Goal: Task Accomplishment & Management: Complete application form

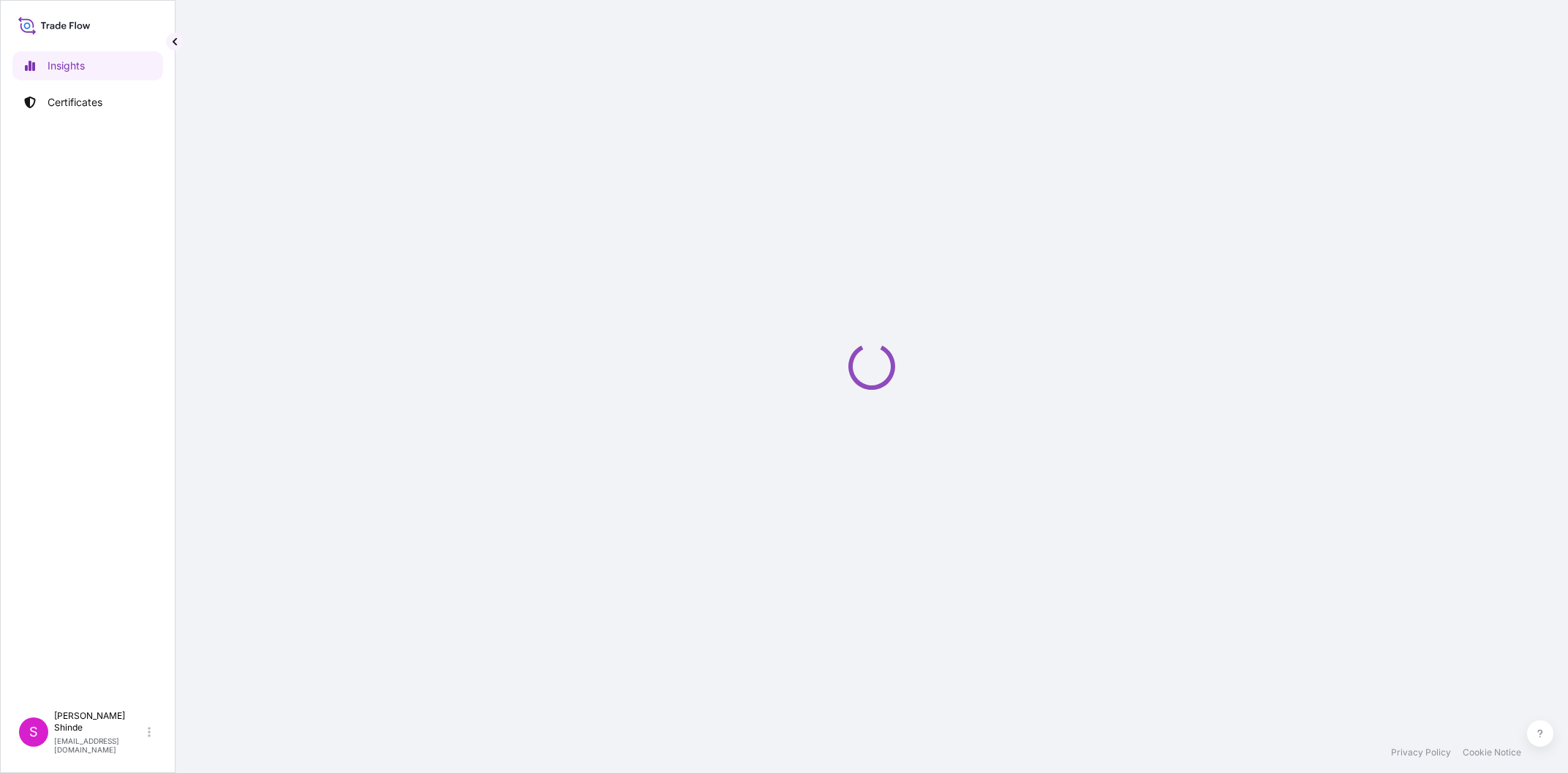
select select "2025"
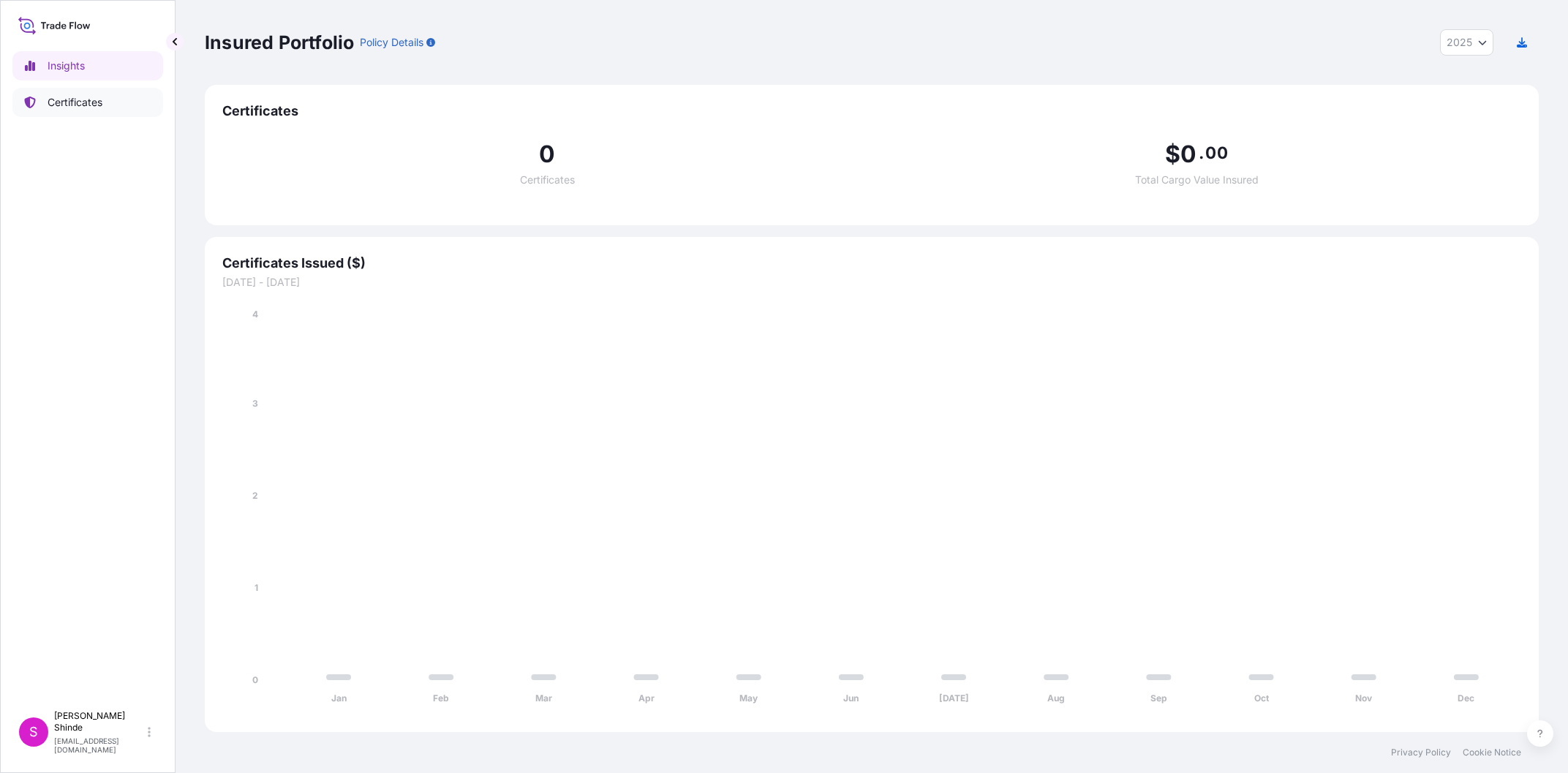
click at [114, 112] on link "Certificates" at bounding box center [88, 102] width 151 height 29
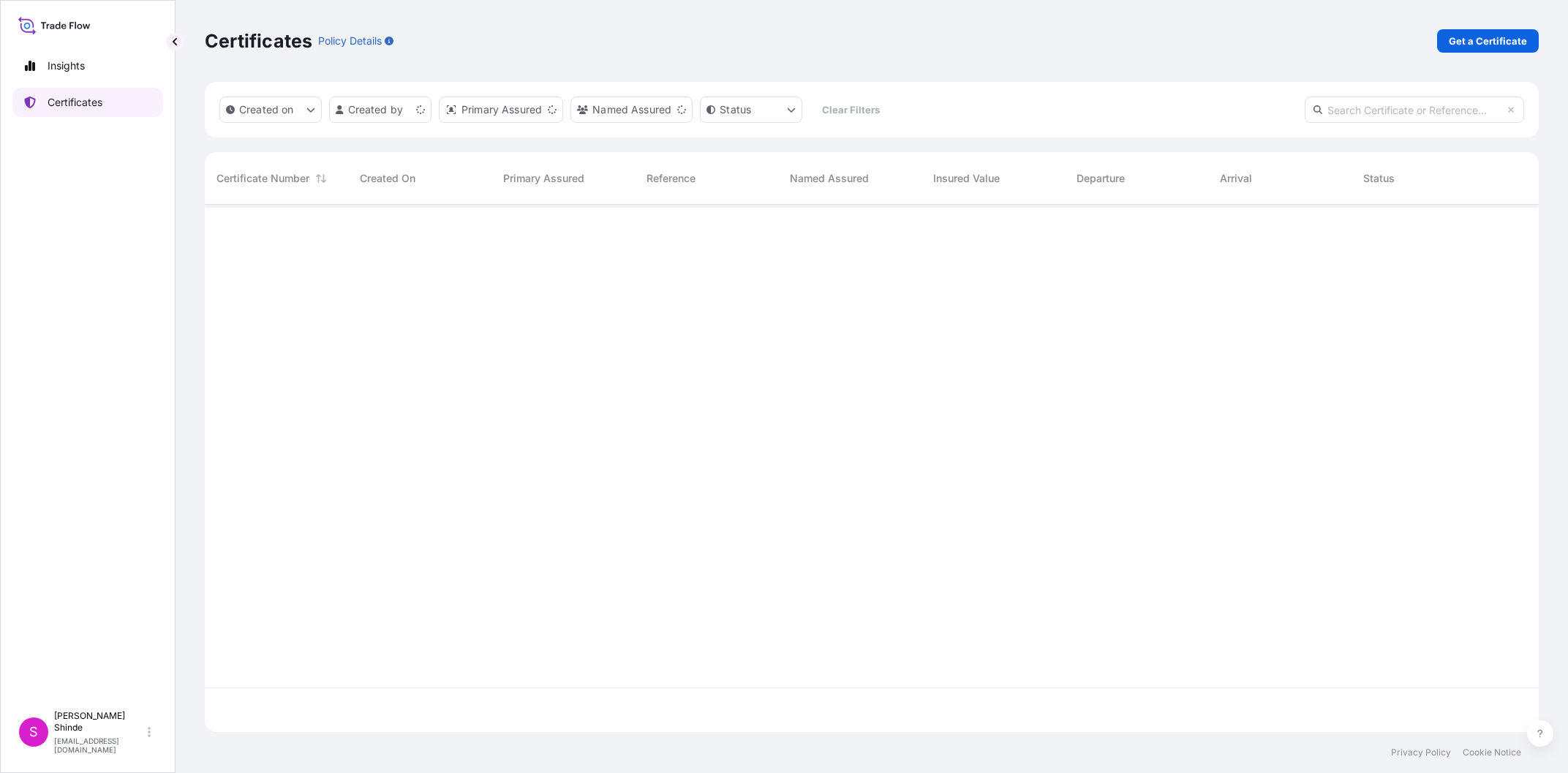
scroll to position [535, 1334]
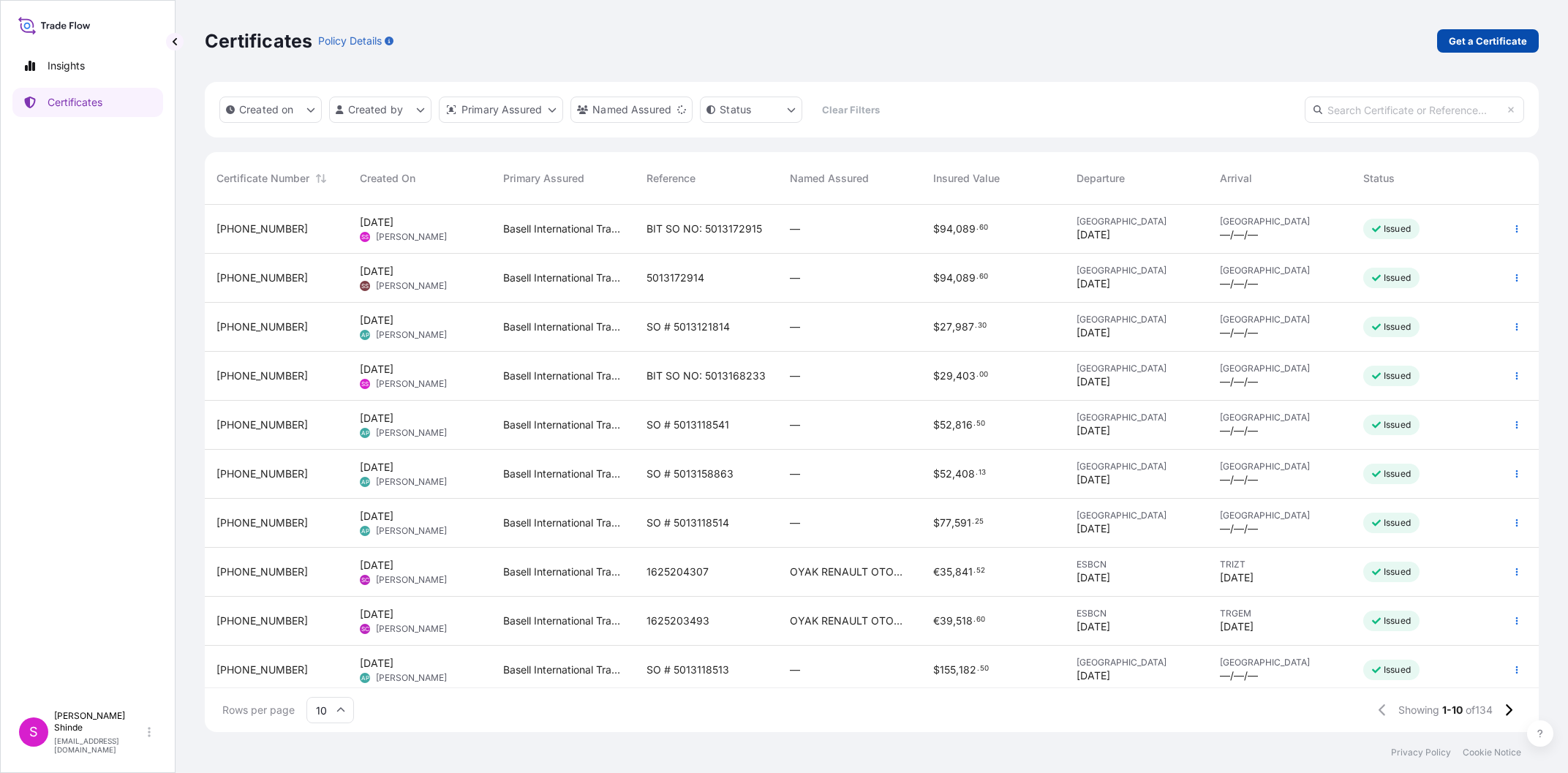
click at [1499, 43] on p "Get a Certificate" at bounding box center [1488, 41] width 79 height 15
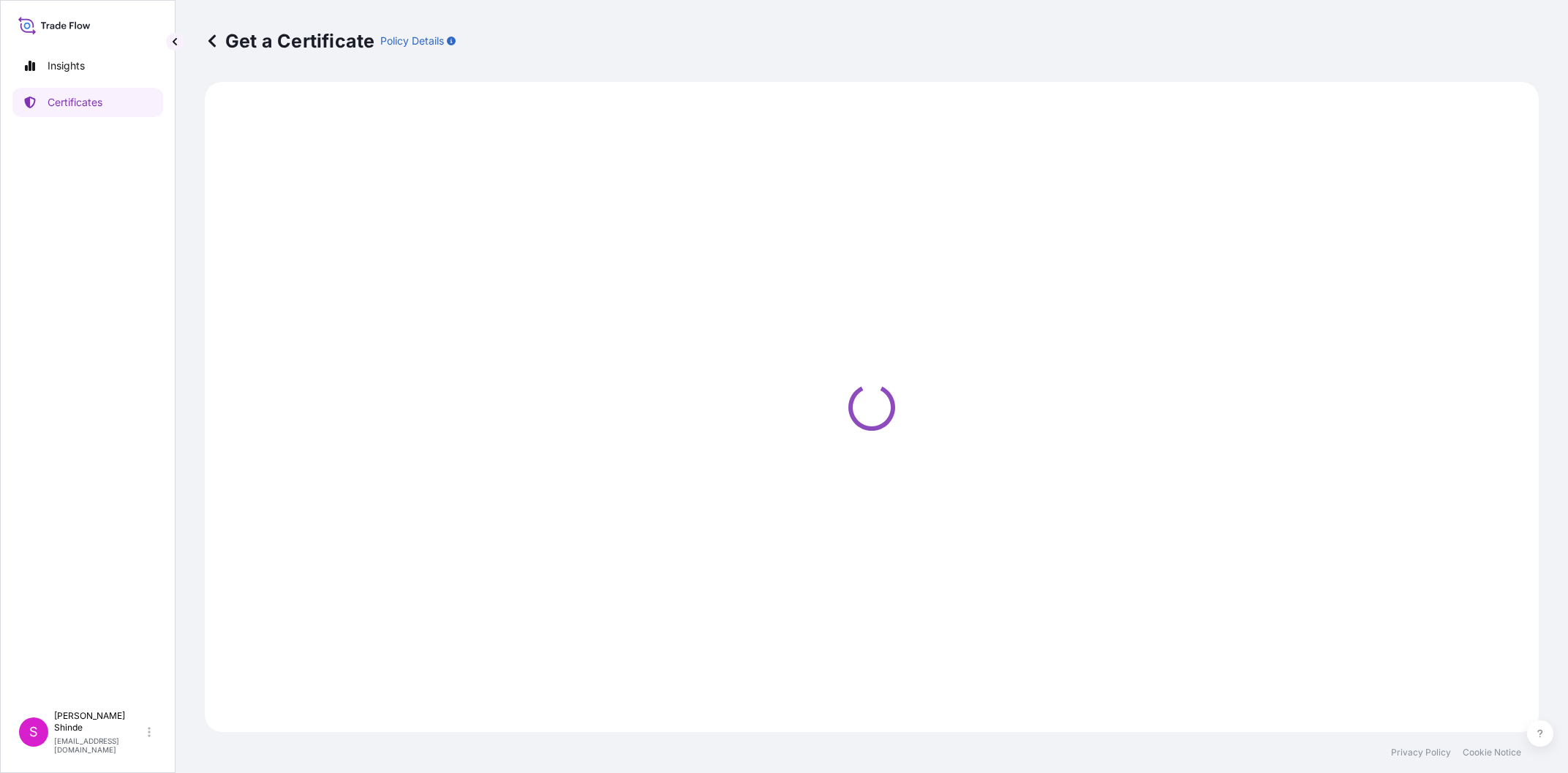
select select "Sea"
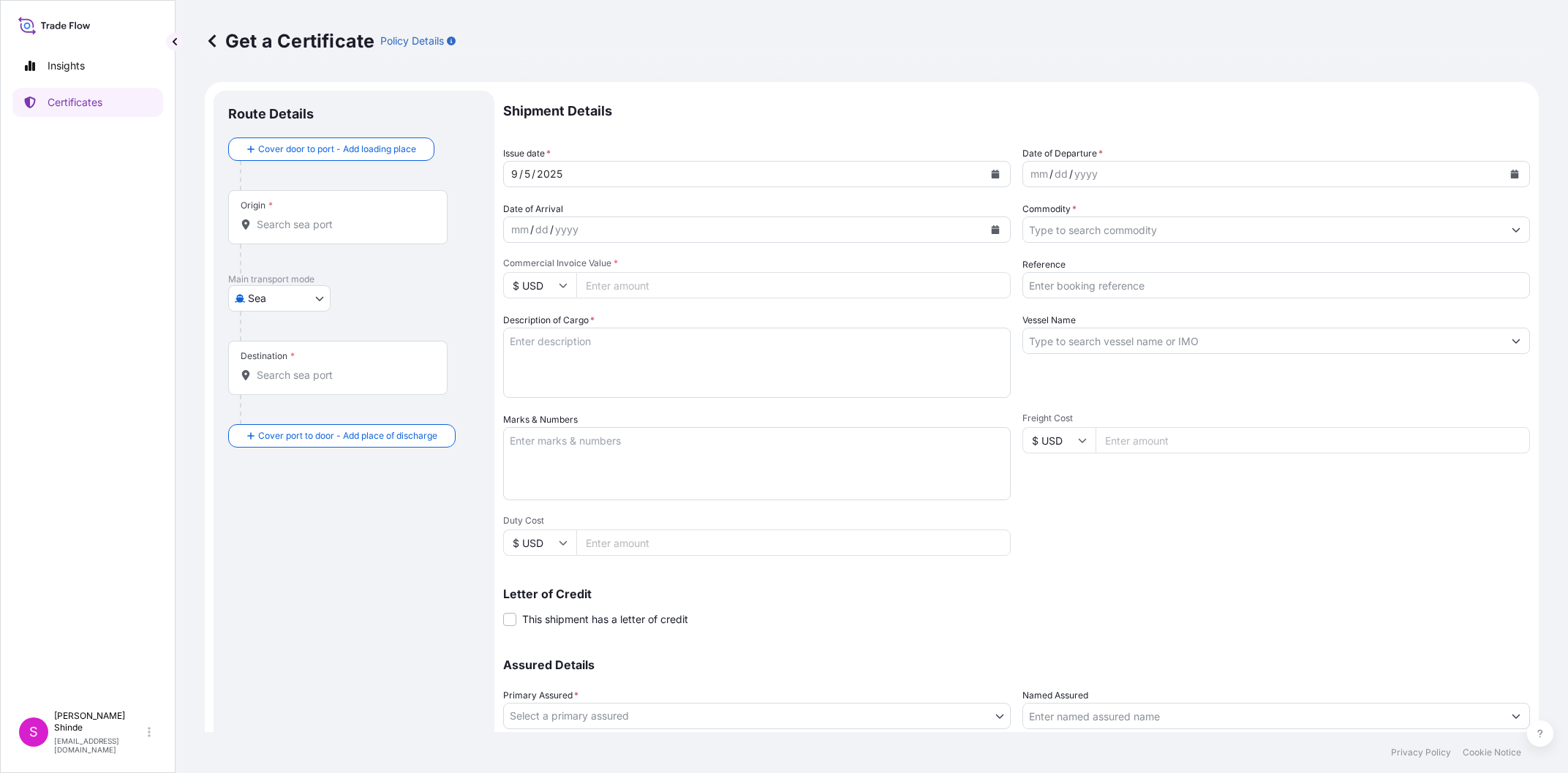
click at [249, 226] on icon at bounding box center [245, 224] width 11 height 11
click at [257, 226] on input "Origin *" at bounding box center [343, 224] width 173 height 15
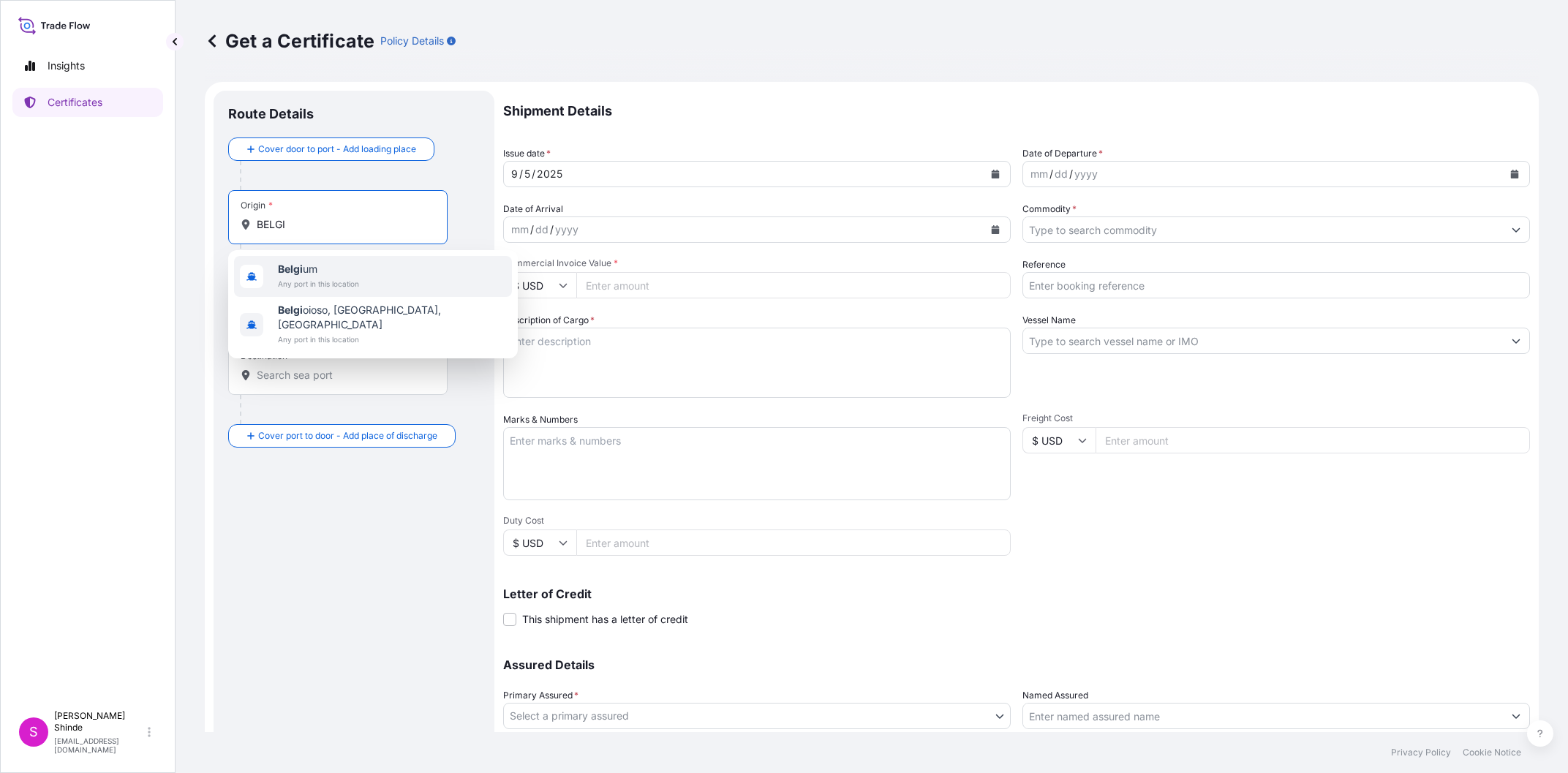
click at [307, 270] on span "Belgi um" at bounding box center [318, 269] width 81 height 15
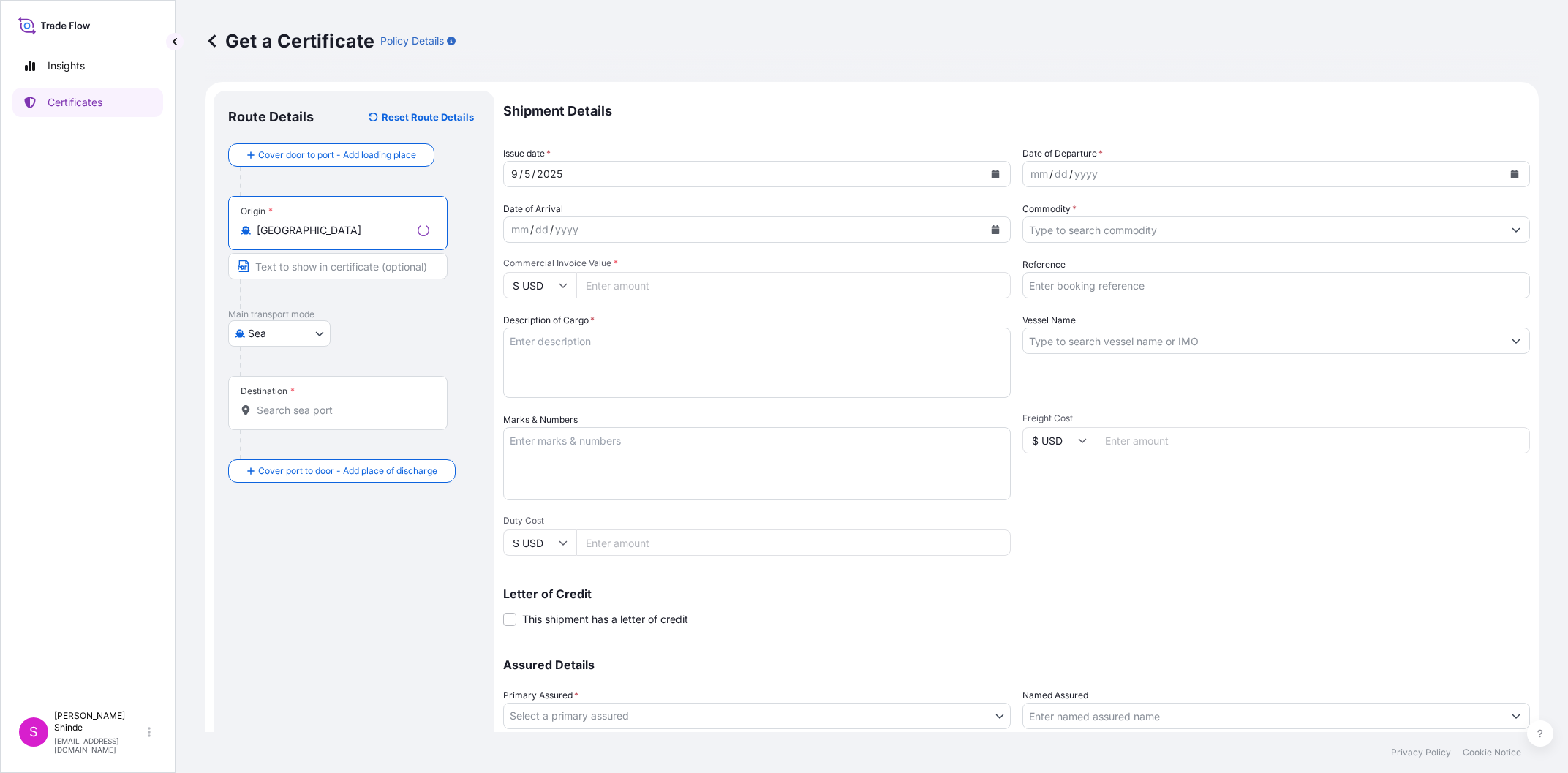
type input "[GEOGRAPHIC_DATA]"
click at [279, 413] on input "Destination *" at bounding box center [343, 411] width 173 height 15
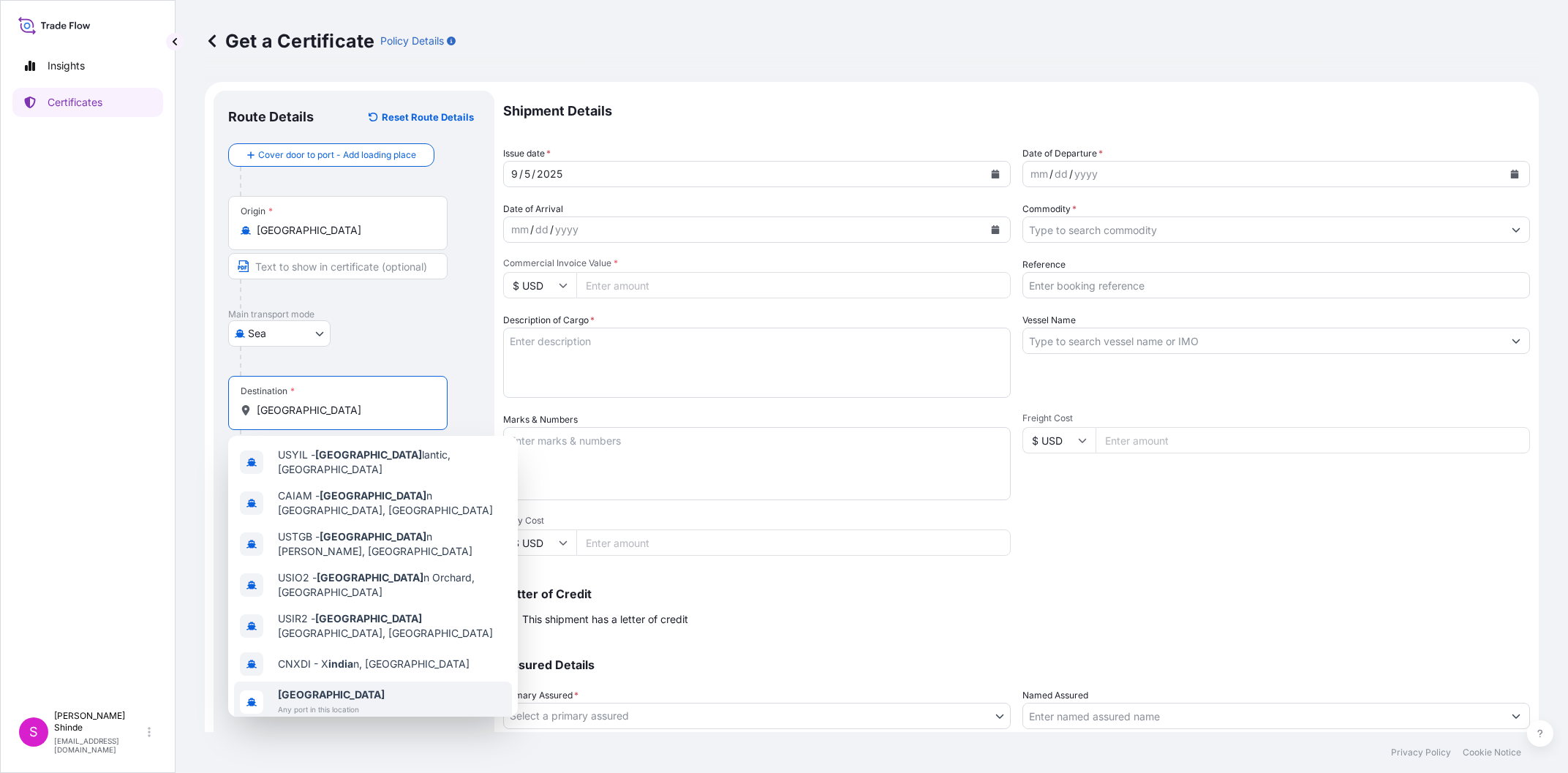
click at [321, 702] on span "Any port in this location" at bounding box center [331, 709] width 107 height 15
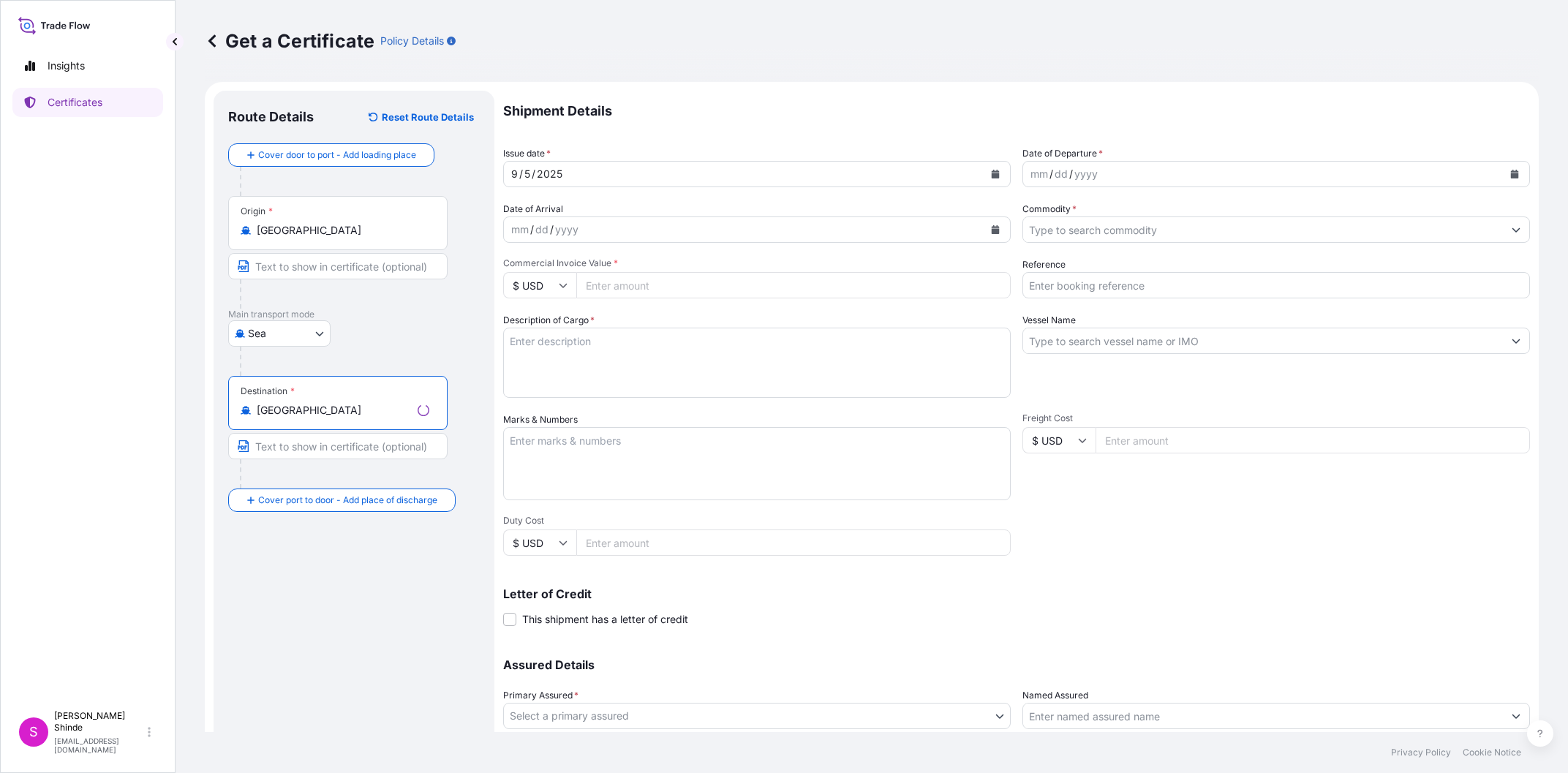
type input "[GEOGRAPHIC_DATA]"
click at [329, 604] on div "Route Details Reset Route Details Cover door to port - Add loading place Place …" at bounding box center [354, 460] width 252 height 708
click at [586, 169] on div "[DATE]" at bounding box center [744, 174] width 479 height 26
click at [996, 172] on icon "Calendar" at bounding box center [995, 173] width 8 height 9
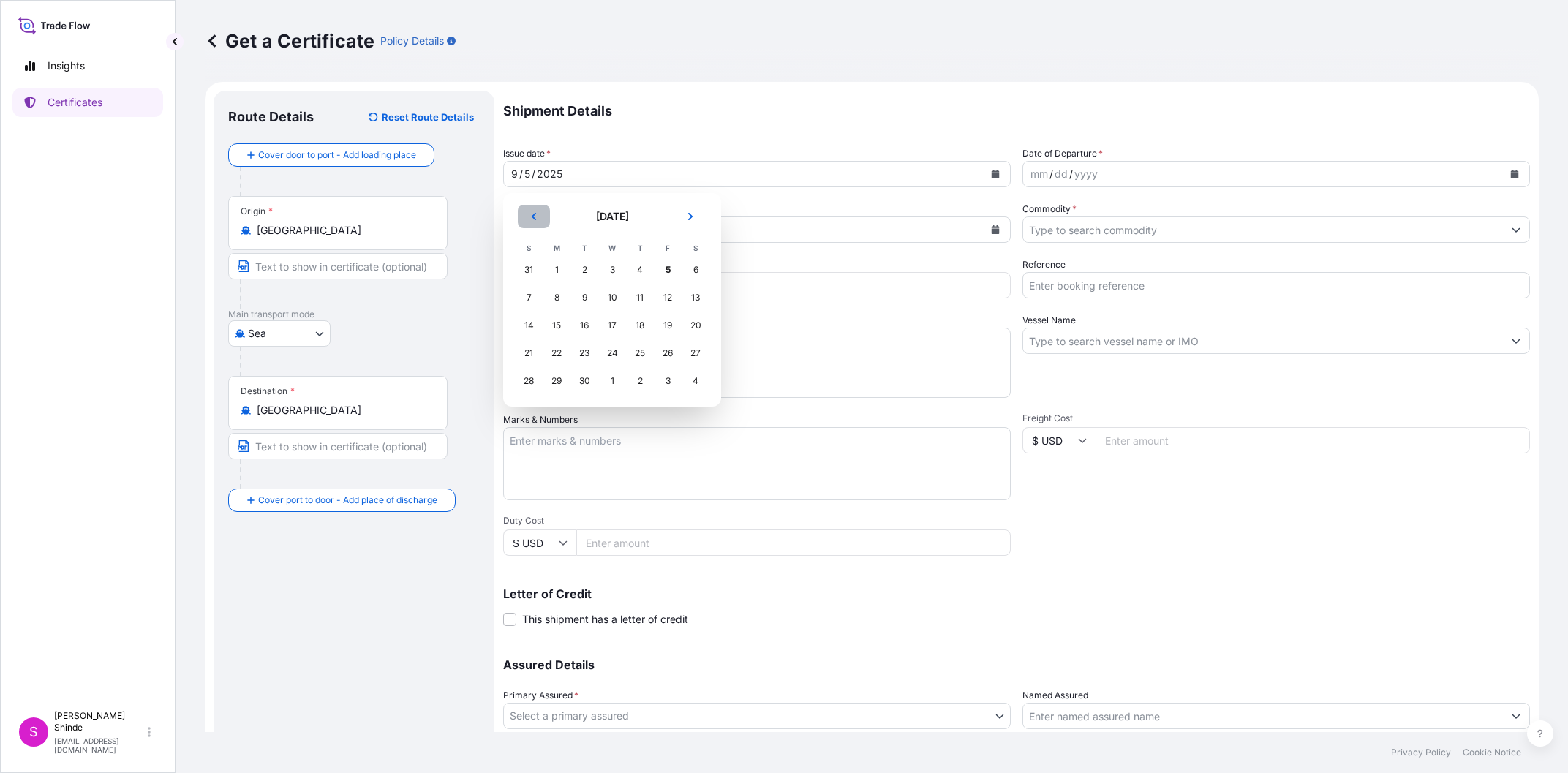
click at [534, 216] on icon "Previous" at bounding box center [533, 216] width 9 height 9
click at [532, 380] on div "27" at bounding box center [528, 381] width 26 height 26
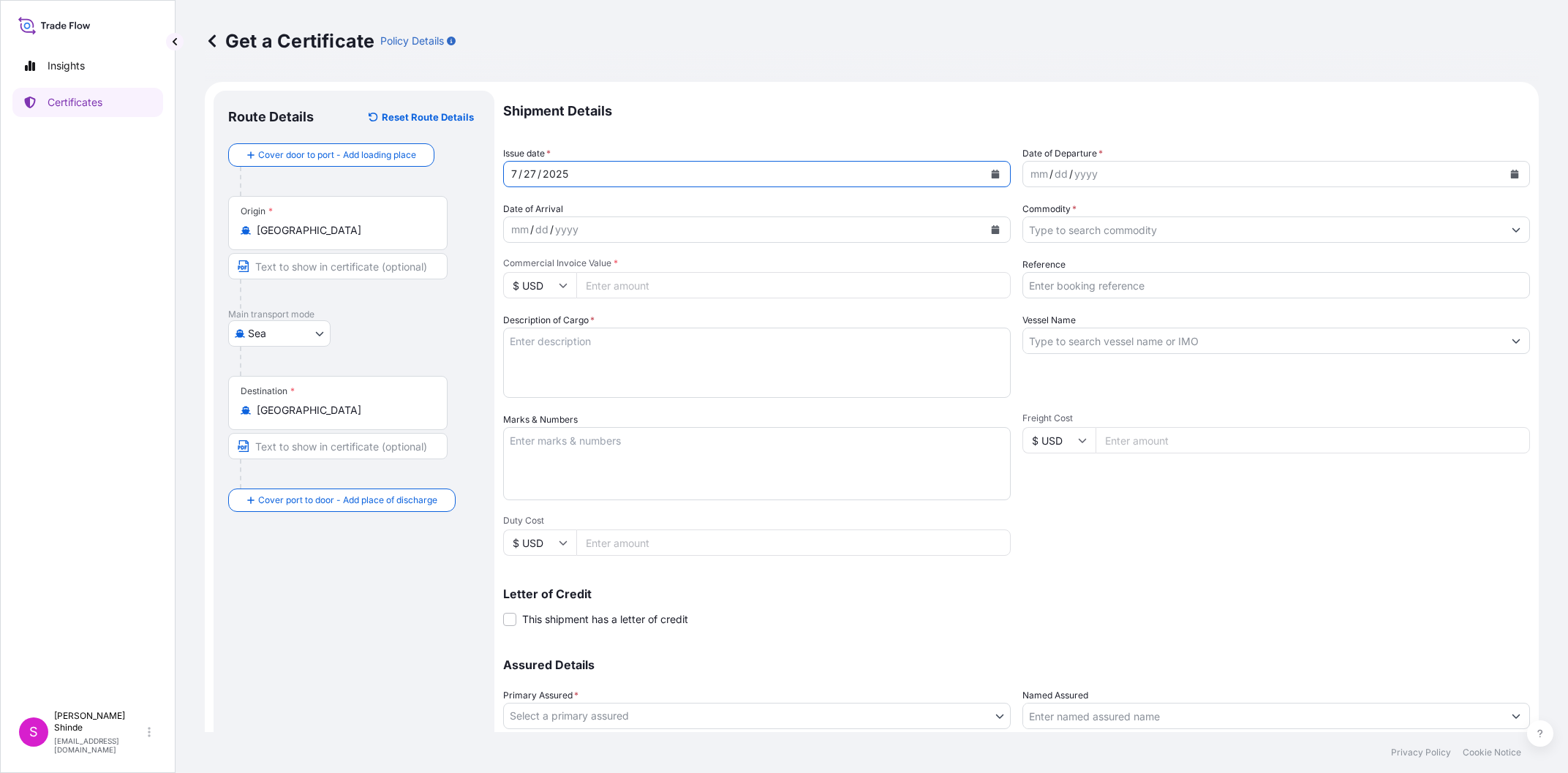
click at [678, 119] on p "Shipment Details" at bounding box center [1016, 111] width 1027 height 41
click at [1110, 169] on div "mm / dd / yyyy" at bounding box center [1263, 174] width 479 height 26
click at [1516, 173] on icon "Calendar" at bounding box center [1514, 173] width 9 height 9
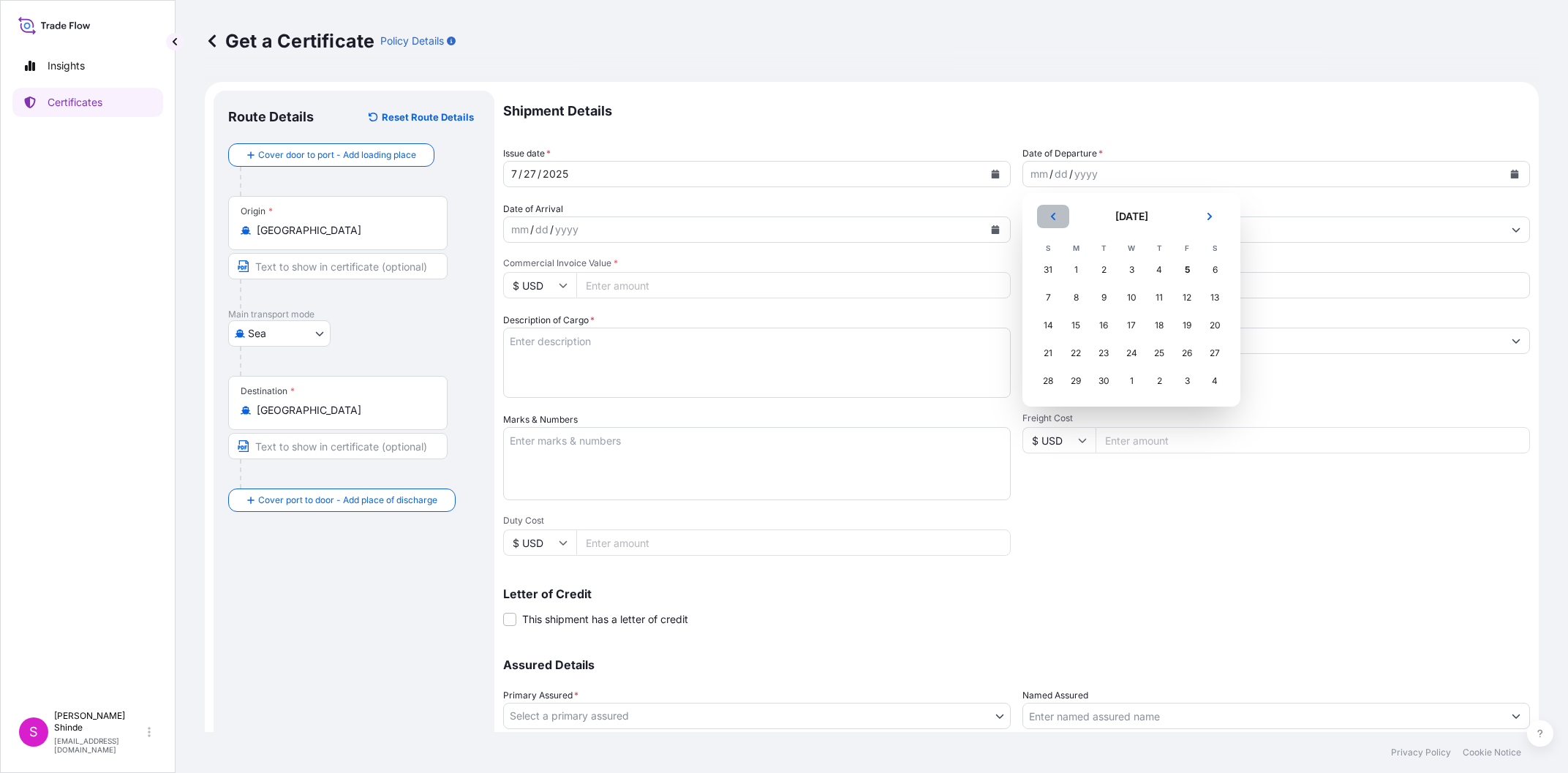
click at [1052, 218] on icon "Previous" at bounding box center [1053, 216] width 4 height 7
click at [1051, 218] on icon "Previous" at bounding box center [1053, 216] width 9 height 9
click at [1104, 384] on div "29" at bounding box center [1103, 381] width 26 height 26
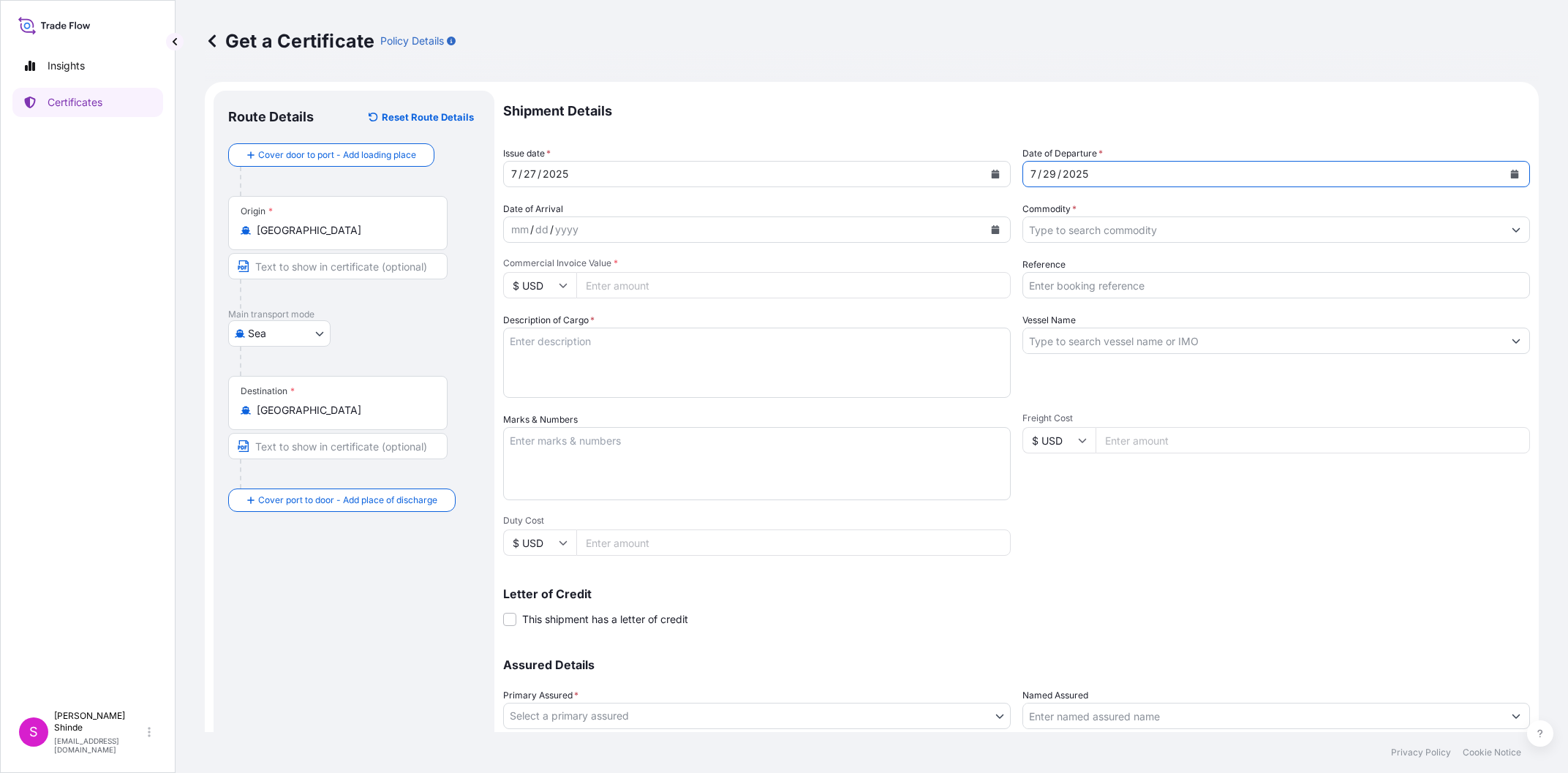
click at [883, 114] on p "Shipment Details" at bounding box center [1016, 111] width 1027 height 41
click at [1319, 236] on input "Commodity *" at bounding box center [1263, 230] width 479 height 26
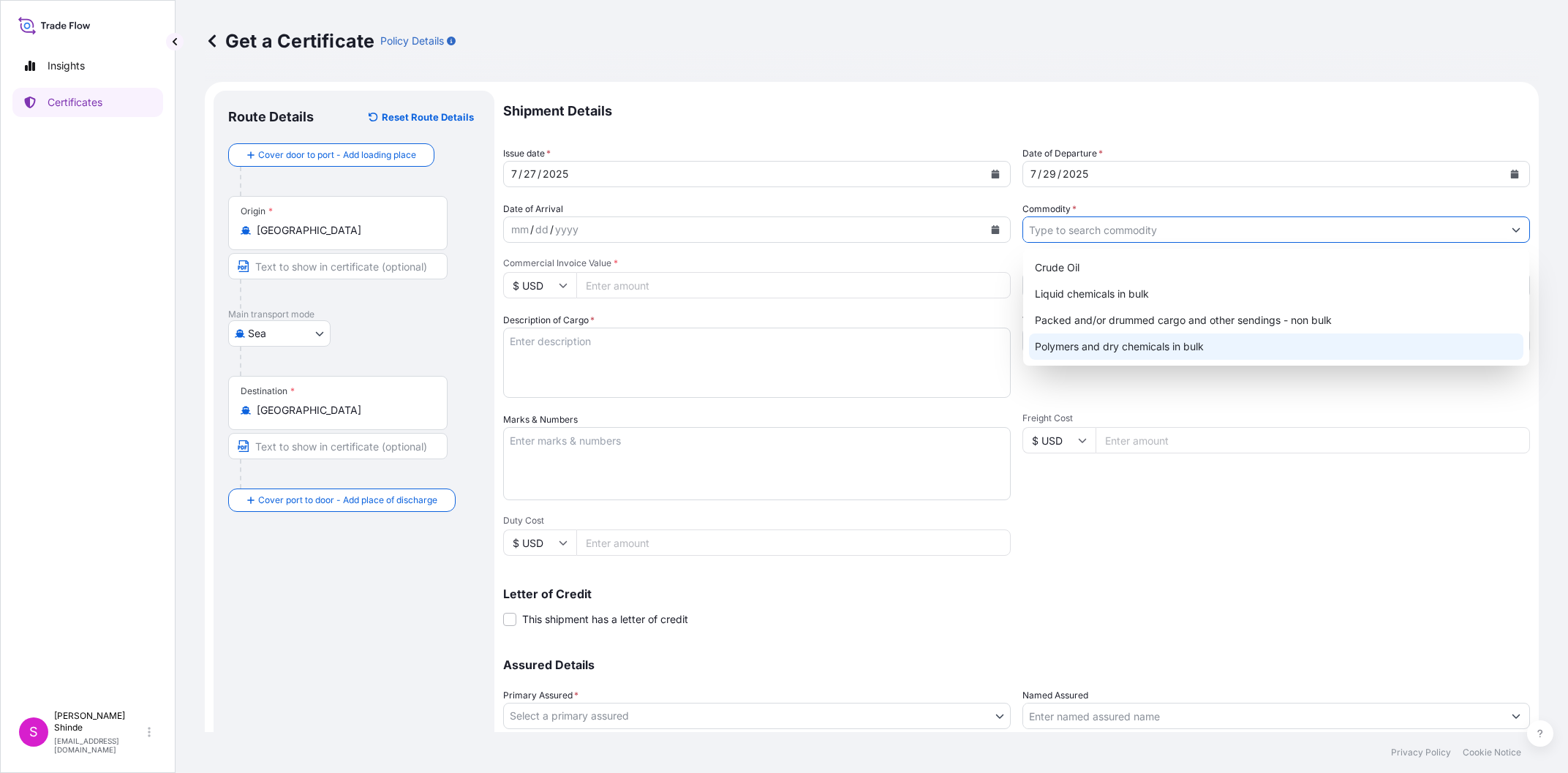
click at [1157, 348] on div "Polymers and dry chemicals in bulk" at bounding box center [1276, 347] width 494 height 26
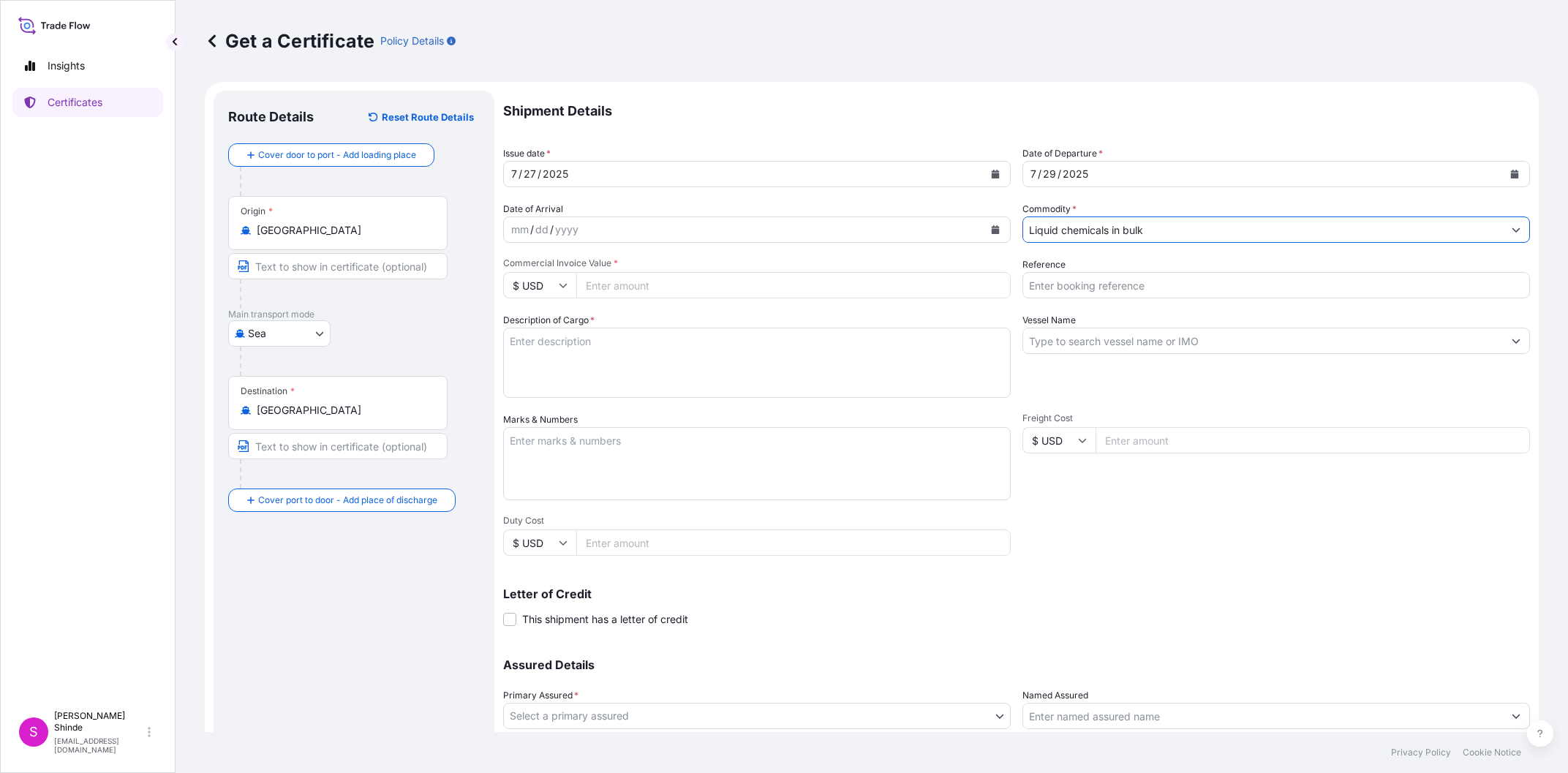
click at [1143, 231] on input "Liquid chemicals in bulk" at bounding box center [1263, 230] width 479 height 26
click at [1516, 231] on icon "Show suggestions" at bounding box center [1516, 230] width 8 height 4
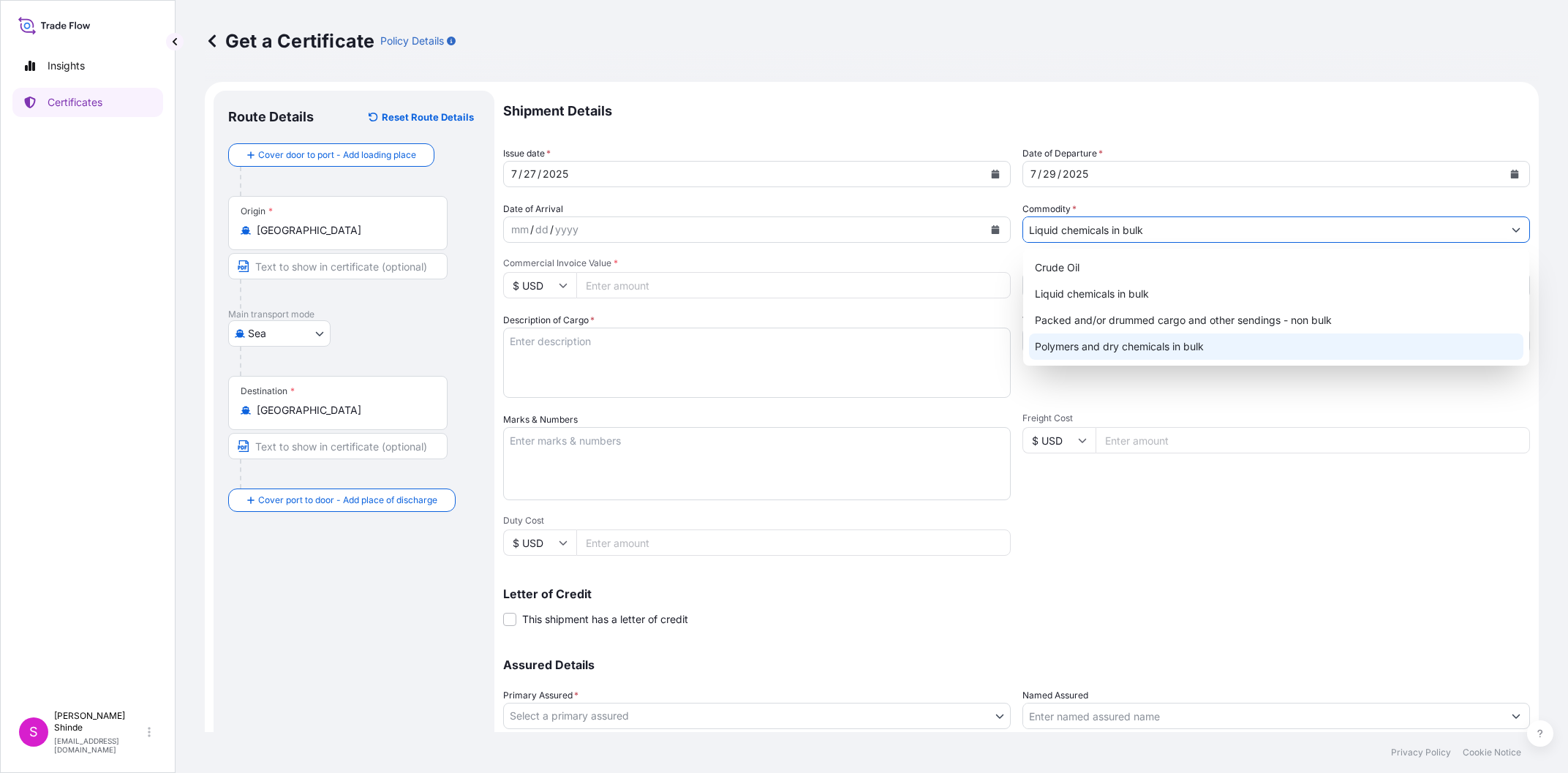
click at [1153, 349] on div "Polymers and dry chemicals in bulk" at bounding box center [1276, 347] width 494 height 26
type input "Polymers and dry chemicals in bulk"
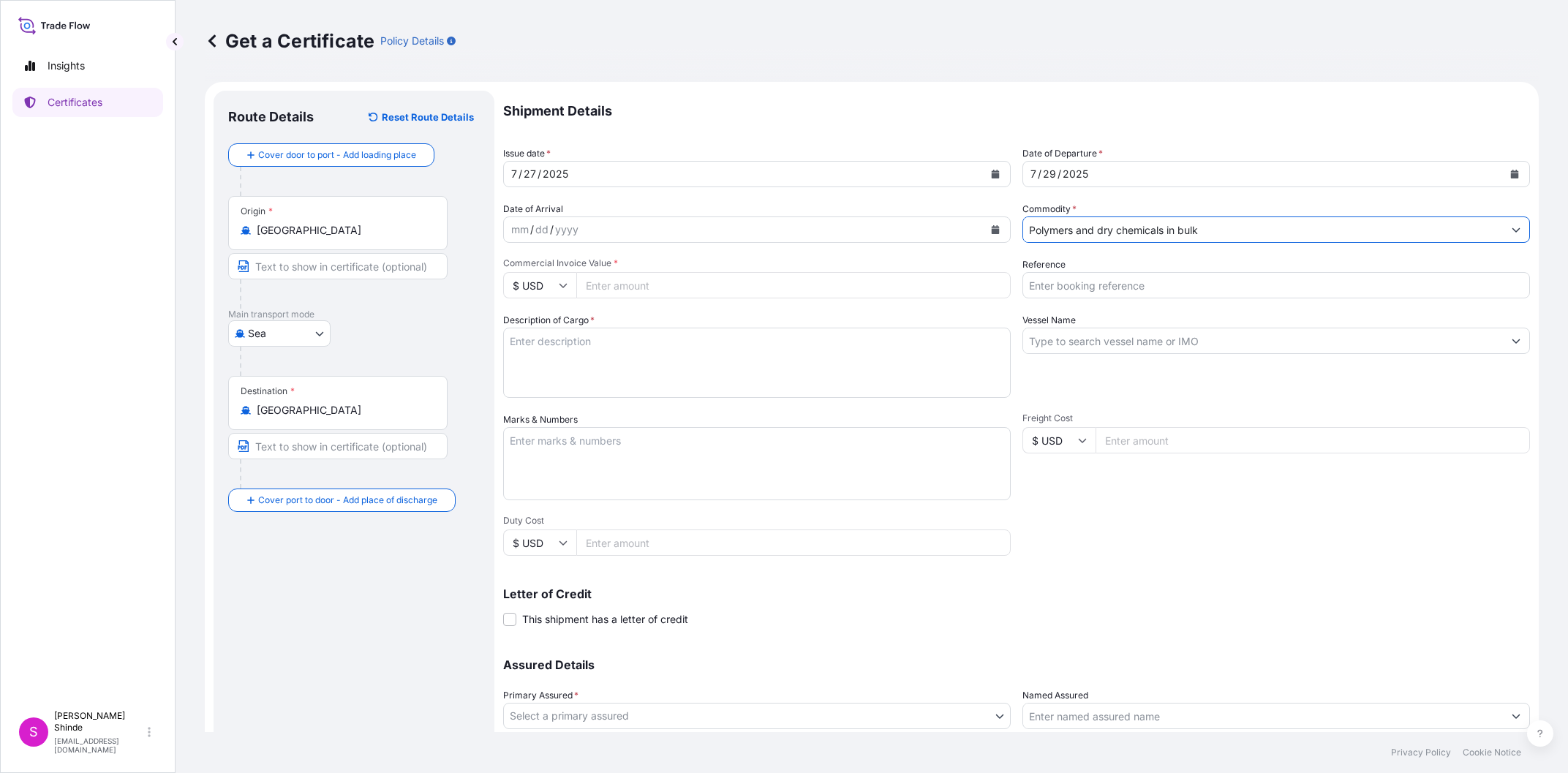
click at [1105, 288] on input "Reference" at bounding box center [1276, 285] width 507 height 26
paste input "5013139918"
type input "BIT SO NO: 5013139918"
click at [1068, 345] on input "Vessel Name" at bounding box center [1263, 340] width 479 height 26
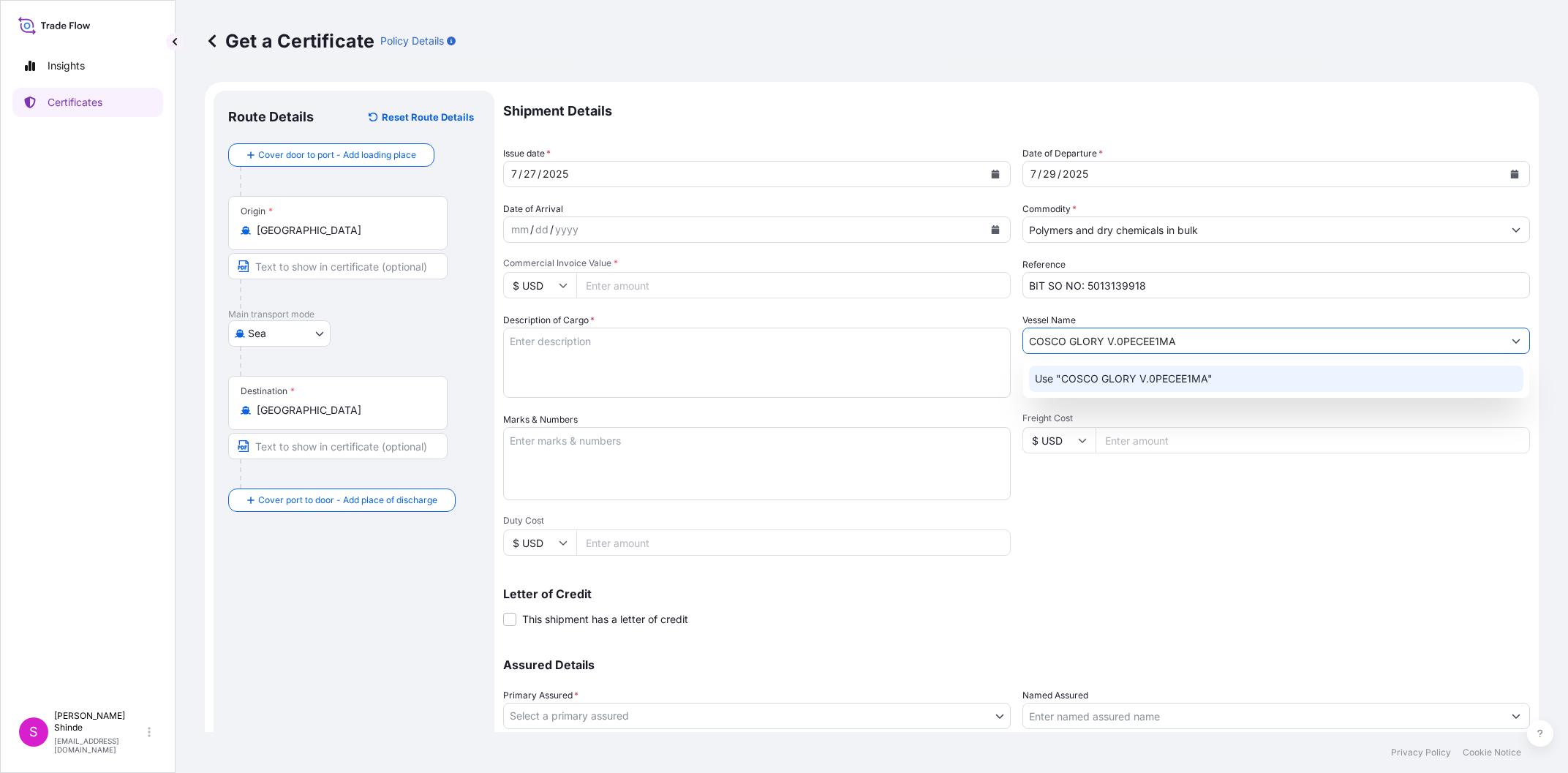
type input "COSCO GLORY V.0PECEE1MA"
click at [658, 362] on textarea "Description of Cargo *" at bounding box center [757, 362] width 507 height 70
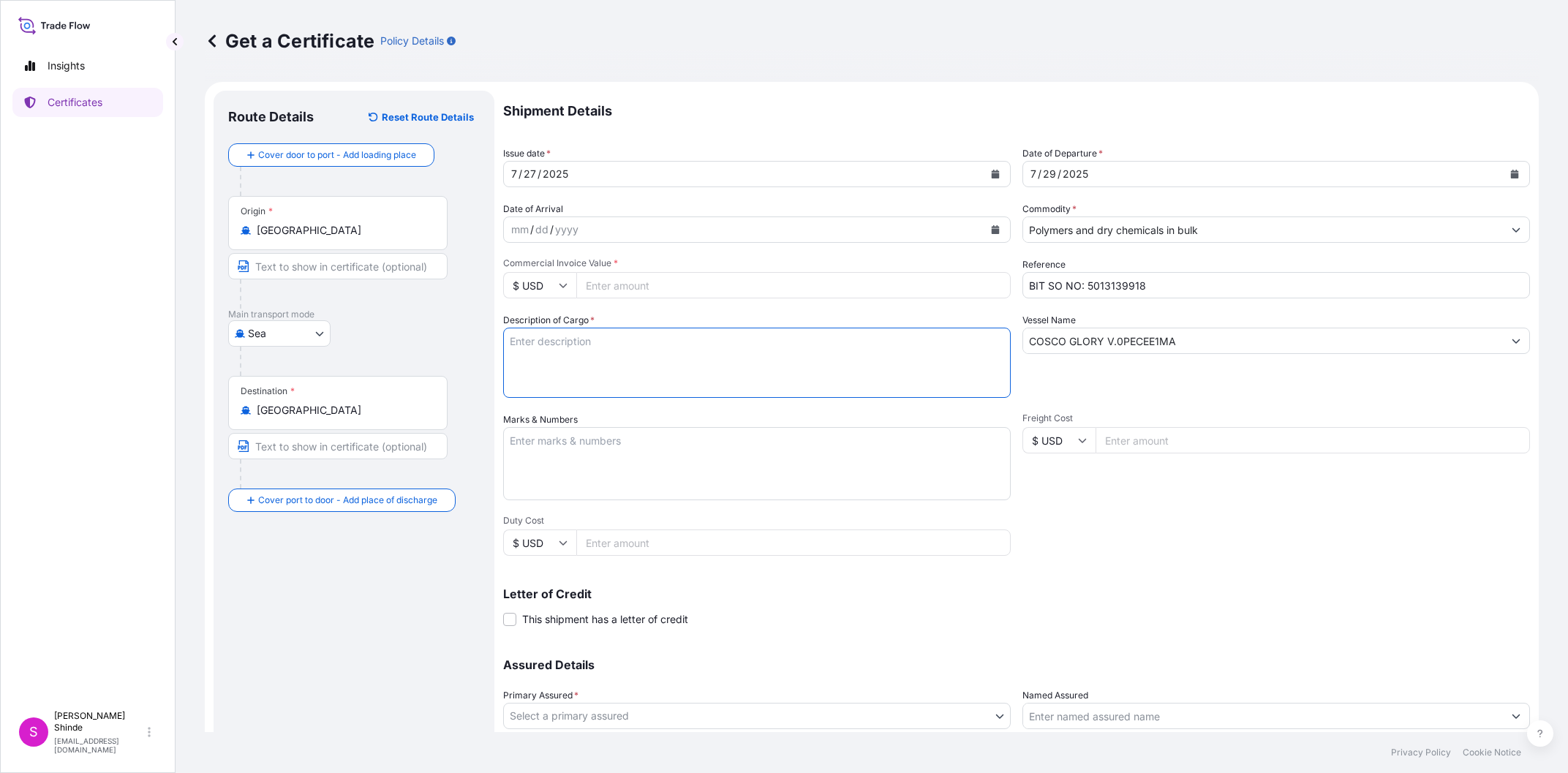
click at [895, 348] on textarea "Description of Cargo *" at bounding box center [757, 362] width 507 height 70
paste textarea "99.00 MT"
click at [658, 381] on textarea "99.00 MT OF" at bounding box center [757, 362] width 507 height 70
paste textarea "PURELL PE 3020D (IN 25KG BAGS) QUALITY AND SPECIFICATIONS STRICTLY AS PER PURCH…"
click at [748, 339] on textarea "99.00 MT OF PURELL PE 3020D (IN 25KG BAGS) QUALITY AND SPECIFICATIONS STRICTLY …" at bounding box center [757, 362] width 507 height 70
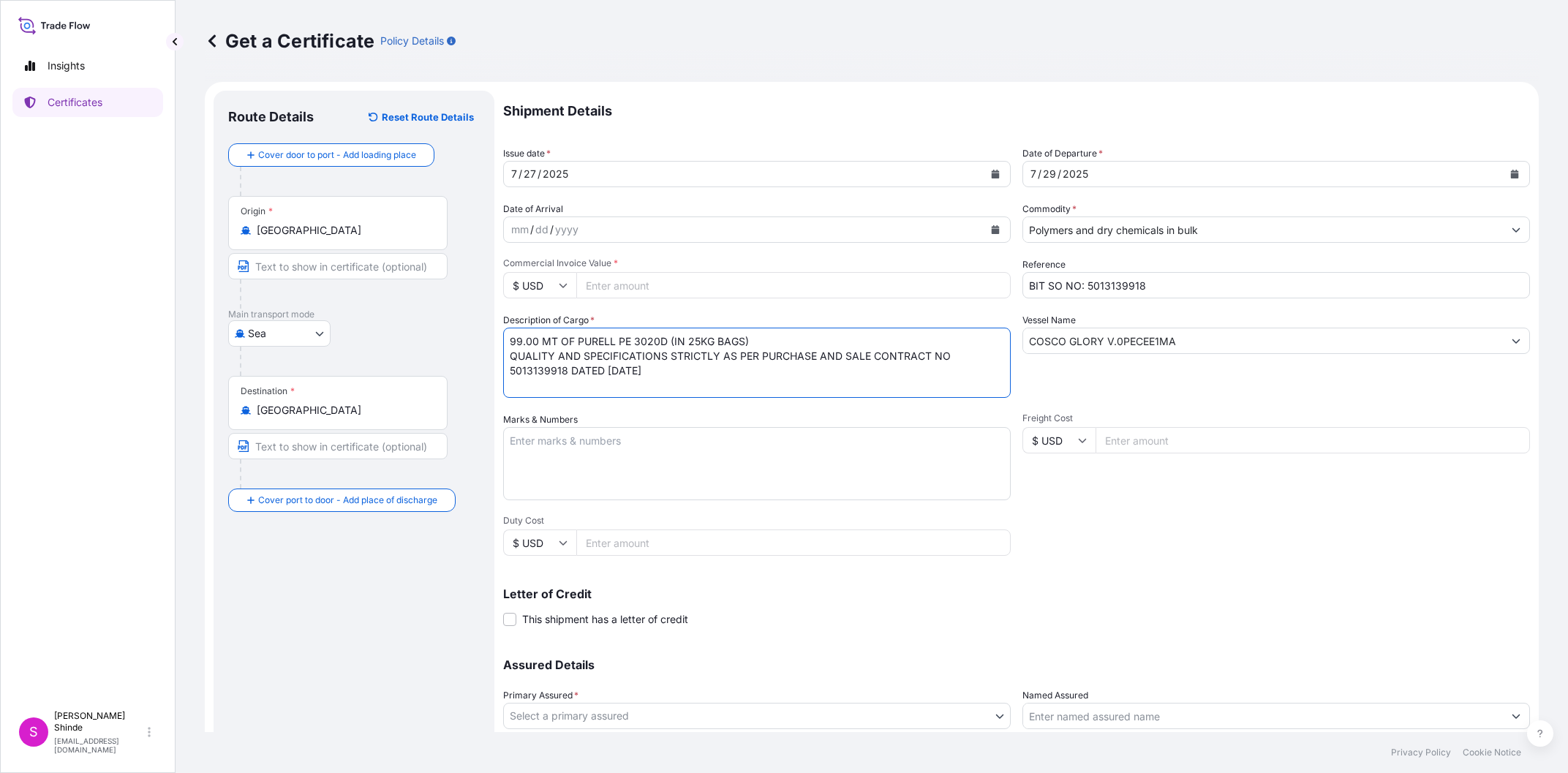
type textarea "99.00 MT OF PURELL PE 3020D (IN 25KG BAGS) QUALITY AND SPECIFICATIONS STRICTLY …"
drag, startPoint x: 1155, startPoint y: 493, endPoint x: 1155, endPoint y: 465, distance: 28.0
click at [1154, 493] on div "Freight Cost $ USD" at bounding box center [1276, 456] width 507 height 88
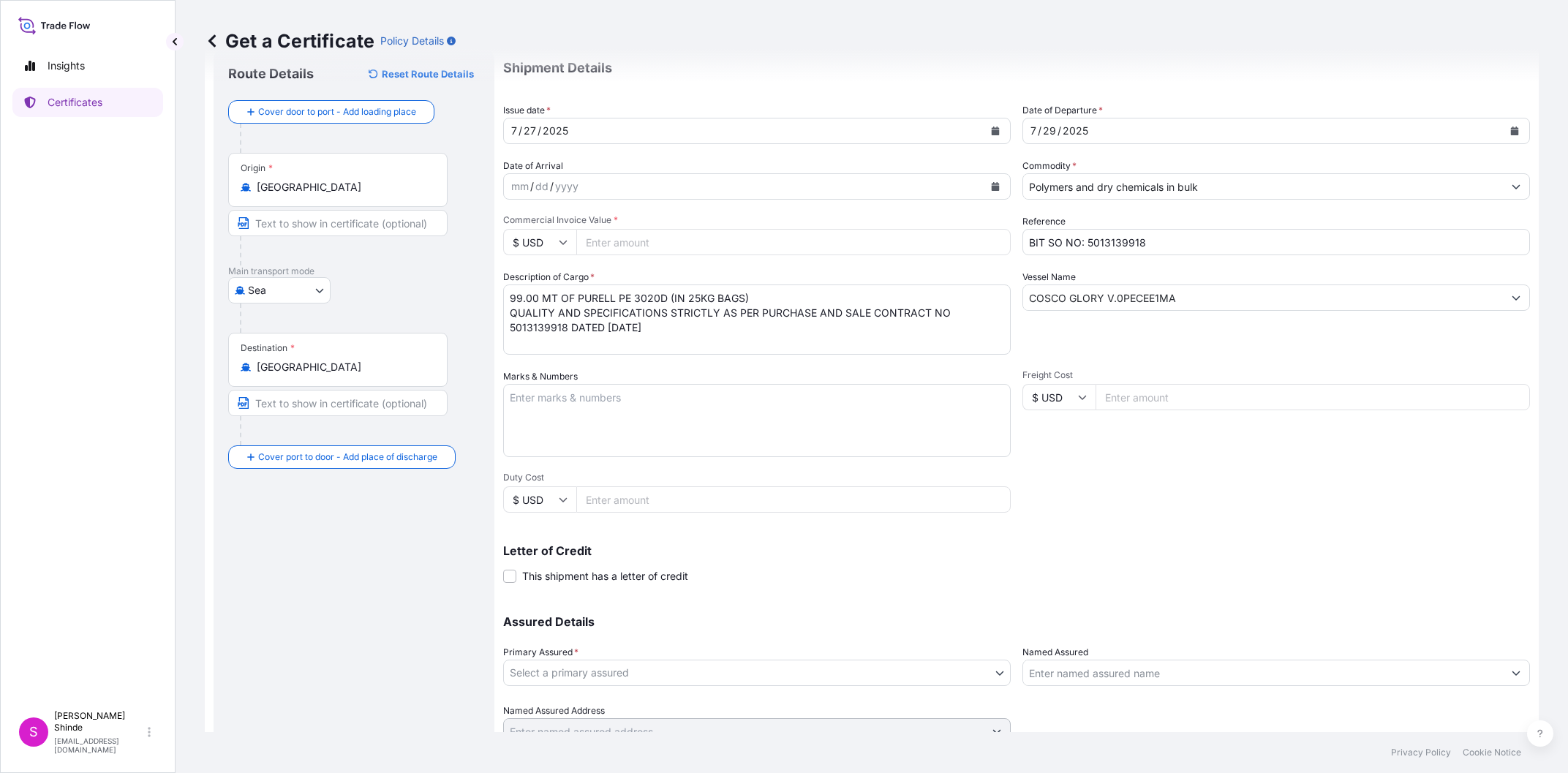
scroll to position [83, 0]
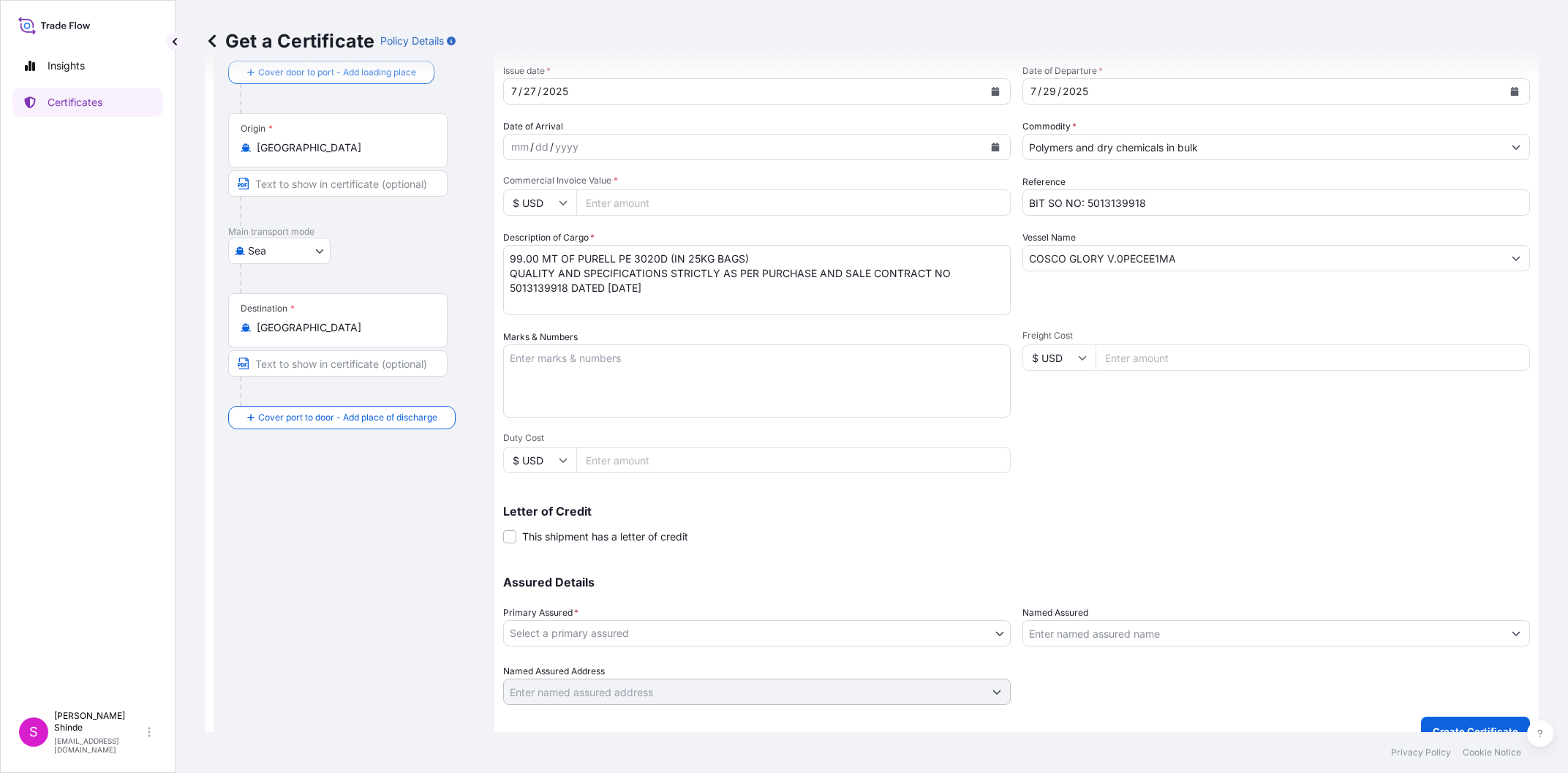
click at [608, 205] on input "Commercial Invoice Value *" at bounding box center [793, 203] width 434 height 26
type input "135630"
click at [1187, 437] on div "Shipment Details Issue date * [DATE] Date of Departure * [DATE] Date of Arrival…" at bounding box center [1016, 357] width 1027 height 697
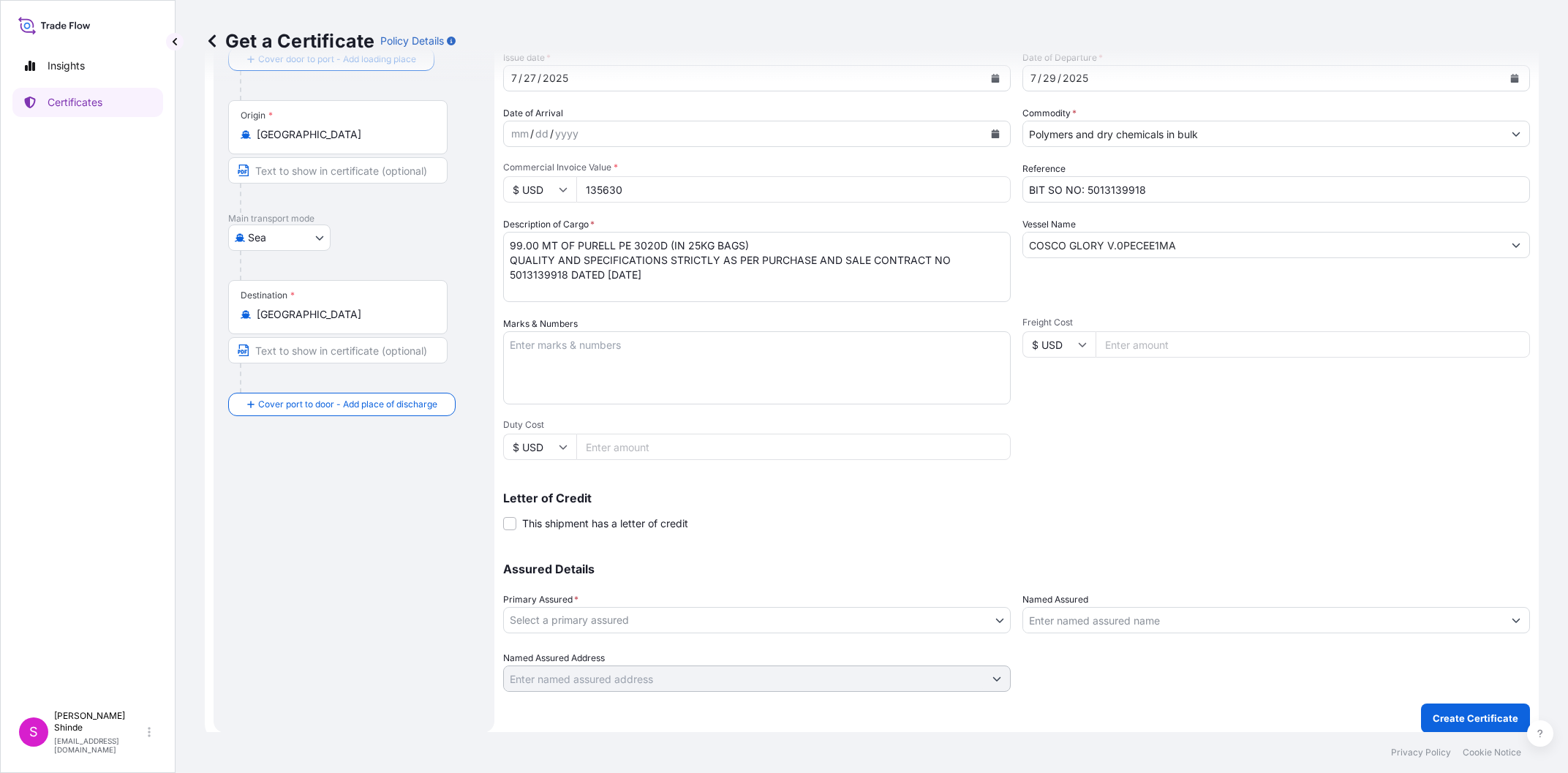
click at [506, 516] on label "This shipment has a letter of credit" at bounding box center [595, 523] width 185 height 16
click at [503, 515] on input "This shipment has a letter of credit" at bounding box center [503, 515] width 0 height 0
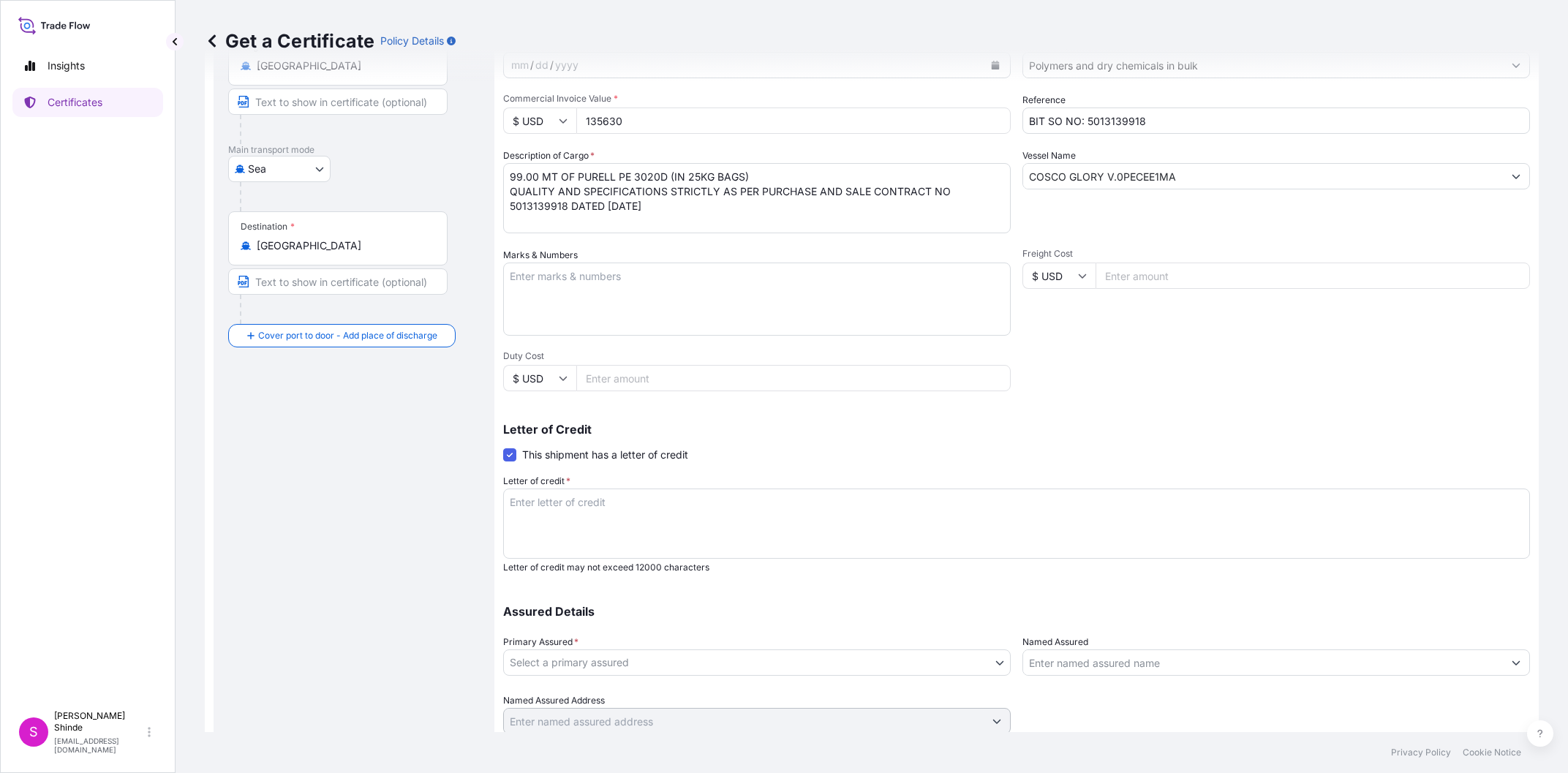
scroll to position [207, 0]
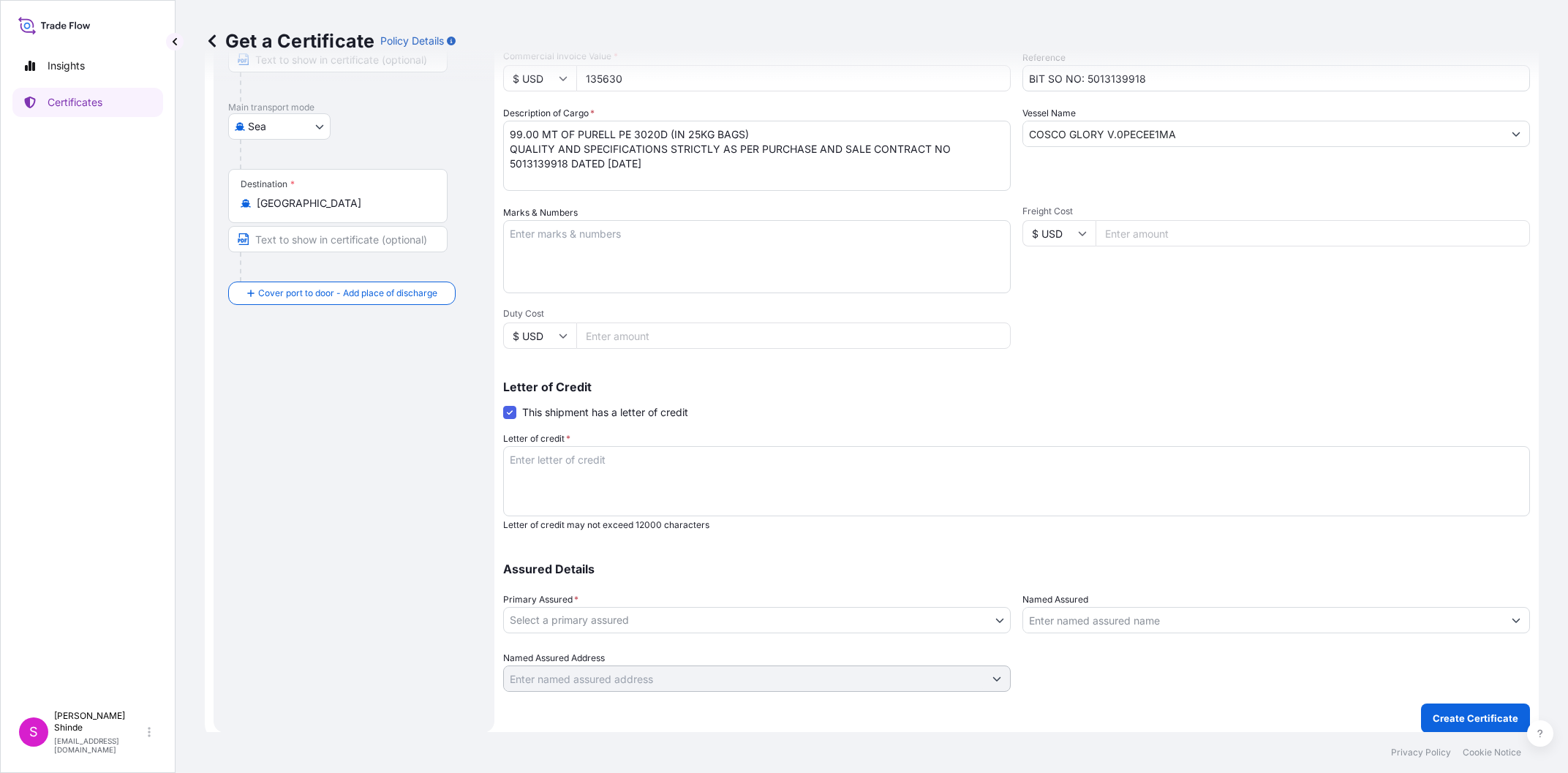
click at [976, 622] on body "Insights Certificates S [PERSON_NAME] [EMAIL_ADDRESS][DOMAIN_NAME] Get a Certif…" at bounding box center [784, 386] width 1568 height 773
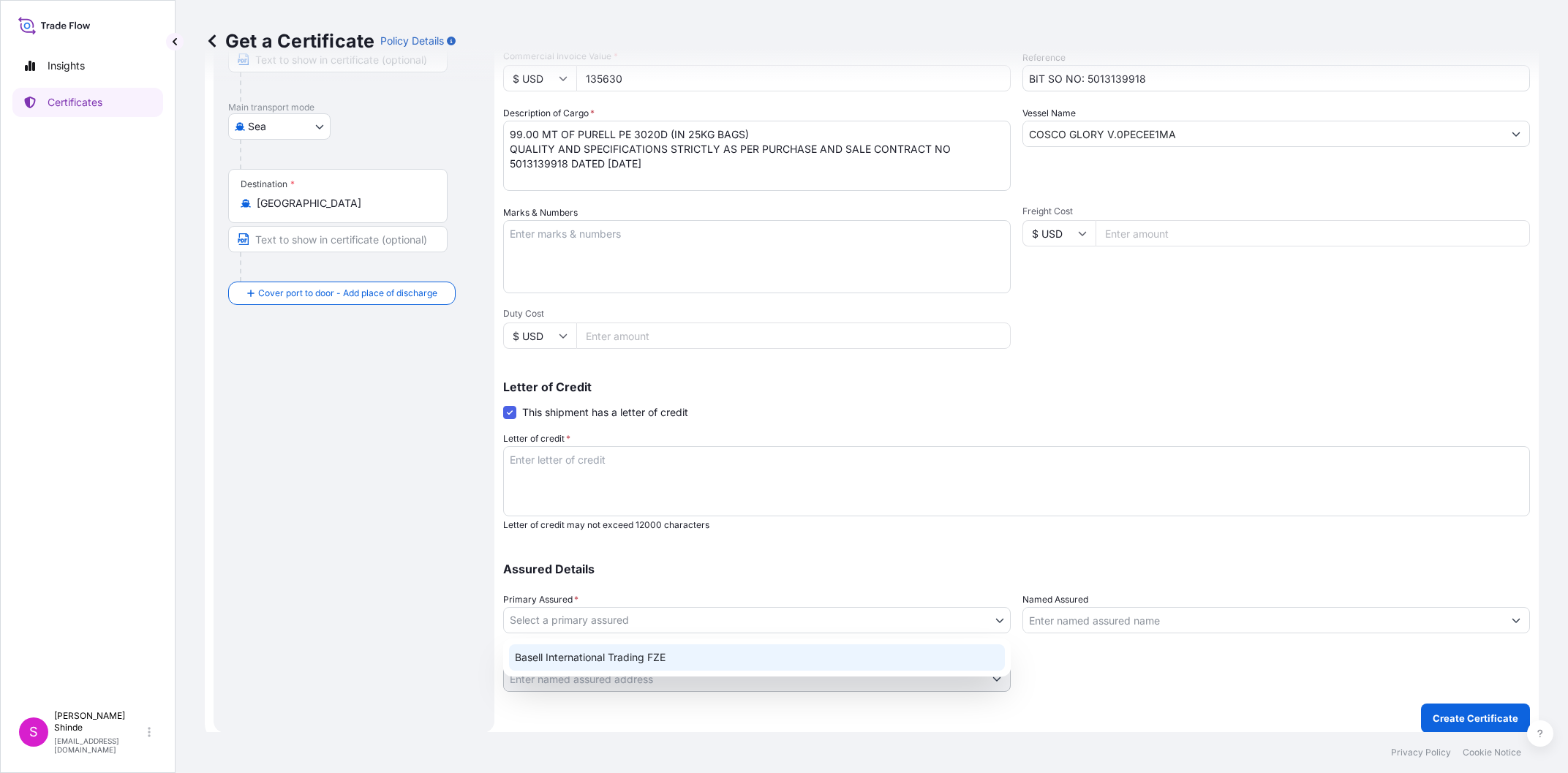
click at [640, 656] on div "Basell International Trading FZE" at bounding box center [757, 658] width 496 height 26
select select "32039"
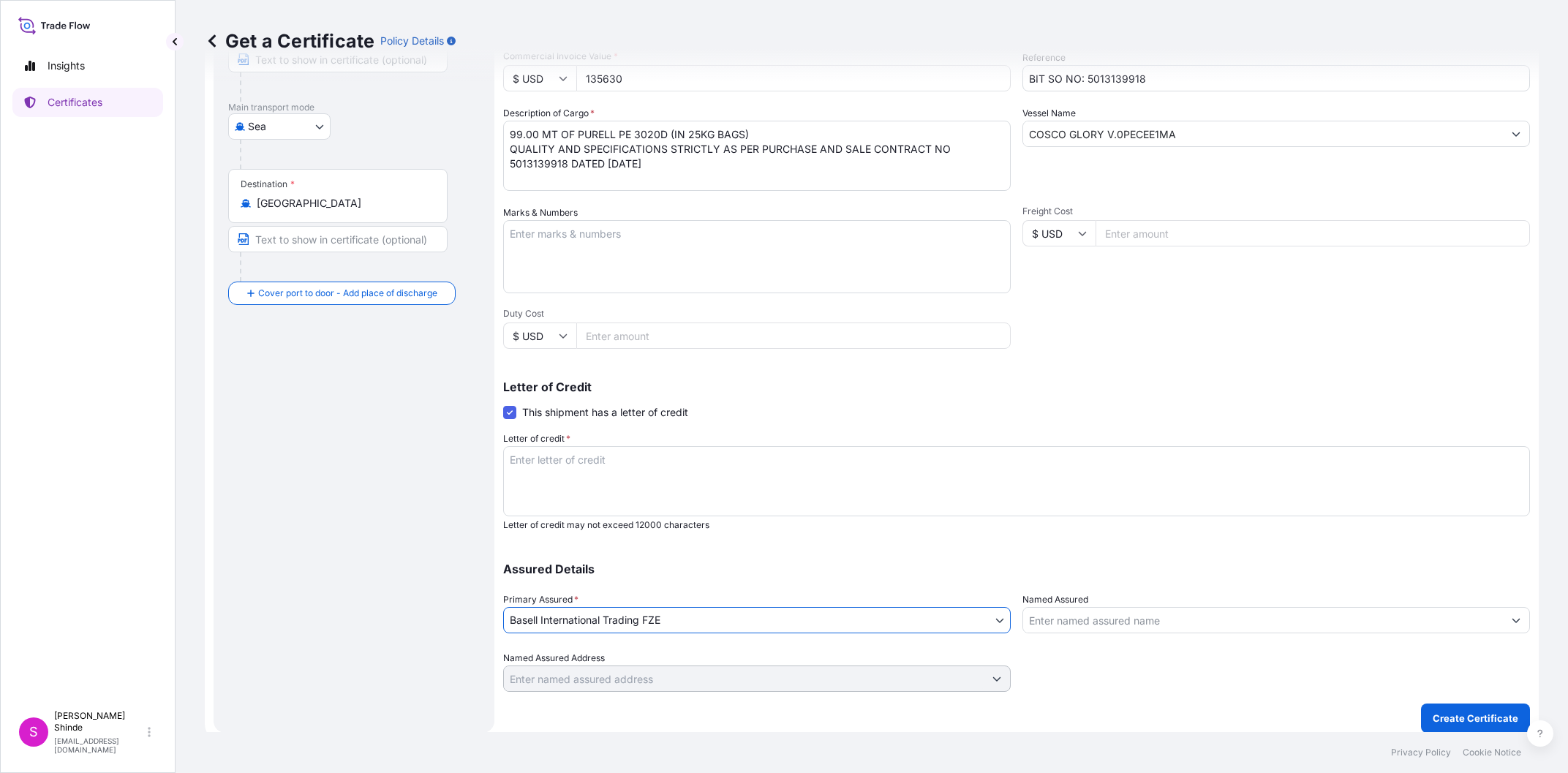
click at [810, 544] on div "Shipment Details Issue date * [DATE] Date of Departure * [DATE] Date of Arrival…" at bounding box center [1016, 288] width 1027 height 808
drag, startPoint x: 734, startPoint y: 476, endPoint x: 859, endPoint y: 486, distance: 125.4
click at [735, 476] on textarea "Letter of credit *" at bounding box center [1016, 481] width 1027 height 70
paste textarea "INSURANCE"
click at [651, 465] on textarea "INSURANCE" at bounding box center [1016, 481] width 1027 height 70
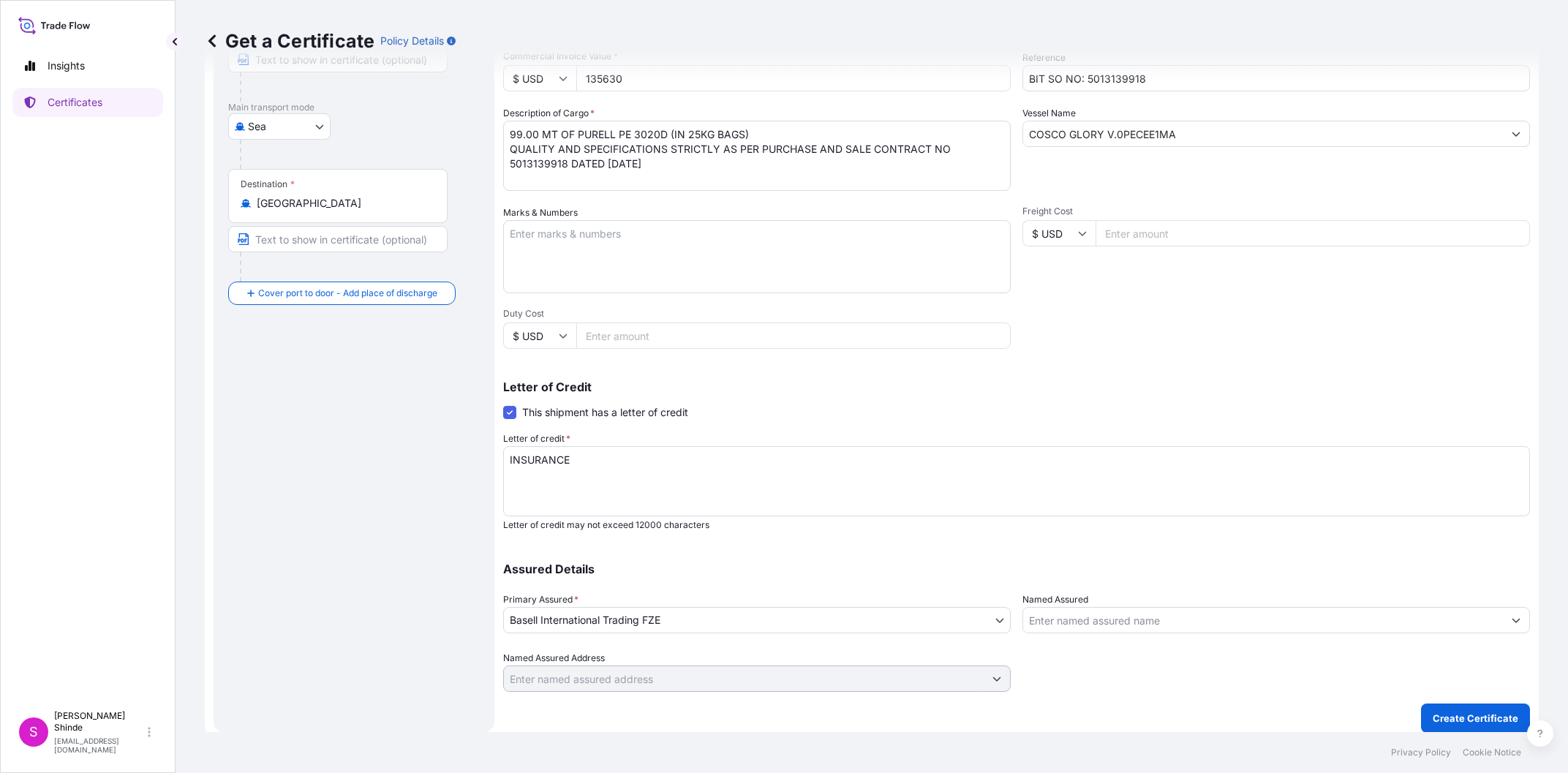
paste textarea "CERTIFICATE"
click at [609, 460] on textarea "INSURANCE CERTIFICATE" at bounding box center [1016, 481] width 1027 height 70
paste textarea "(S)"
click at [964, 459] on textarea "INSURANCE CERTIFICATE(S)" at bounding box center [1016, 481] width 1027 height 70
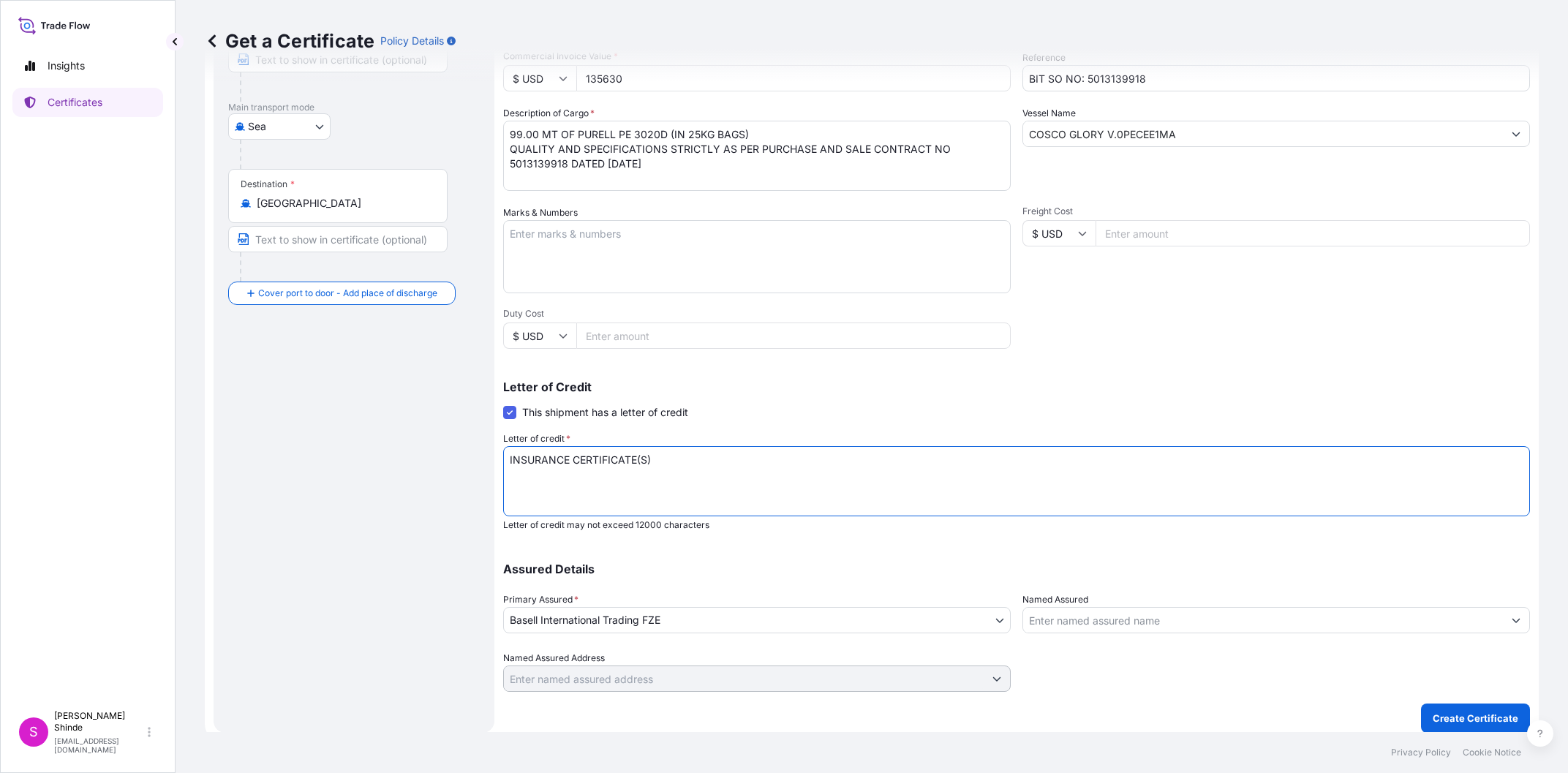
paste textarea "IN THE CURRENCY OF THIS CREDIT"
click at [1035, 458] on textarea "INSURANCE CERTIFICATE(S) IN THE CURRENCY OF THIS CREDIT" at bounding box center [1016, 481] width 1027 height 70
click at [929, 479] on textarea "INSURANCE CERTIFICATE(S) IN THE CURRENCY OF THIS CREDIT" at bounding box center [1016, 481] width 1027 height 70
paste textarea "COVERING LATEST INSTITUTE CARGO CLAUSES (A), WITH AGREED BANK CLAUSE."
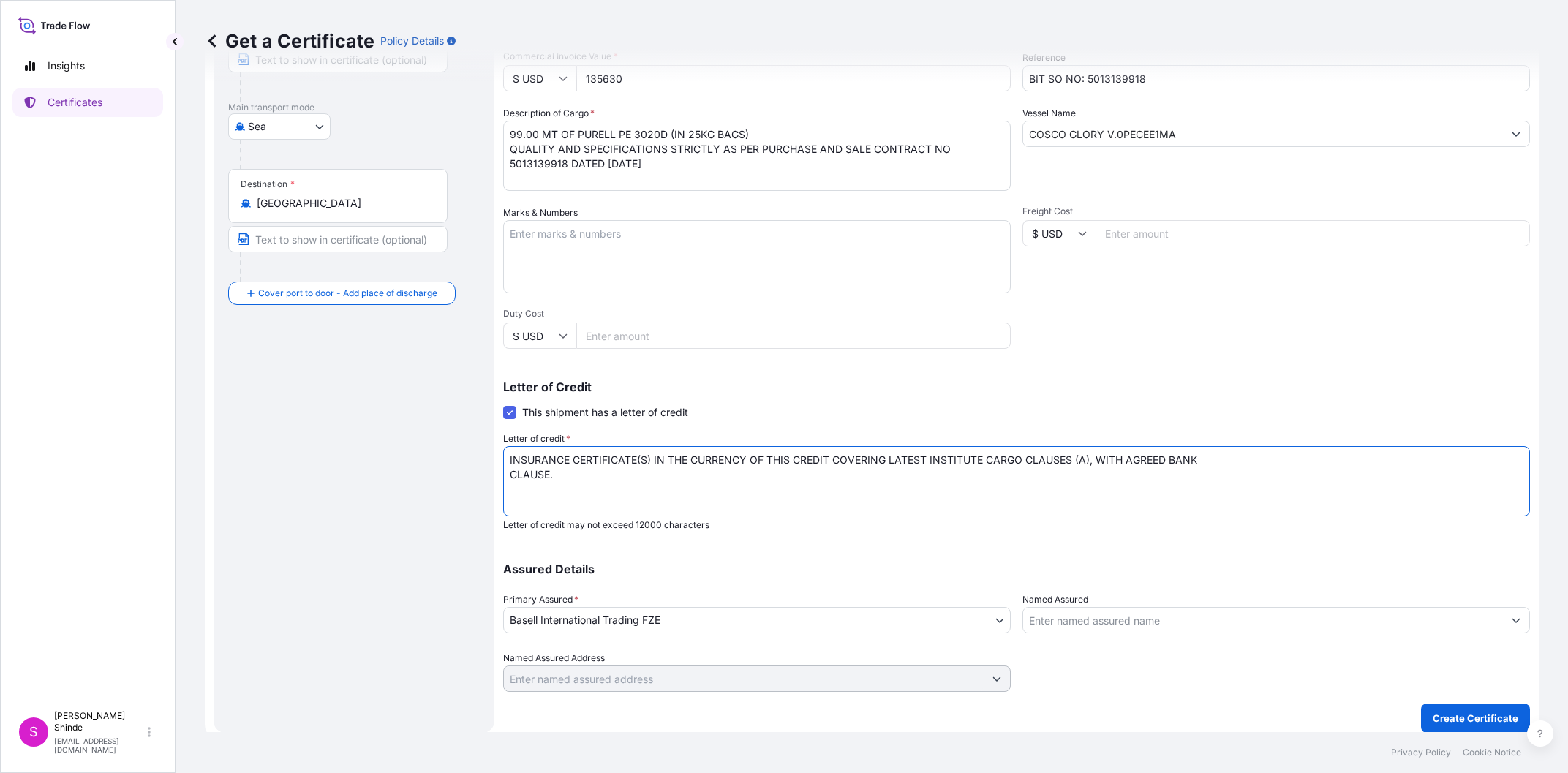
click at [1218, 461] on textarea "INSURANCE CERTIFICATE(S) IN THE CURRENCY OF THIS CREDIT COVERING LATEST INSTITU…" at bounding box center [1016, 481] width 1027 height 70
click at [1279, 474] on textarea "INSURANCE CERTIFICATE(S) IN THE CURRENCY OF THIS CREDIT COVERING LATEST INSTITU…" at bounding box center [1016, 481] width 1027 height 70
paste textarea "INSTITUTE WAR CLAUSES (CARGO) AND INSTITUTE STRIKE CLAUSES (CARGO) COVERING THE…"
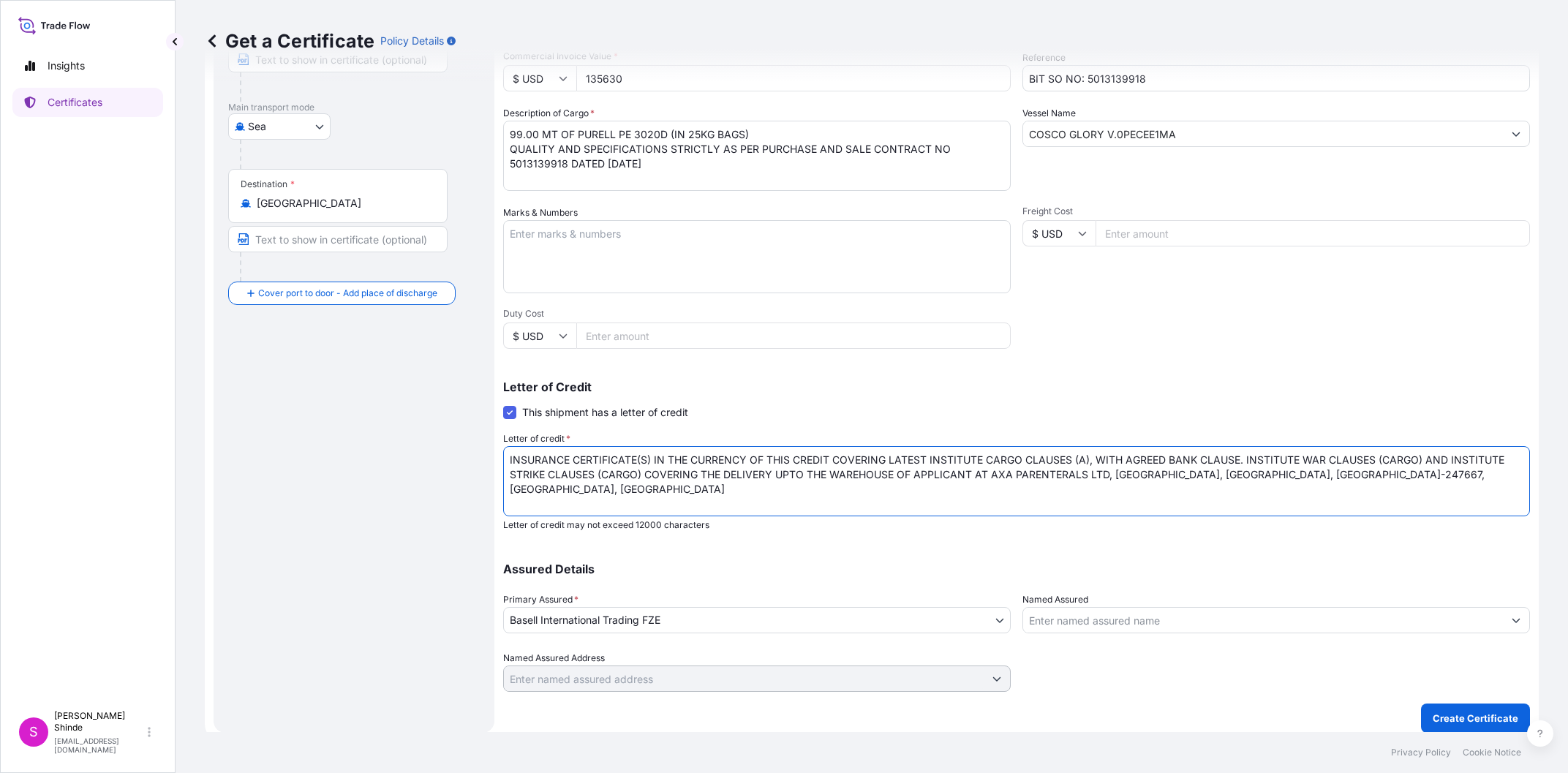
scroll to position [0, 0]
click at [1232, 494] on textarea "INSURANCE CERTIFICATE(S) IN THE CURRENCY OF THIS CREDIT COVERING LATEST INSTITU…" at bounding box center [1016, 481] width 1027 height 70
paste textarea "THE CLAIMS UNDER THE POLICY ARE PAYABLE IN [GEOGRAPHIC_DATA]"
click at [927, 491] on textarea "INSURANCE CERTIFICATE(S) IN THE CURRENCY OF THIS CREDIT COVERING LATEST INSTITU…" at bounding box center [1016, 481] width 1027 height 70
paste textarea "THE COMPLETE ADDRESS OF SURVEYORS IN [GEOGRAPHIC_DATA]."
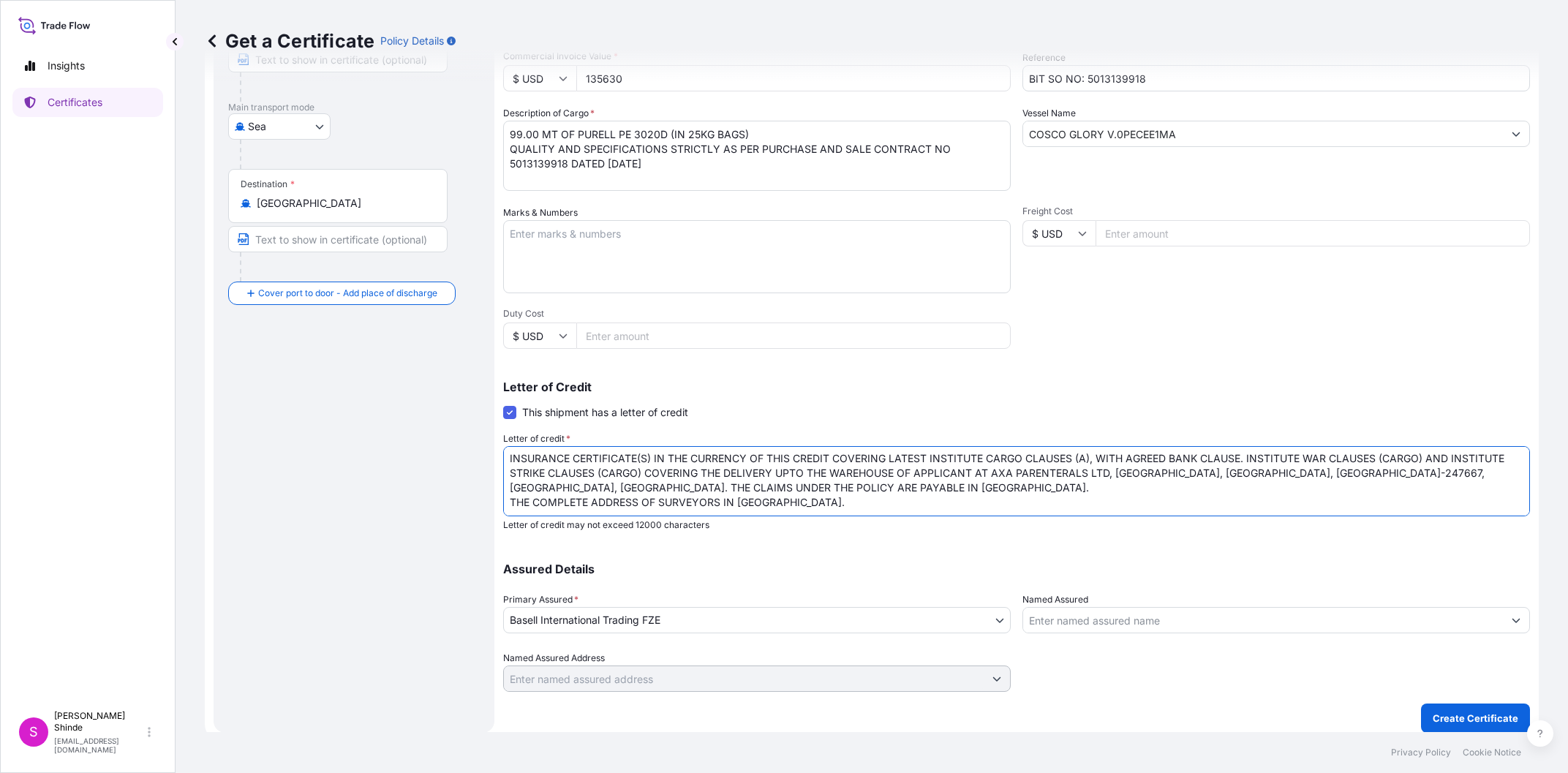
scroll to position [2, 0]
click at [947, 484] on textarea "INSURANCE CERTIFICATE(S) IN THE CURRENCY OF THIS CREDIT COVERING LATEST INSTITU…" at bounding box center [1016, 481] width 1027 height 70
paste textarea "(IF TRANSSHIPMENT IS ALLOWED, TRANSSHIPMENT RISKS MUST BE COVERED)"
click at [1361, 492] on textarea "INSURANCE CERTIFICATE(S) IN THE CURRENCY OF THIS CREDIT COVERING LATEST INSTITU…" at bounding box center [1016, 481] width 1027 height 70
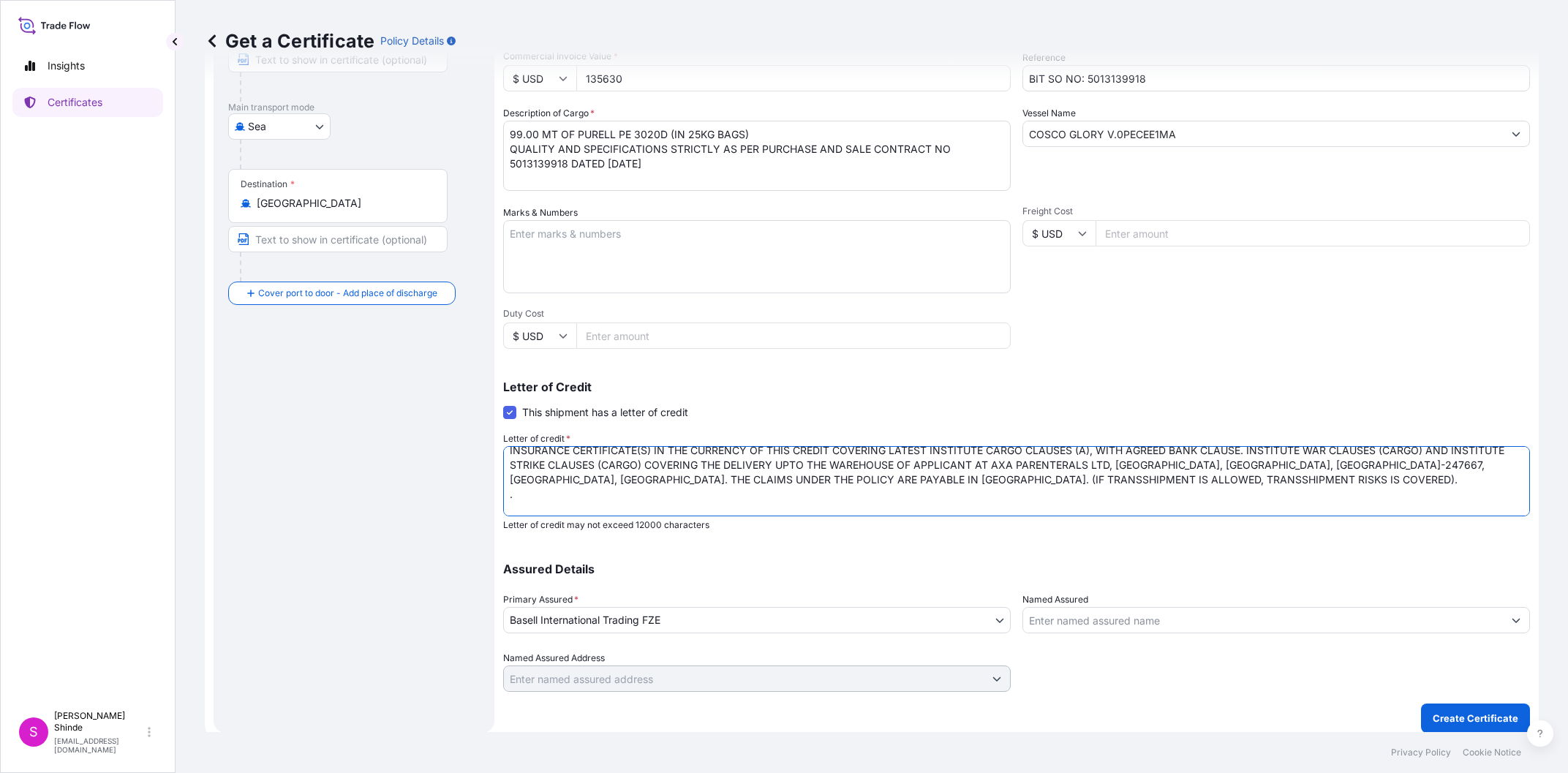
paste textarea "NAME OF THE SHIPPING VESSEL"
click at [1232, 124] on input "COSCO GLORY V.0PECEE1MA" at bounding box center [1263, 133] width 479 height 26
click at [689, 508] on textarea "INSURANCE CERTIFICATE(S) IN THE CURRENCY OF THIS CREDIT COVERING LATEST INSTITU…" at bounding box center [1016, 481] width 1027 height 70
paste textarea "COSCO GLORY V.0PECEE1MA"
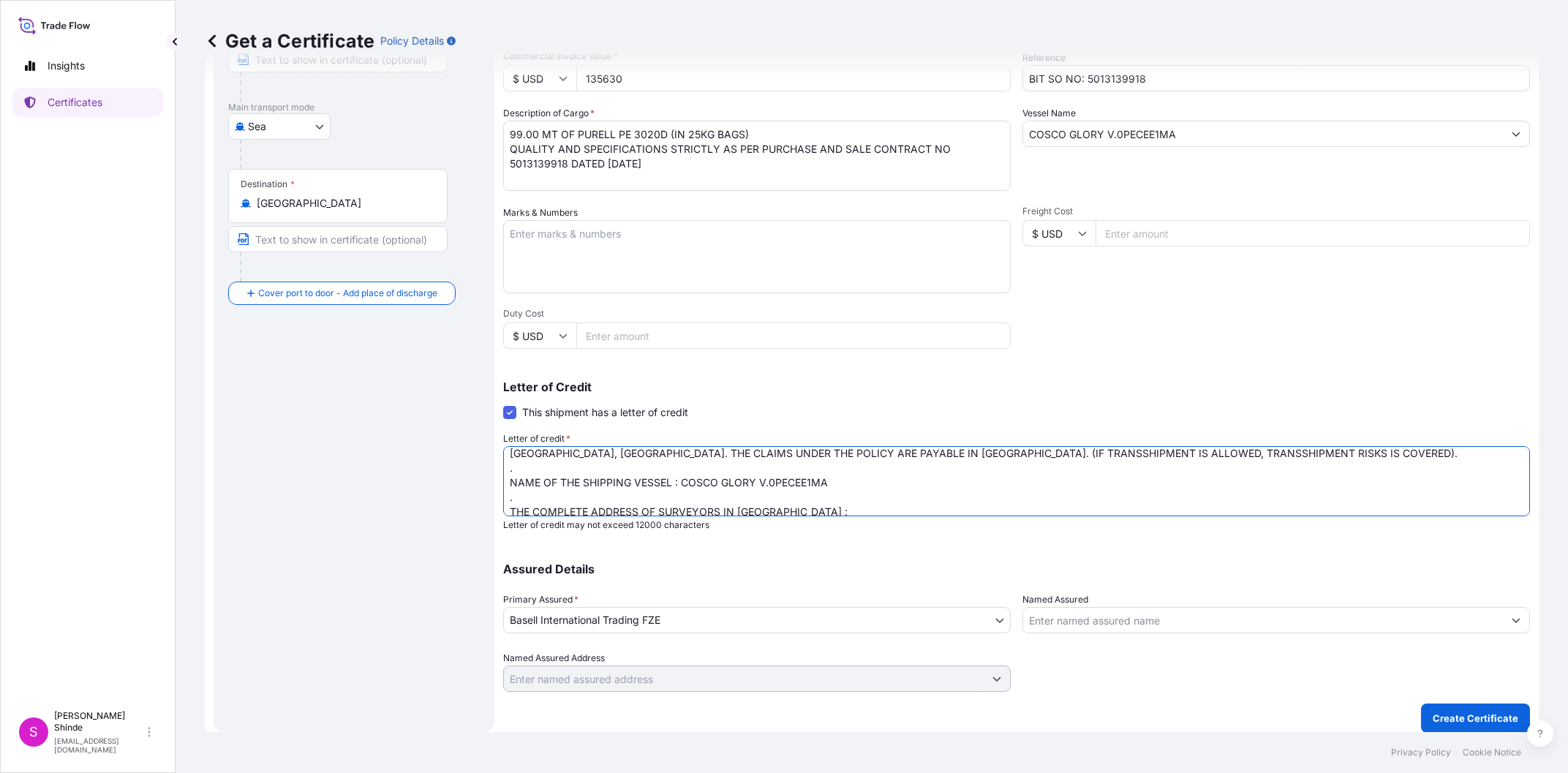
scroll to position [45, 0]
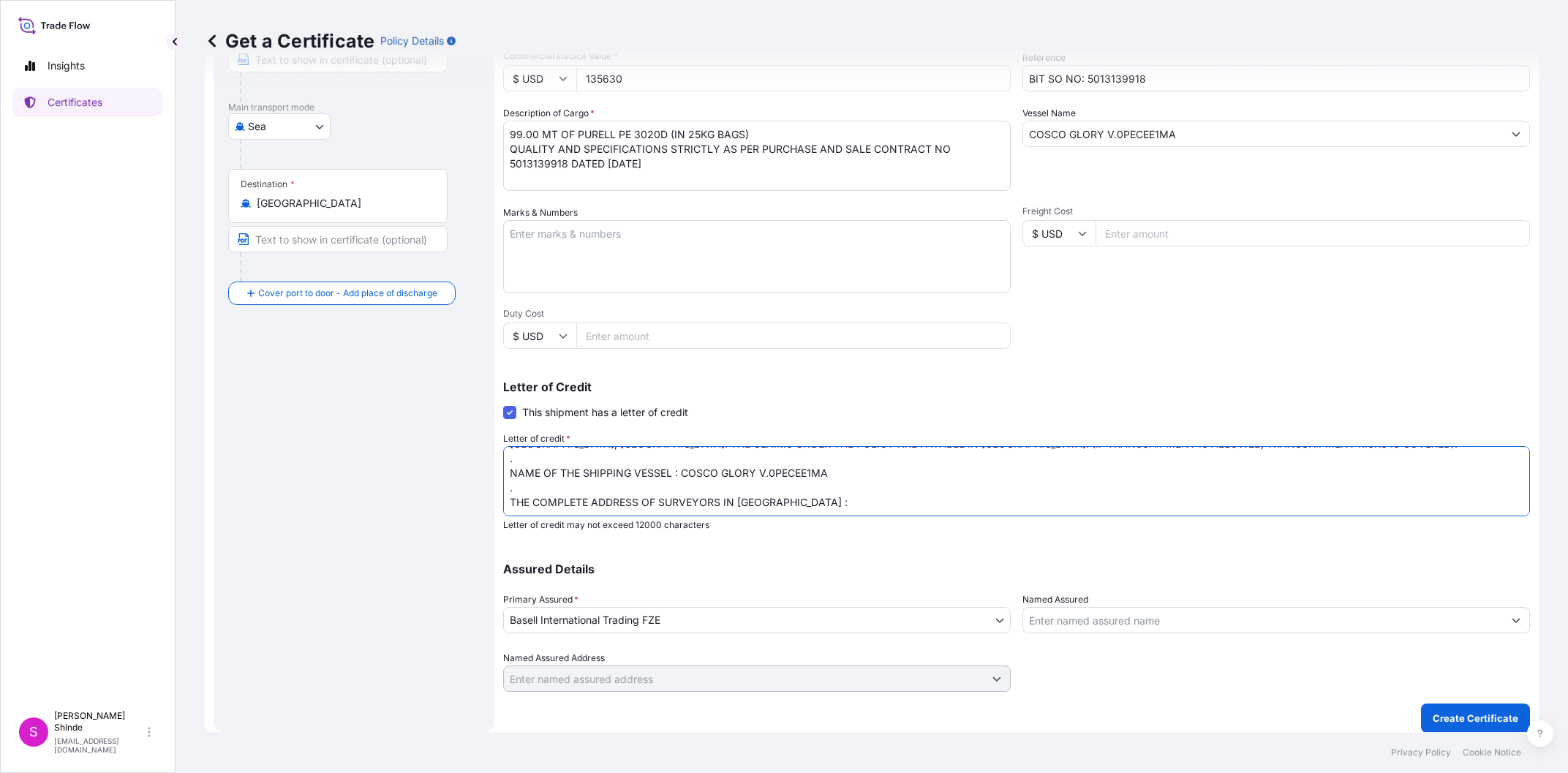
click at [805, 501] on textarea "INSURANCE CERTIFICATE(S) IN THE CURRENCY OF THIS CREDIT COVERING LATEST INSTITU…" at bounding box center [1016, 481] width 1027 height 70
click at [873, 474] on textarea "INSURANCE CERTIFICATE(S) IN THE CURRENCY OF THIS CREDIT COVERING LATEST INSTITU…" at bounding box center [1016, 481] width 1027 height 70
paste textarea "40440FLC0000425"
click at [726, 502] on textarea "INSURANCE CERTIFICATE(S) IN THE CURRENCY OF THIS CREDIT COVERING LATEST INSTITU…" at bounding box center [1016, 481] width 1027 height 70
paste textarea "250625"
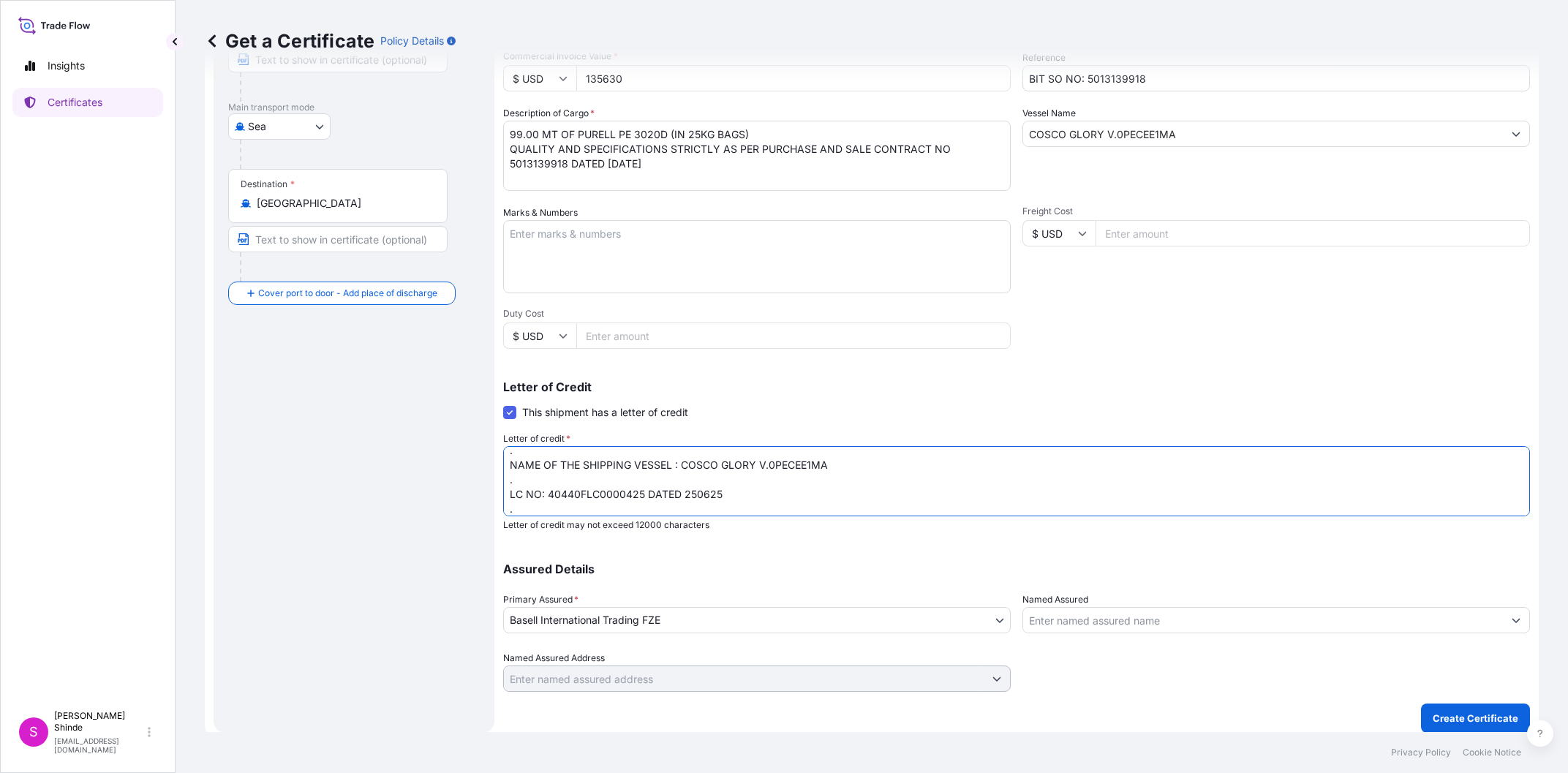
scroll to position [67, 0]
click at [727, 475] on textarea "INSURANCE CERTIFICATE(S) IN THE CURRENCY OF THIS CREDIT COVERING LATEST INSTITU…" at bounding box center [1016, 481] width 1027 height 70
paste textarea "PORT OF LOADING: PORT OF DISCHARGE:"
click at [770, 483] on textarea "INSURANCE CERTIFICATE(S) IN THE CURRENCY OF THIS CREDIT COVERING LATEST INSTITU…" at bounding box center [1016, 481] width 1027 height 70
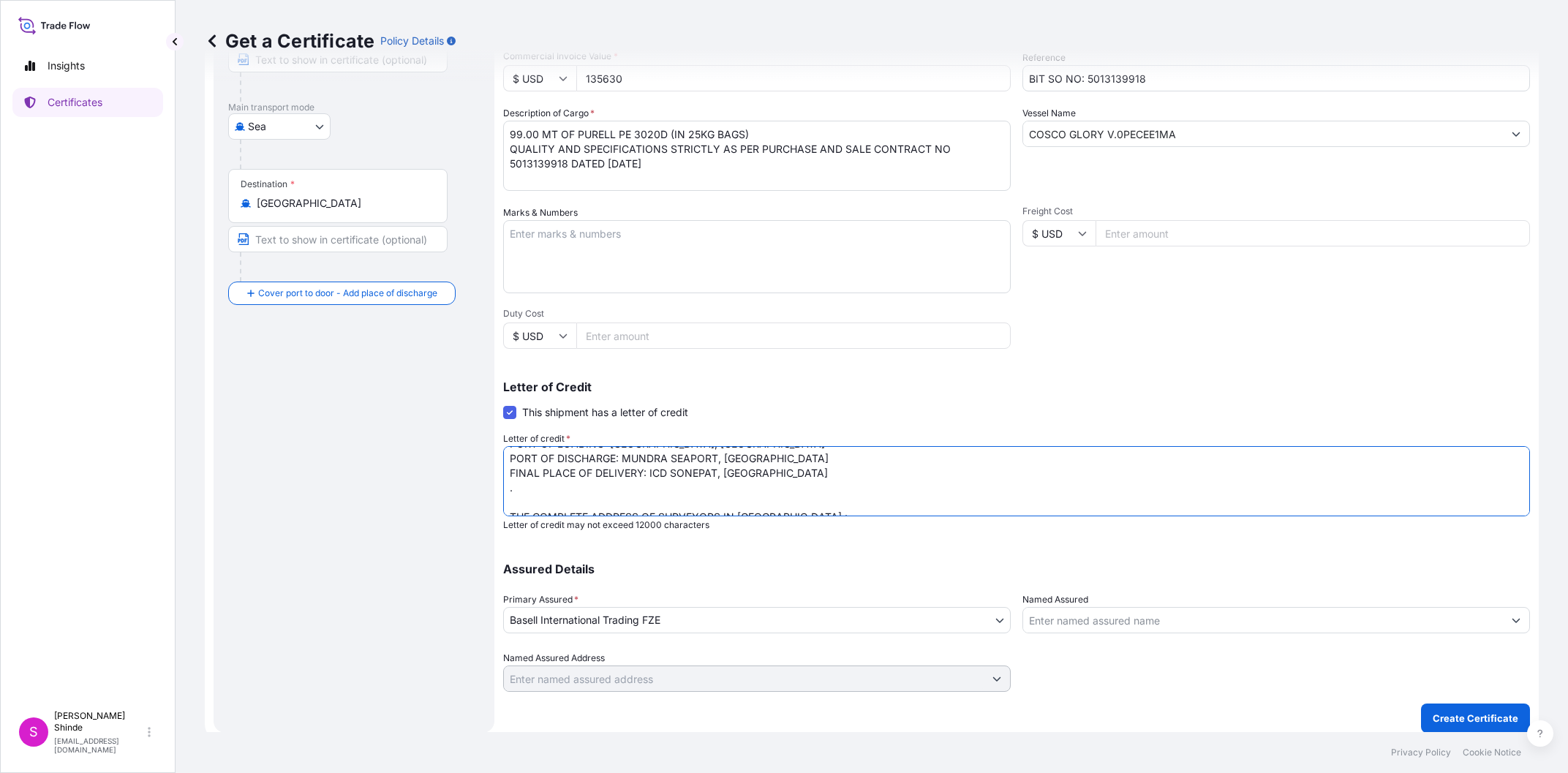
paste textarea "NO OF ORIGINALS: 02 + 1 COPY . Insurance cover under this Insurance document is…"
click at [856, 463] on textarea "INSURANCE CERTIFICATE(S) IN THE CURRENCY OF THIS CREDIT COVERING LATEST INSTITU…" at bounding box center [1016, 481] width 1027 height 70
click at [844, 474] on textarea "INSURANCE CERTIFICATE(S) IN THE CURRENCY OF THIS CREDIT COVERING LATEST INSTITU…" at bounding box center [1016, 481] width 1027 height 70
click at [859, 468] on textarea "INSURANCE CERTIFICATE(S) IN THE CURRENCY OF THIS CREDIT COVERING LATEST INSTITU…" at bounding box center [1016, 481] width 1027 height 70
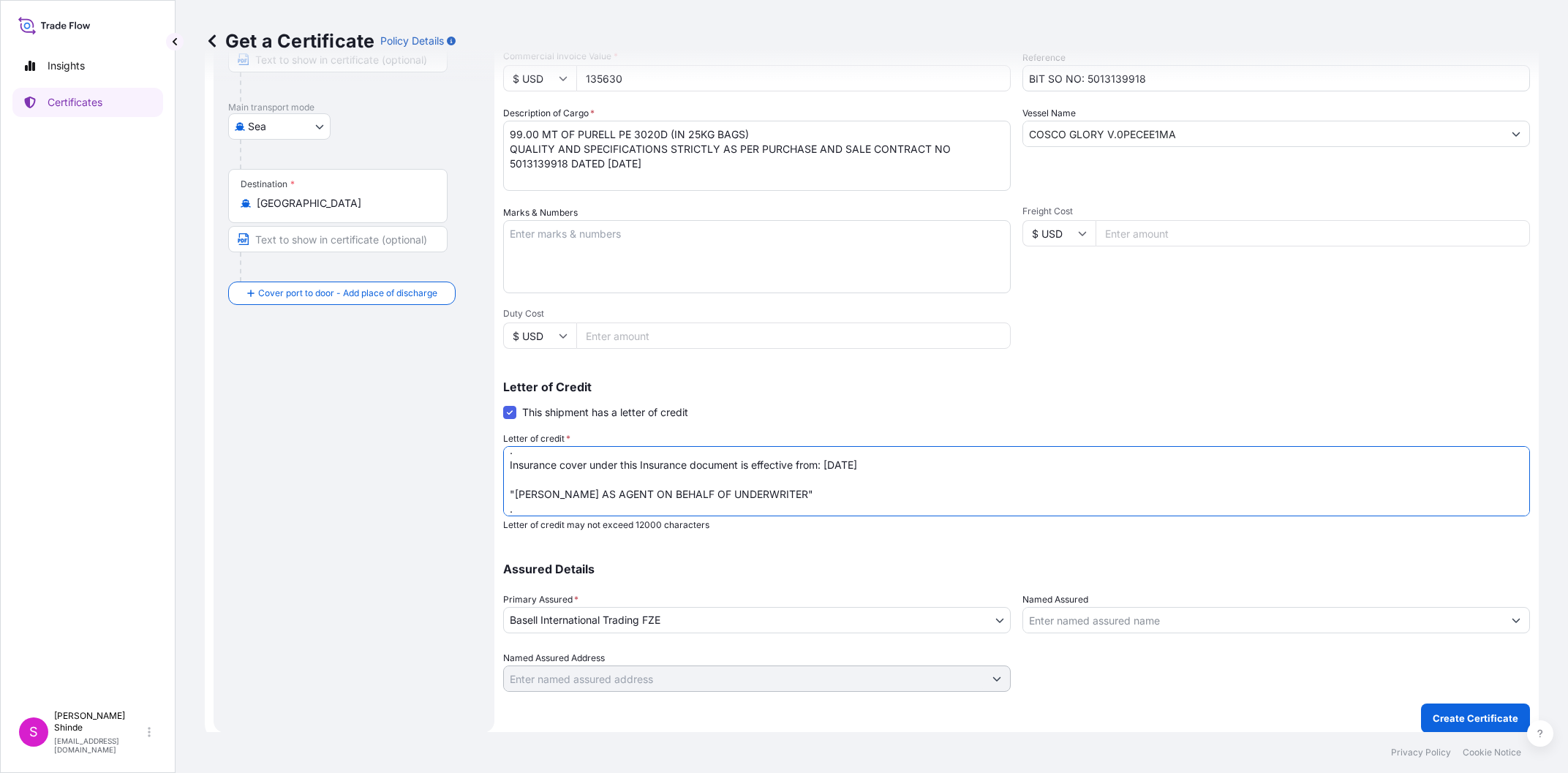
click at [667, 481] on textarea "INSURANCE CERTIFICATE(S) IN THE CURRENCY OF THIS CREDIT COVERING LATEST INSTITU…" at bounding box center [1016, 481] width 1027 height 70
click at [664, 498] on textarea "INSURANCE CERTIFICATE(S) IN THE CURRENCY OF THIS CREDIT COVERING LATEST INSTITU…" at bounding box center [1016, 481] width 1027 height 70
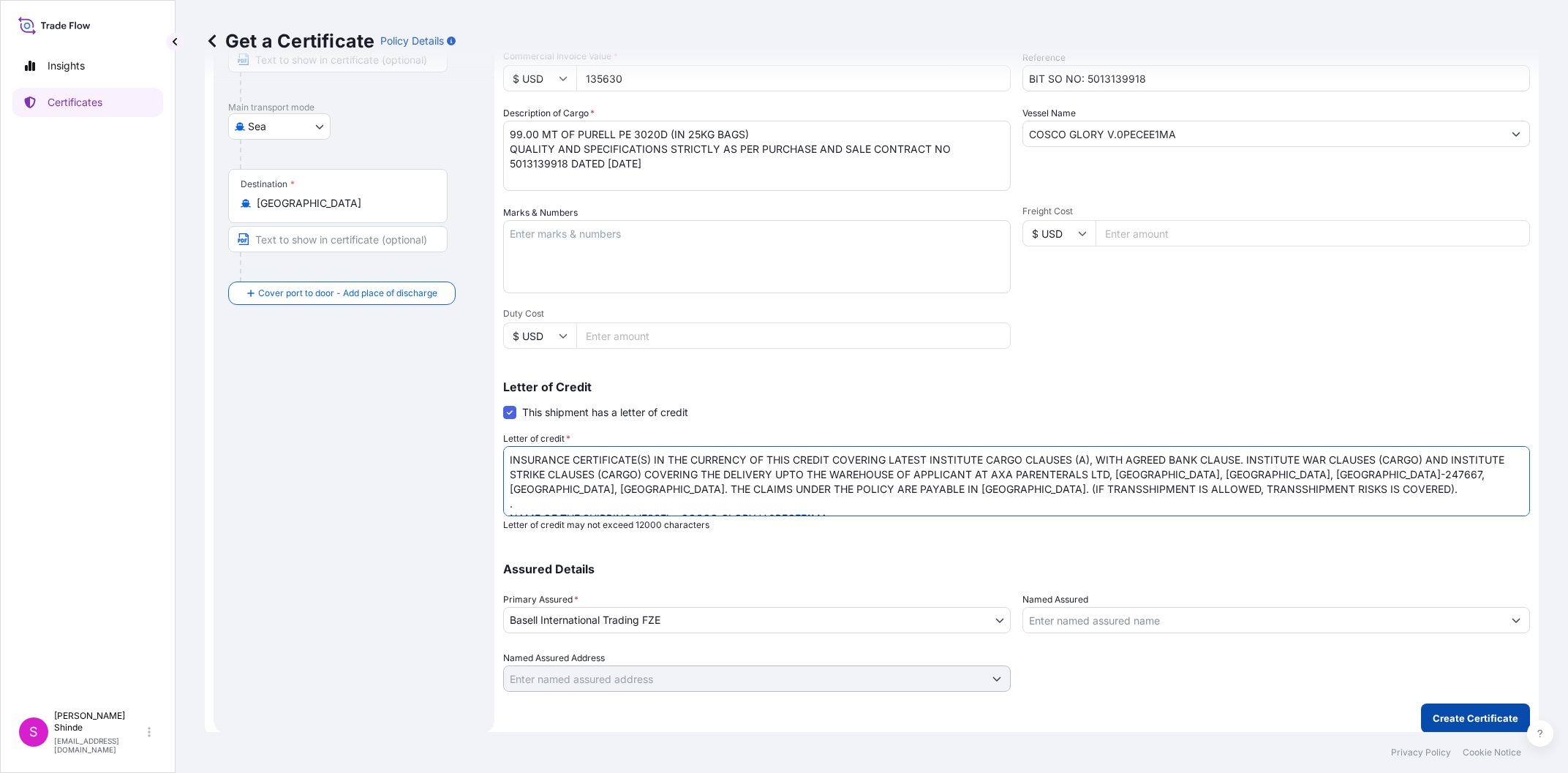
type textarea "INSURANCE CERTIFICATE(S) IN THE CURRENCY OF THIS CREDIT COVERING LATEST INSTITU…"
click at [1470, 723] on p "Create Certificate" at bounding box center [1475, 718] width 86 height 15
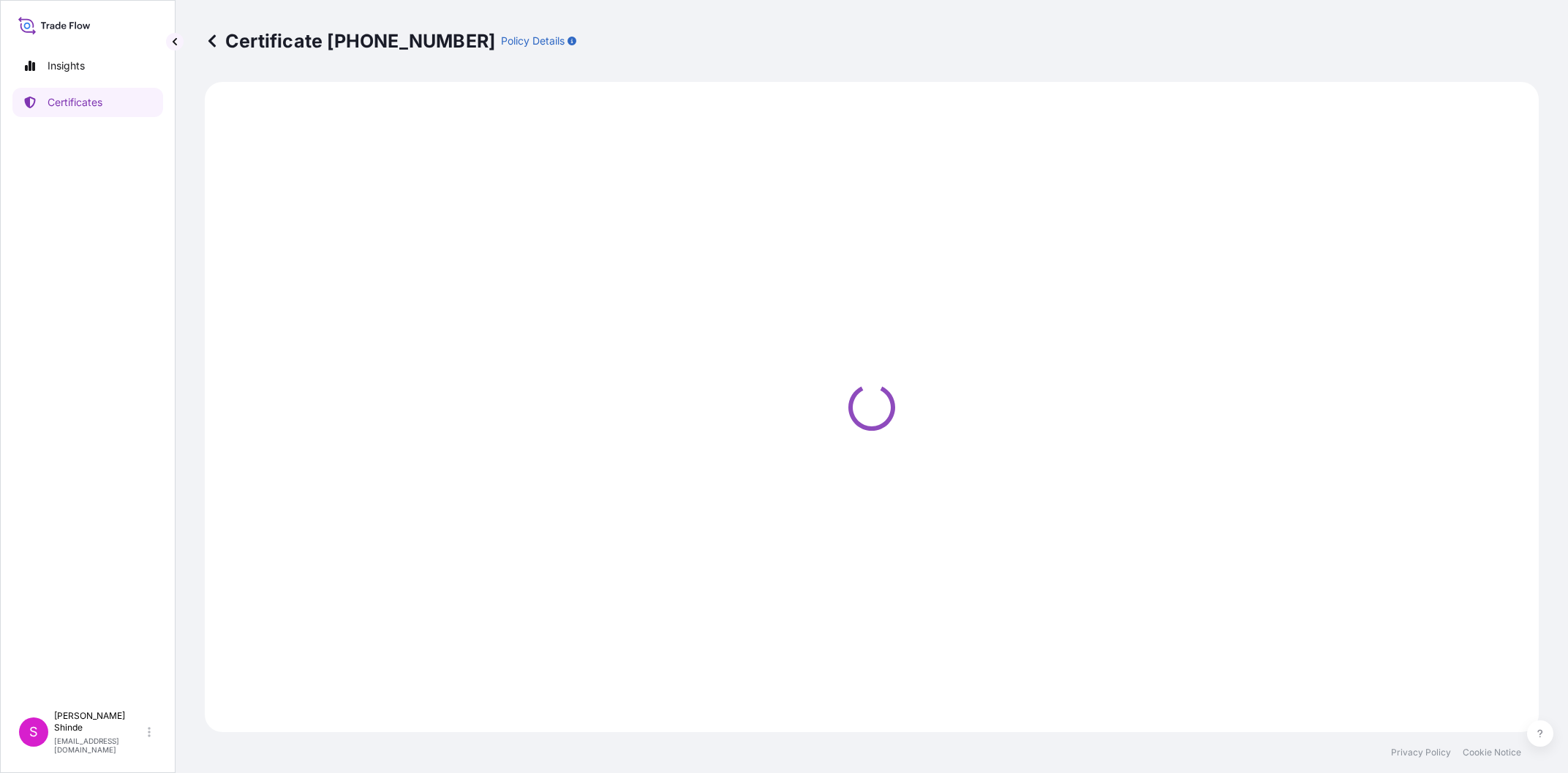
select select "Sea"
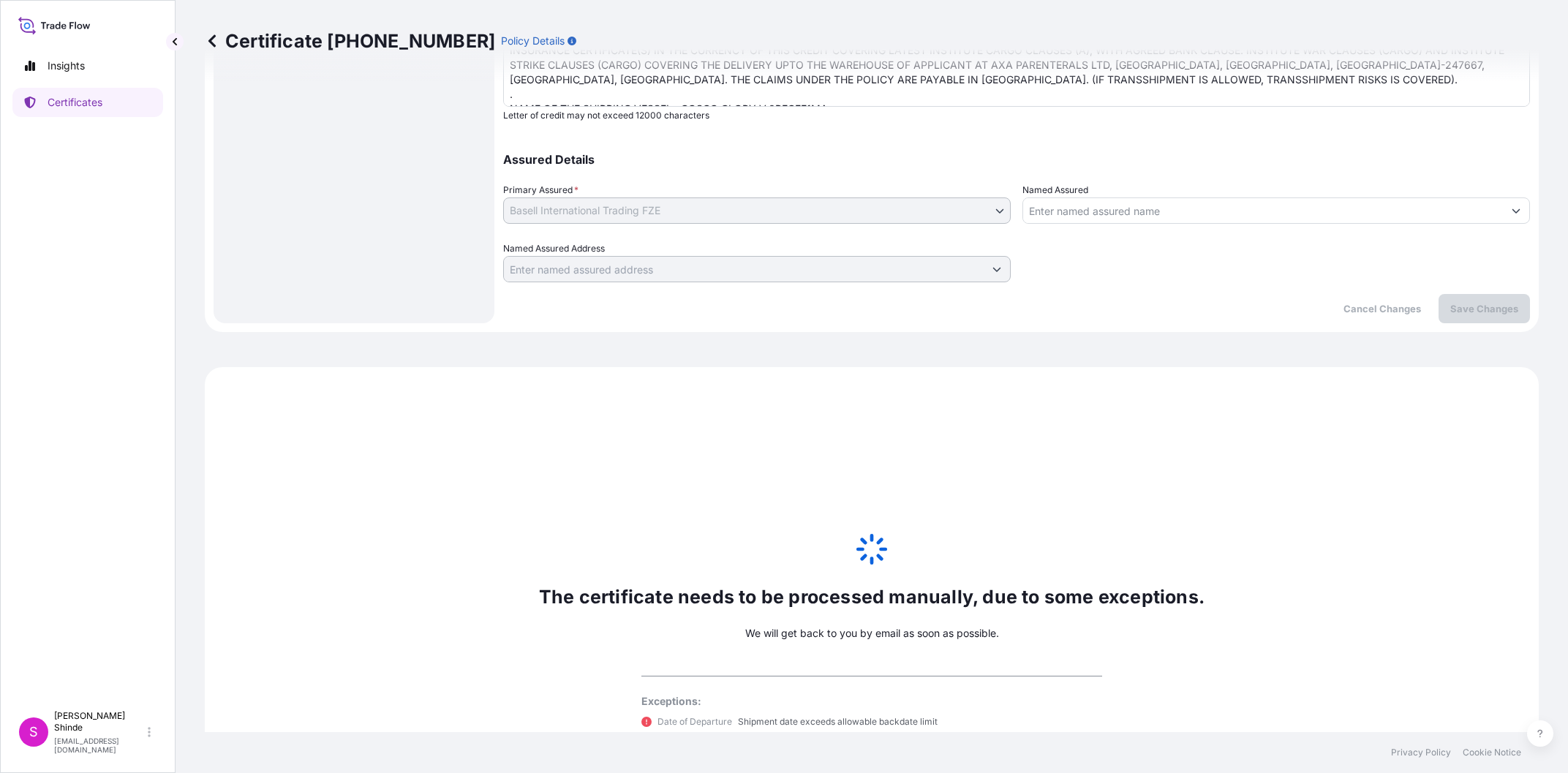
scroll to position [642, 0]
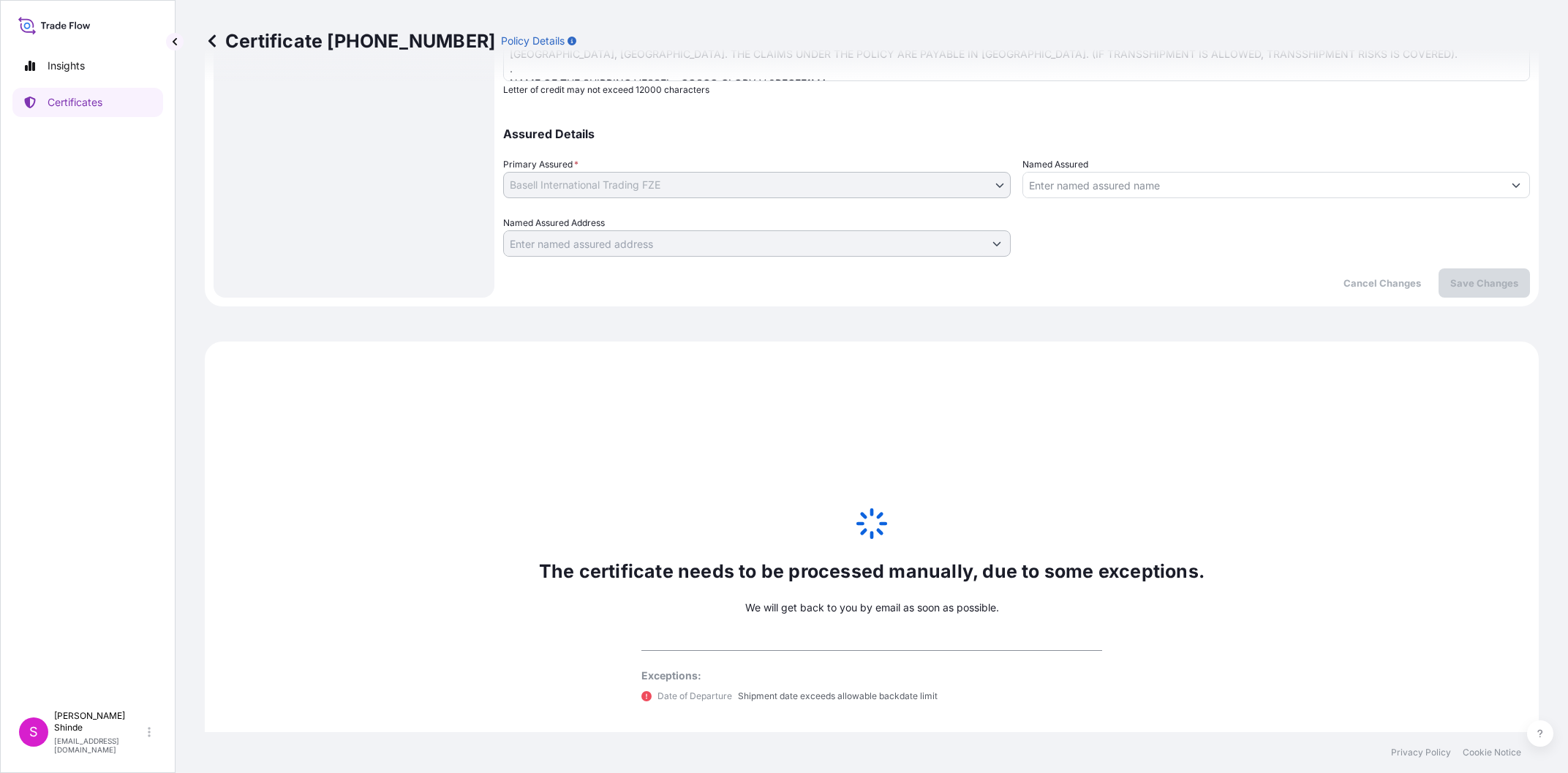
drag, startPoint x: 904, startPoint y: 417, endPoint x: 856, endPoint y: 389, distance: 55.6
click at [902, 417] on div "The certificate needs to be processed manually, due to some exceptions. We will…" at bounding box center [871, 604] width 1334 height 526
click at [856, 506] on icon at bounding box center [871, 524] width 37 height 37
drag, startPoint x: 928, startPoint y: 448, endPoint x: 941, endPoint y: 467, distance: 23.0
click at [937, 461] on div "The certificate needs to be processed manually, due to some exceptions. We will…" at bounding box center [871, 604] width 1334 height 526
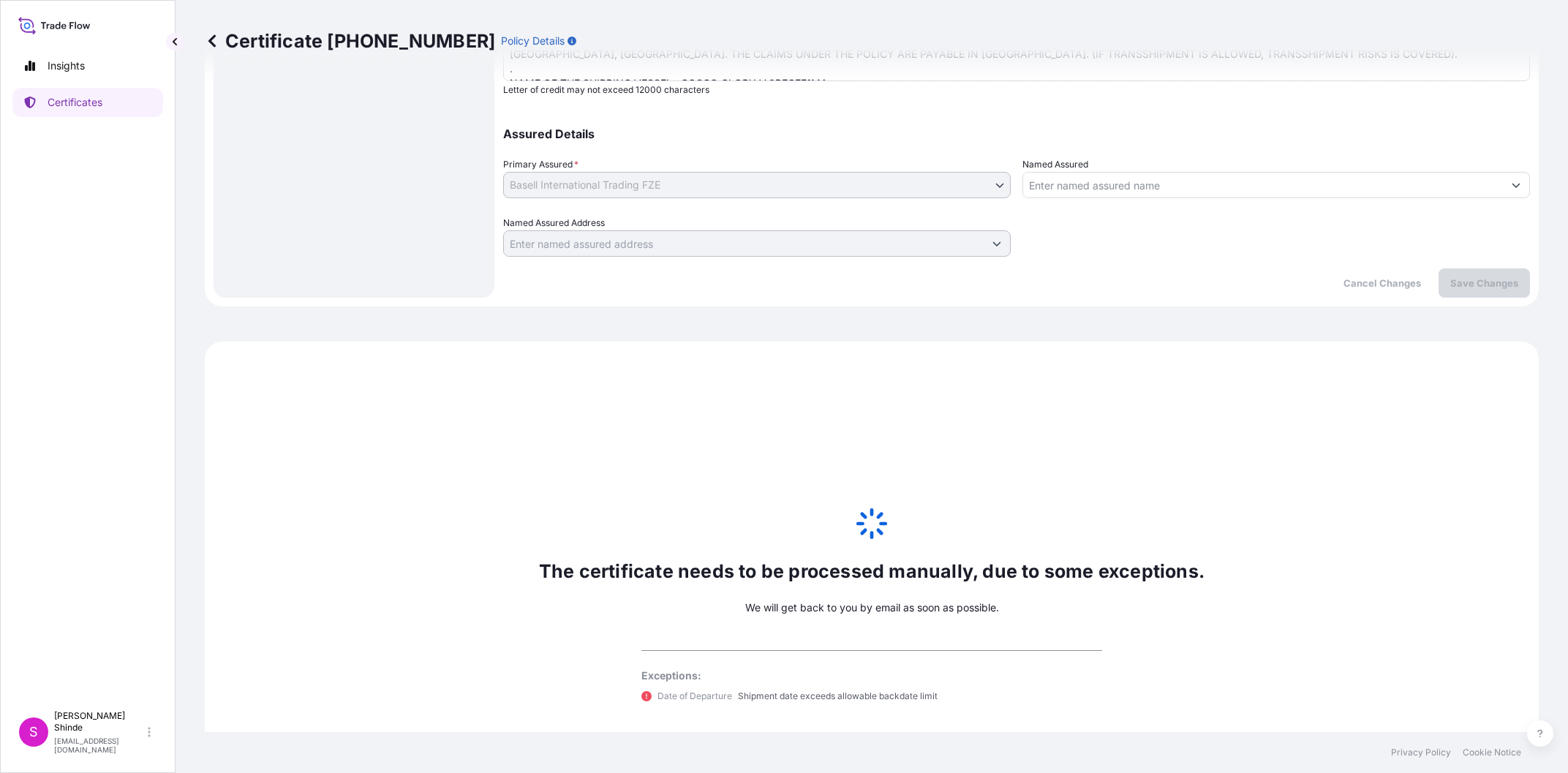
click at [1040, 590] on div "The certificate needs to be processed manually, due to some exceptions. We will…" at bounding box center [871, 604] width 1334 height 526
click at [924, 388] on div "The certificate needs to be processed manually, due to some exceptions. We will…" at bounding box center [871, 604] width 1334 height 526
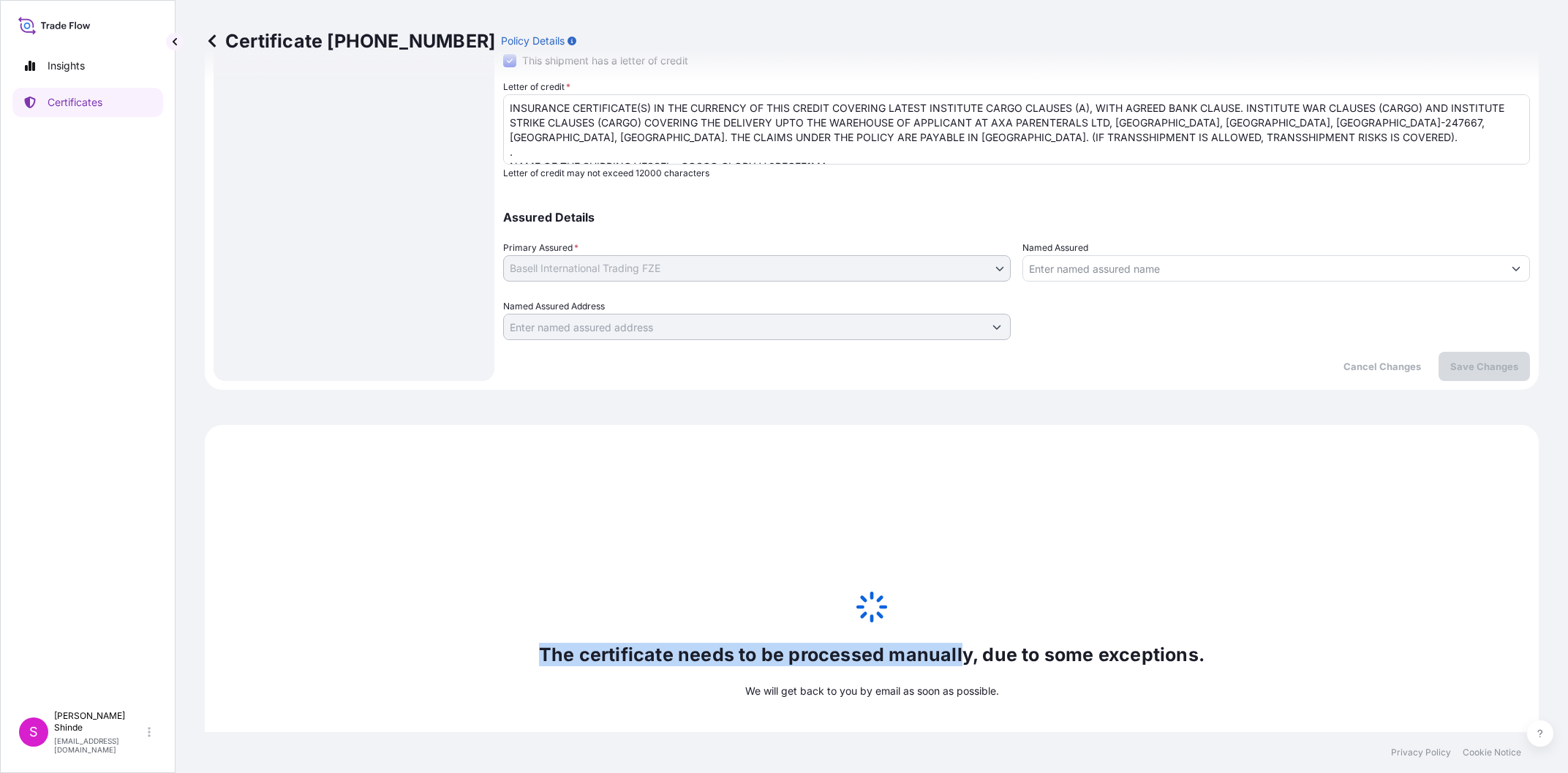
drag, startPoint x: 874, startPoint y: 488, endPoint x: 958, endPoint y: 520, distance: 89.9
click at [958, 520] on div "The certificate needs to be processed manually, due to some exceptions. We will…" at bounding box center [871, 687] width 1334 height 526
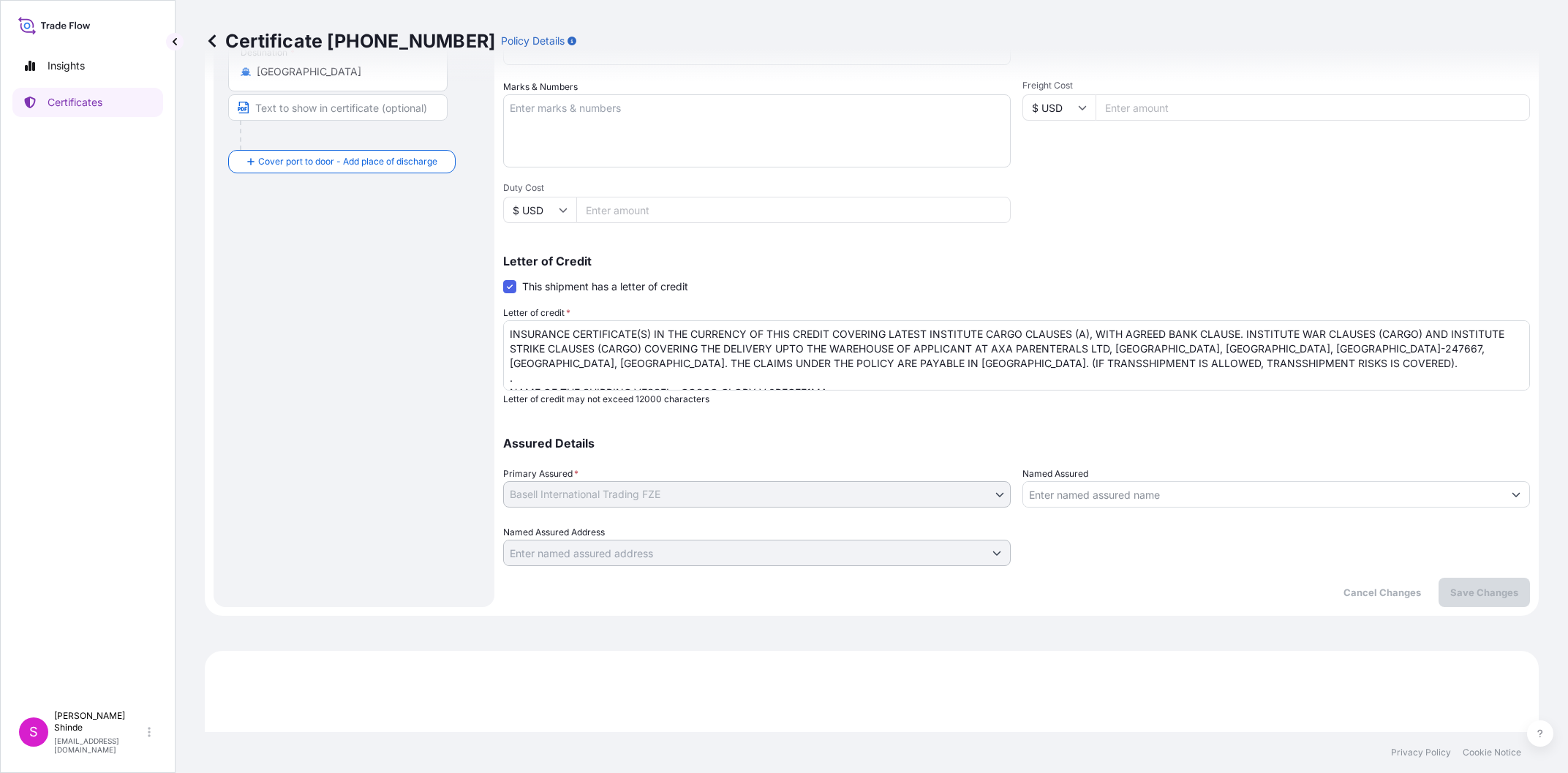
scroll to position [0, 0]
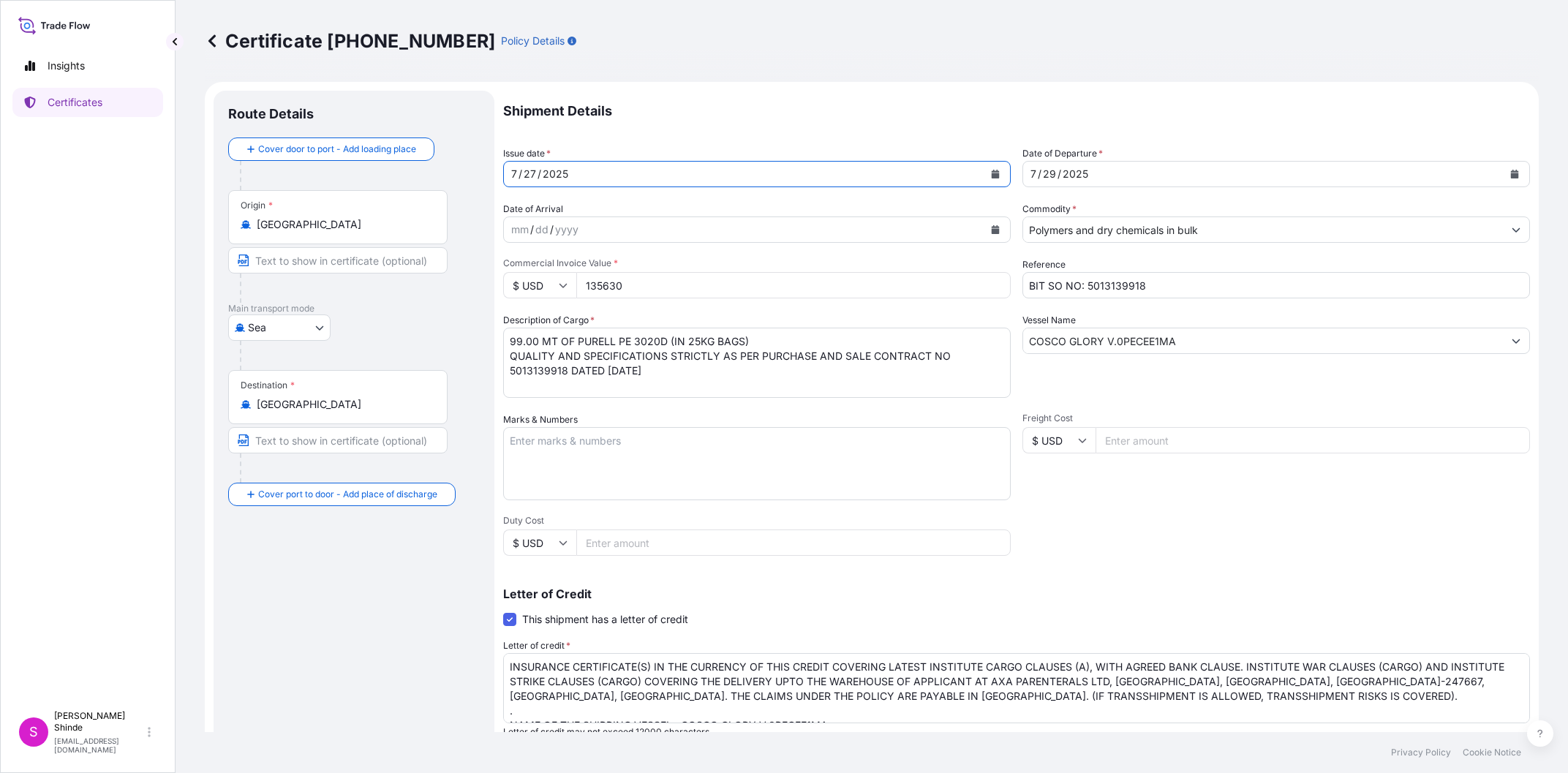
click at [578, 166] on div "[DATE]" at bounding box center [744, 174] width 479 height 26
click at [596, 179] on div "[DATE]" at bounding box center [744, 174] width 479 height 26
click at [994, 176] on icon "Calendar" at bounding box center [995, 173] width 8 height 9
click at [1519, 176] on button "Calendar" at bounding box center [1514, 173] width 24 height 24
click at [1175, 90] on form "Route Details Cover door to port - Add loading place Place of loading Road / In…" at bounding box center [871, 515] width 1334 height 866
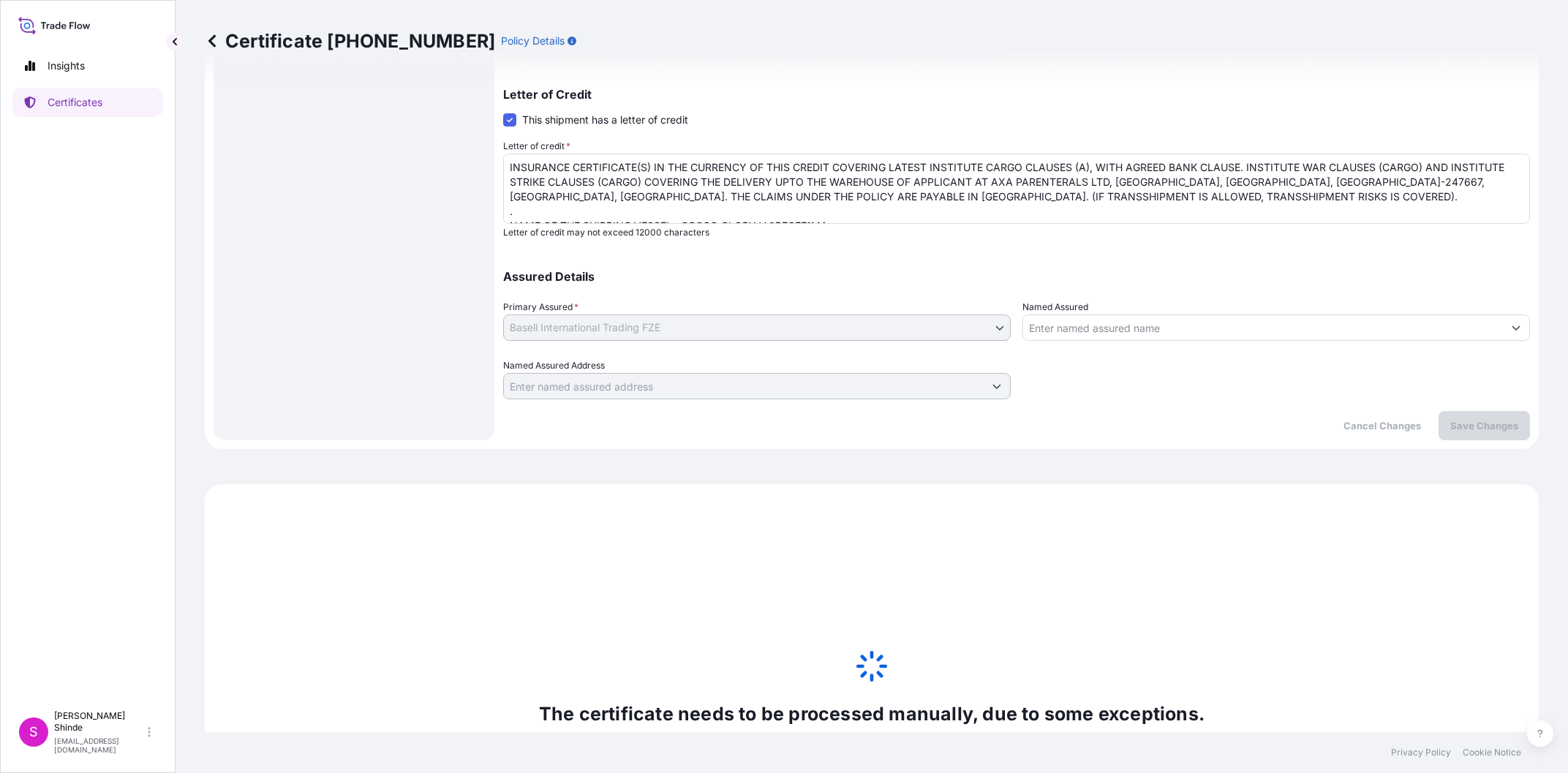
scroll to position [642, 0]
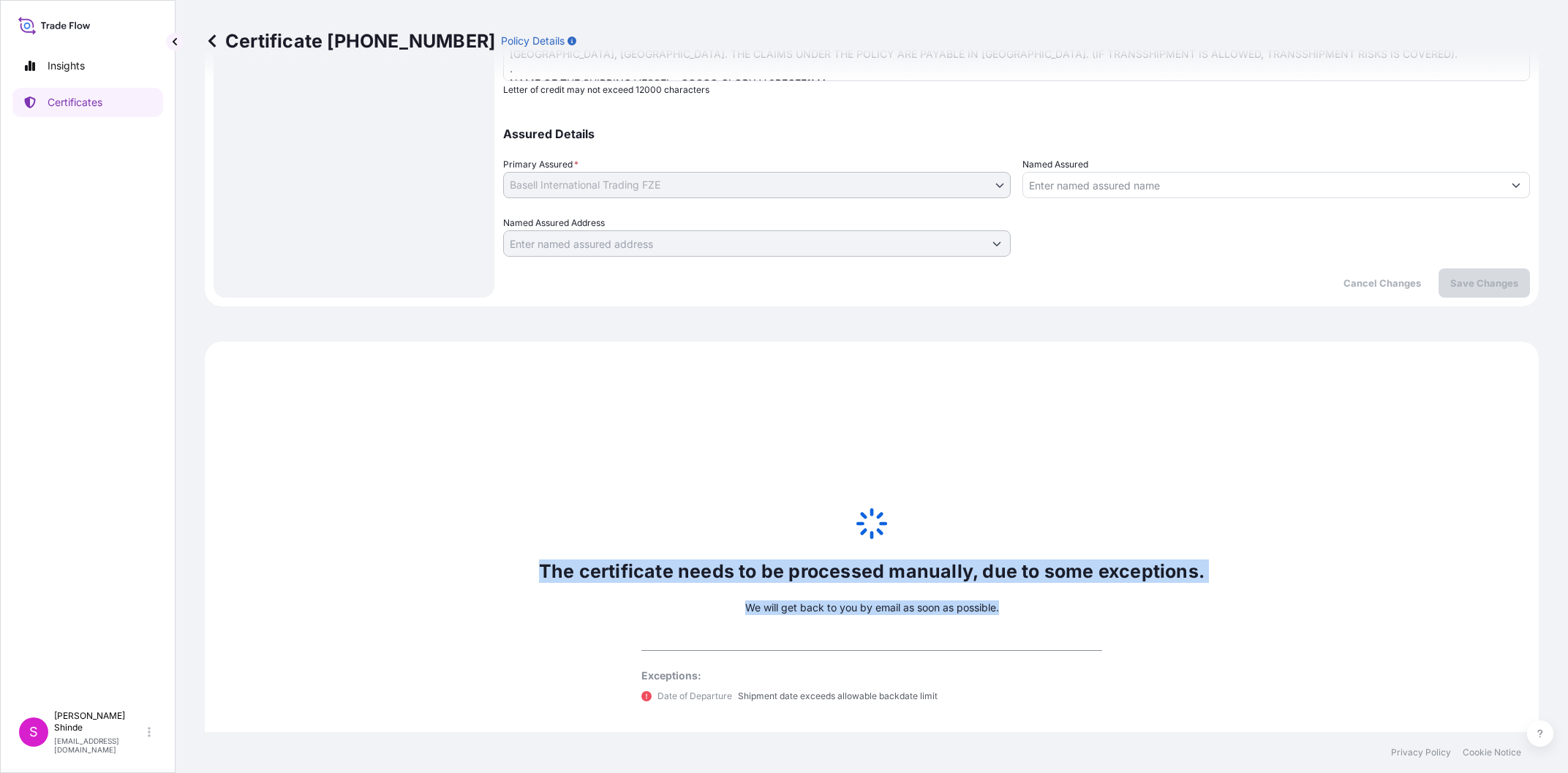
drag, startPoint x: 867, startPoint y: 384, endPoint x: 1071, endPoint y: 508, distance: 238.7
click at [1071, 508] on div "The certificate needs to be processed manually, due to some exceptions. We will…" at bounding box center [871, 604] width 1334 height 526
click at [1045, 351] on div "The certificate needs to be processed manually, due to some exceptions. We will…" at bounding box center [871, 604] width 1334 height 526
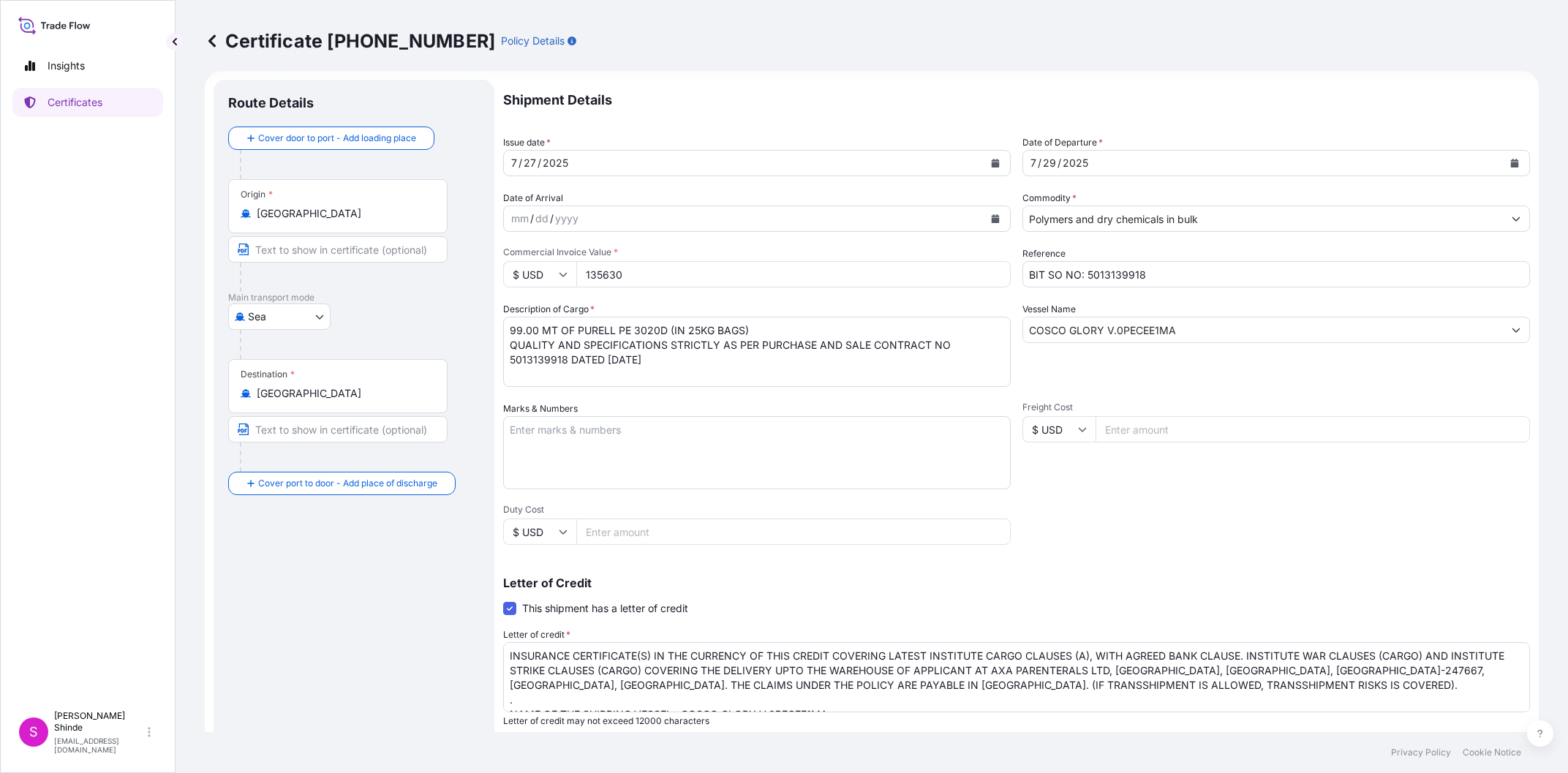
scroll to position [0, 0]
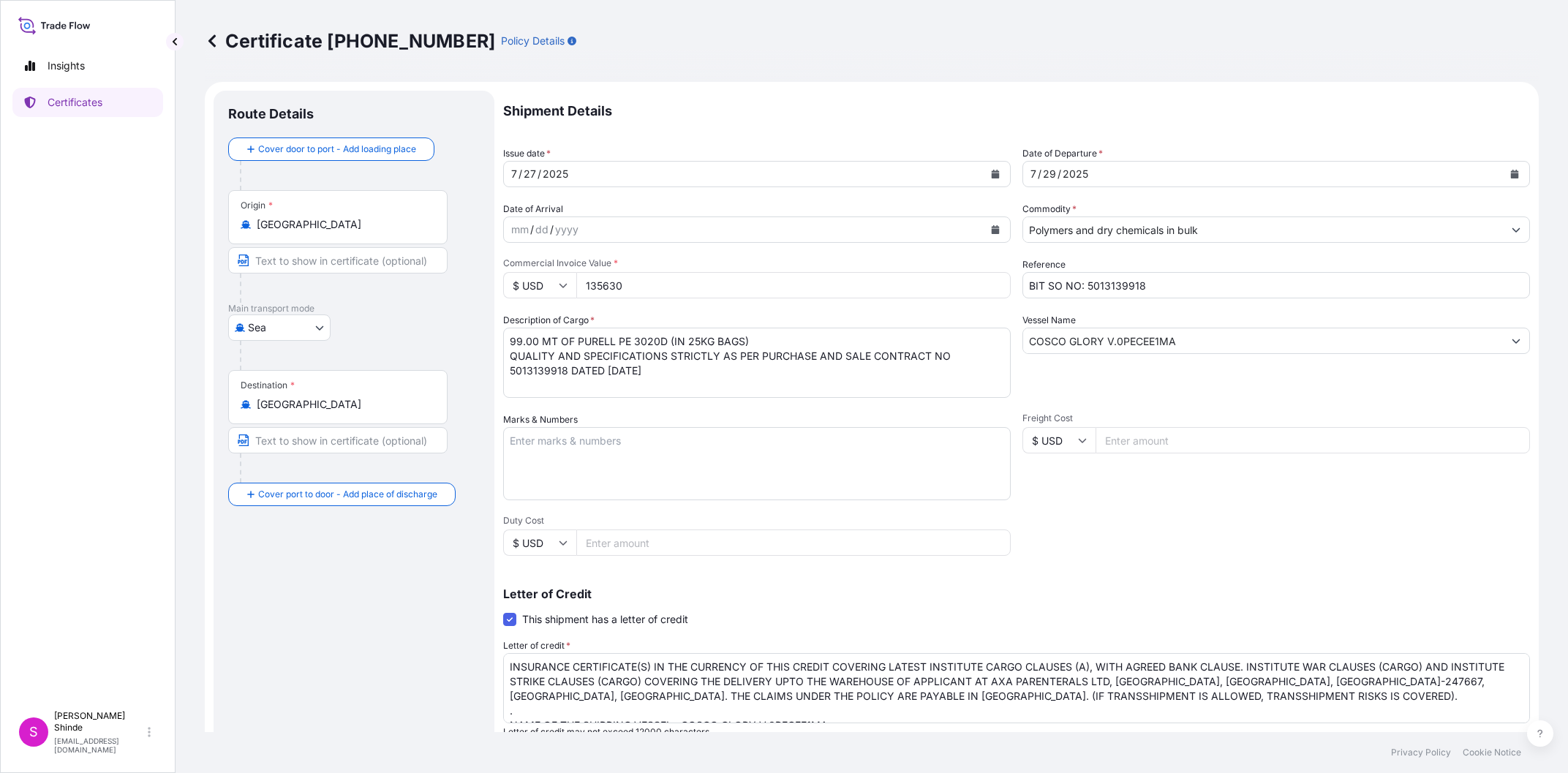
click at [1513, 169] on button "Calendar" at bounding box center [1514, 173] width 24 height 24
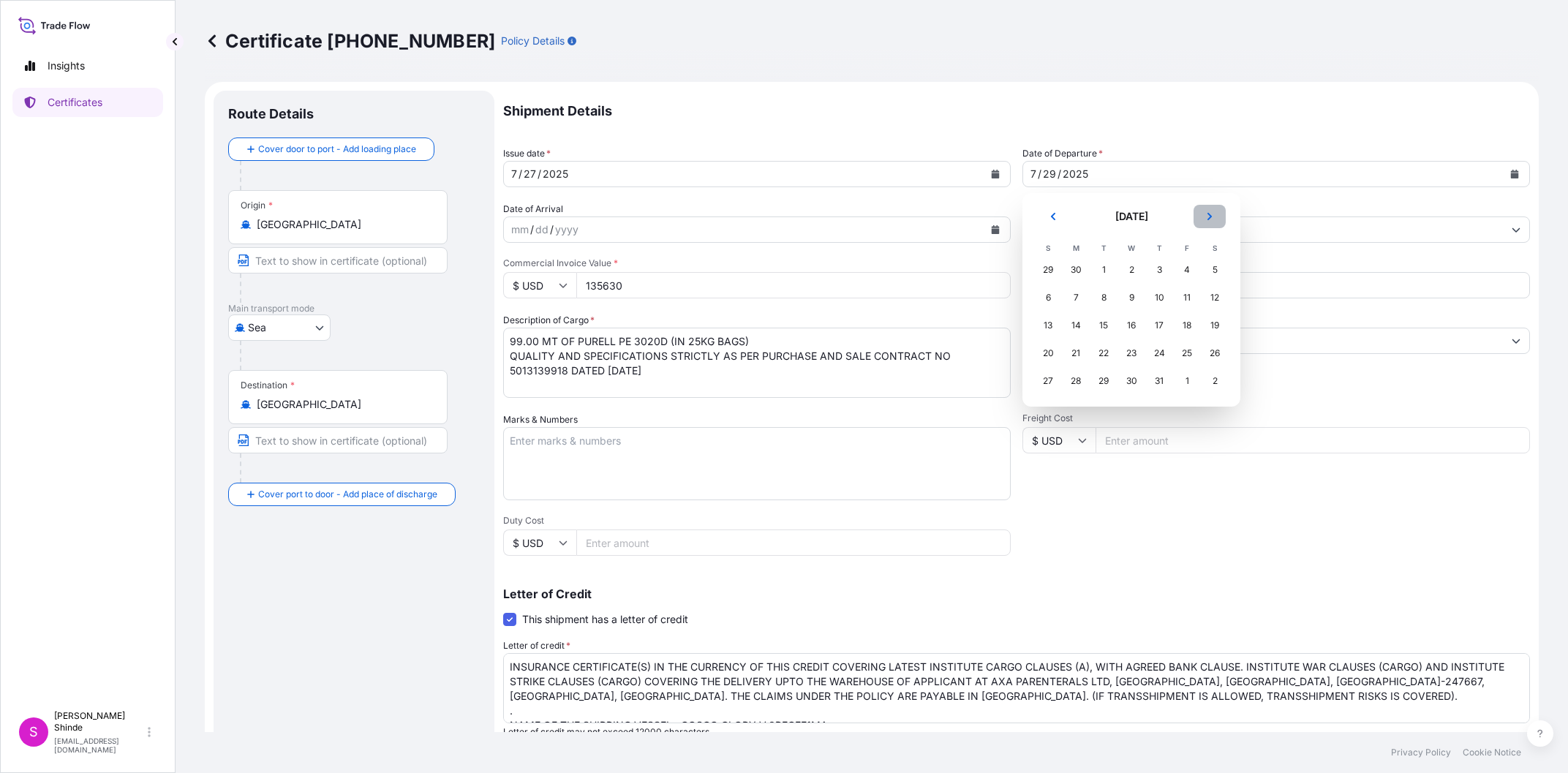
click at [1211, 218] on icon "Next" at bounding box center [1209, 216] width 9 height 9
click at [1190, 379] on div "29" at bounding box center [1187, 381] width 26 height 26
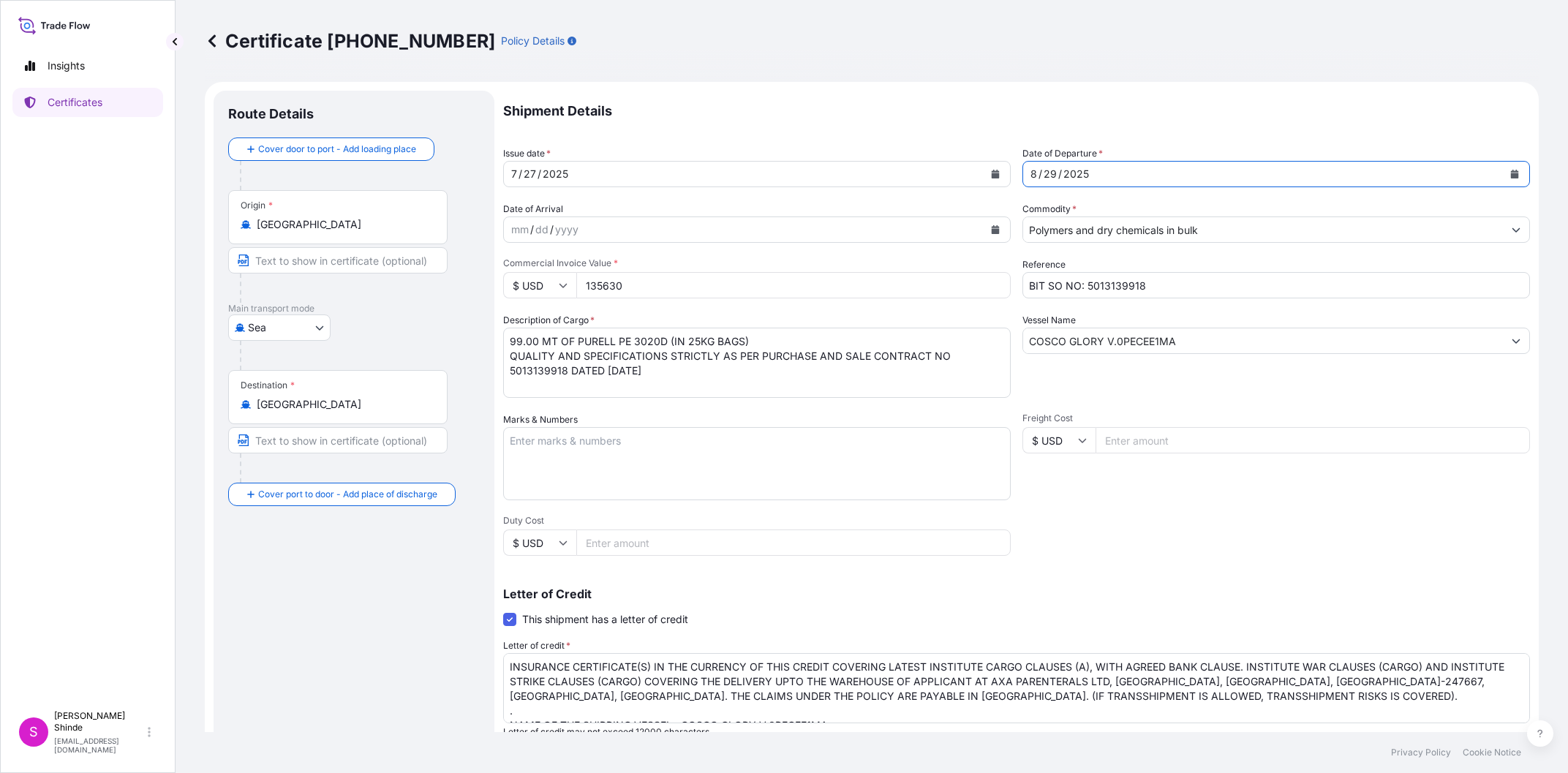
click at [1203, 534] on div "Shipment Details Issue date * [DATE] Date of Departure * [DATE] Date of Arrival…" at bounding box center [1016, 495] width 1027 height 808
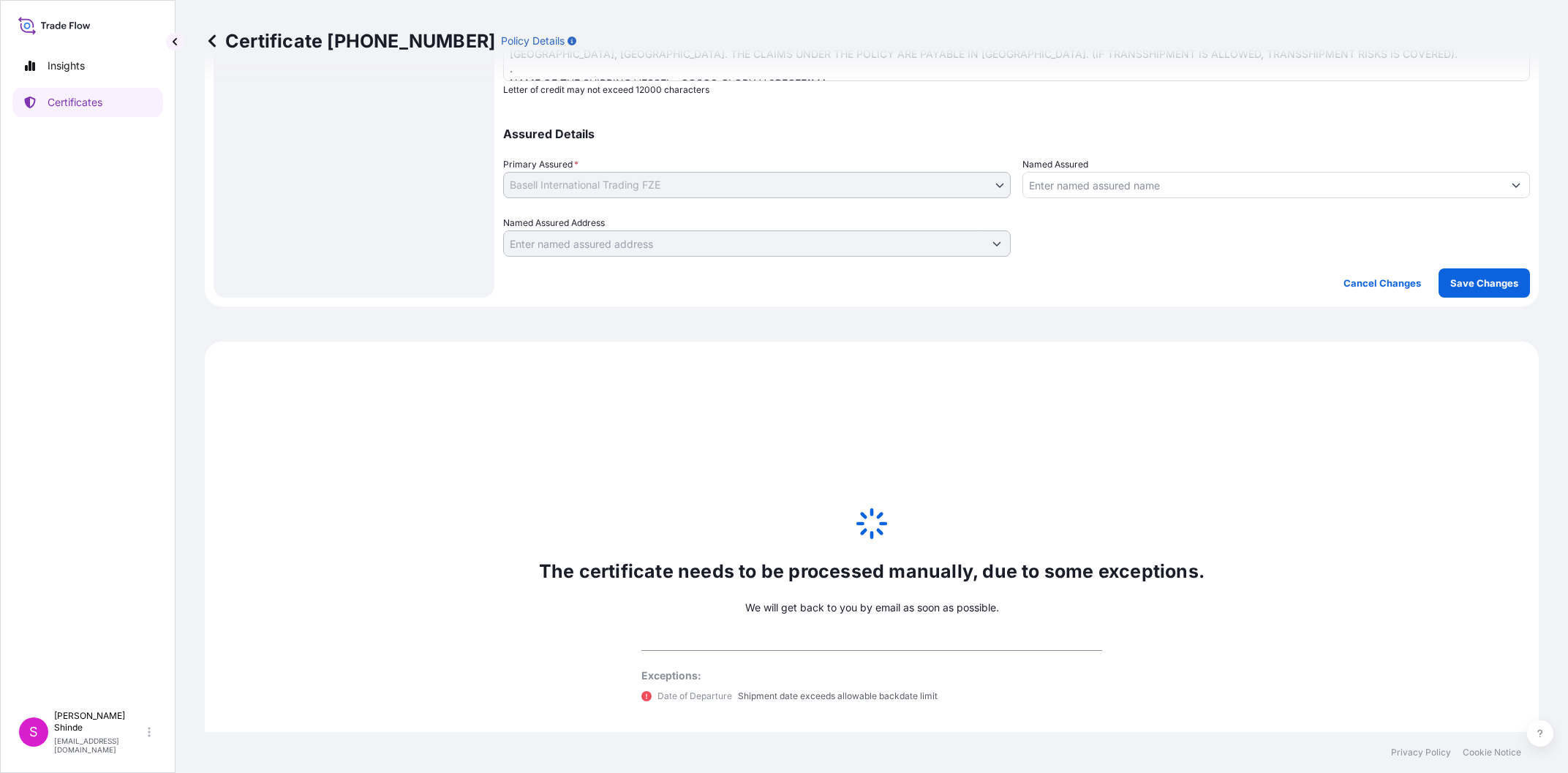
scroll to position [476, 0]
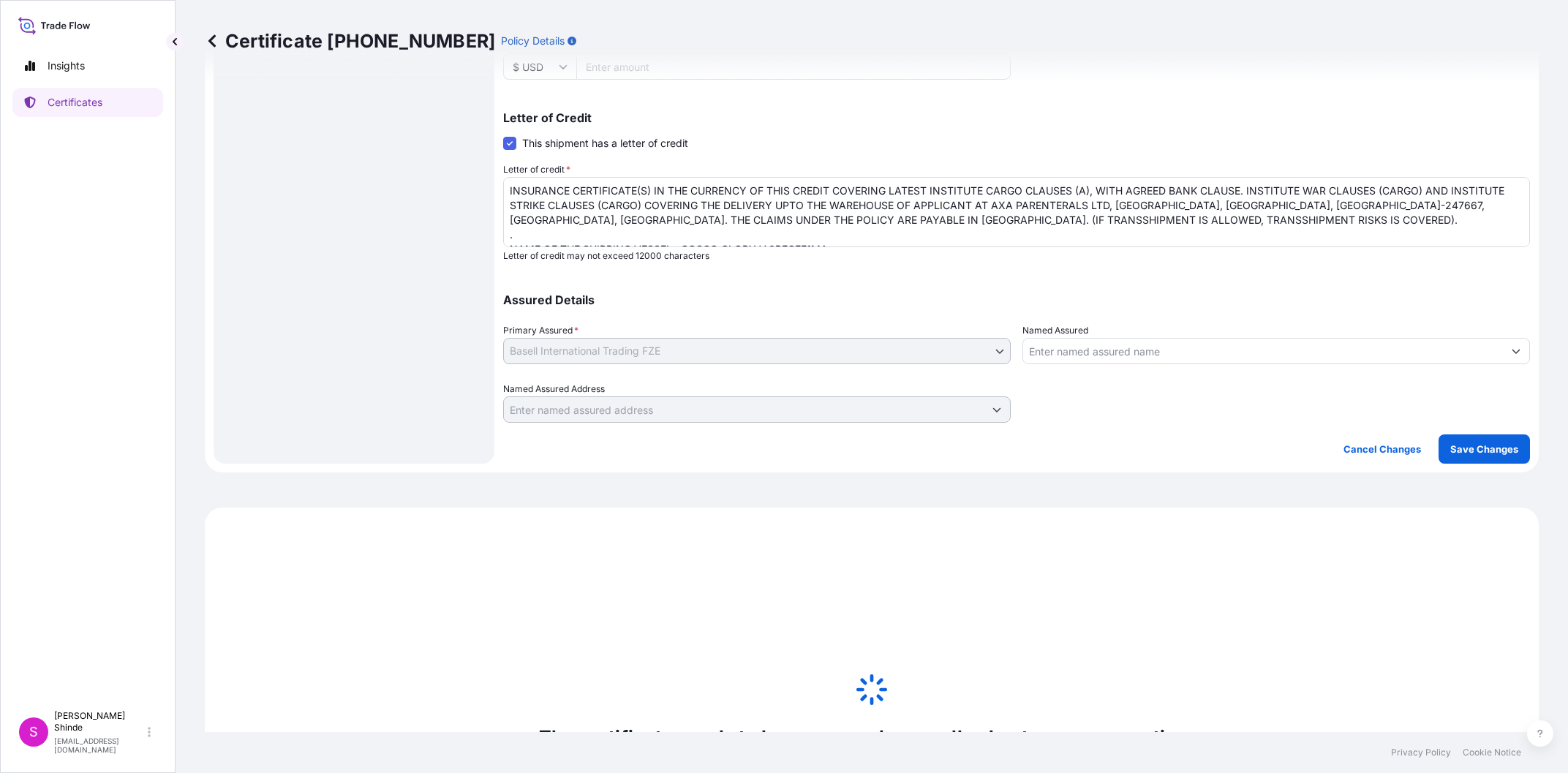
click at [1049, 317] on div "Assured Details Primary Assured * Basell International Trading FZE Basell Inter…" at bounding box center [1016, 349] width 1027 height 146
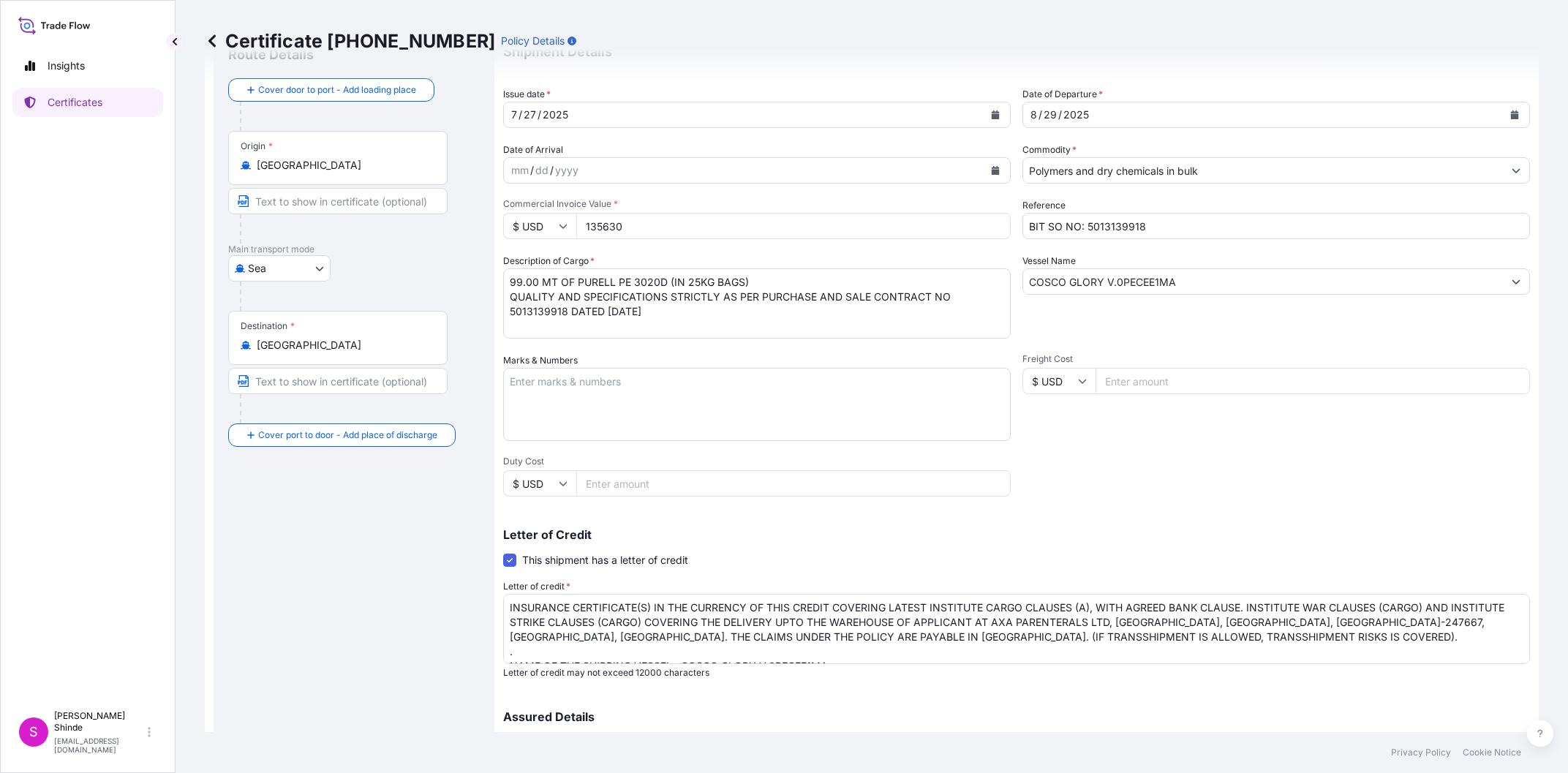
scroll to position [0, 0]
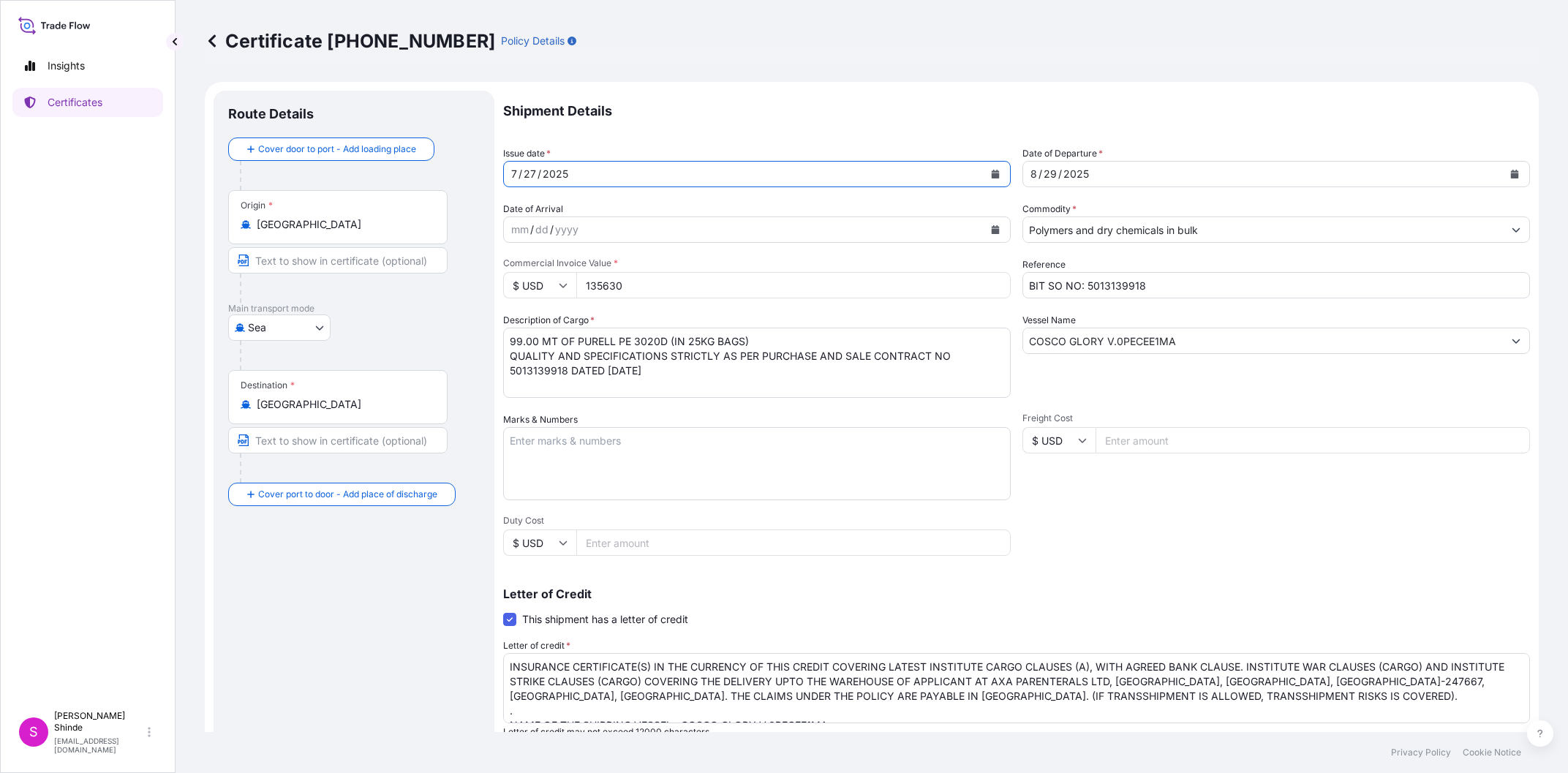
click at [1000, 169] on button "Calendar" at bounding box center [995, 173] width 24 height 24
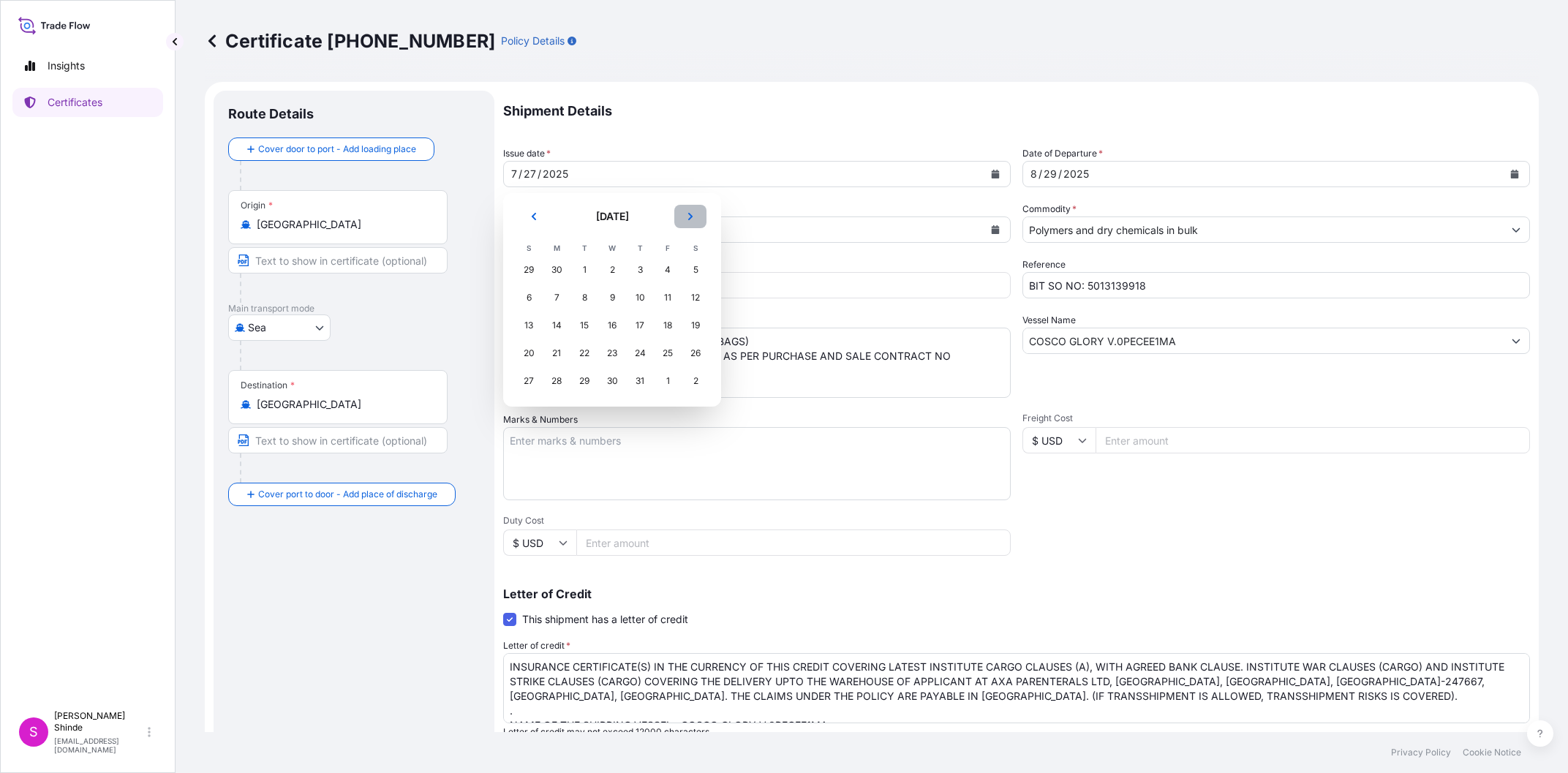
click at [688, 216] on icon "Next" at bounding box center [690, 216] width 9 height 9
click at [531, 219] on icon "Previous" at bounding box center [533, 216] width 9 height 9
click at [611, 383] on div "27" at bounding box center [612, 381] width 26 height 26
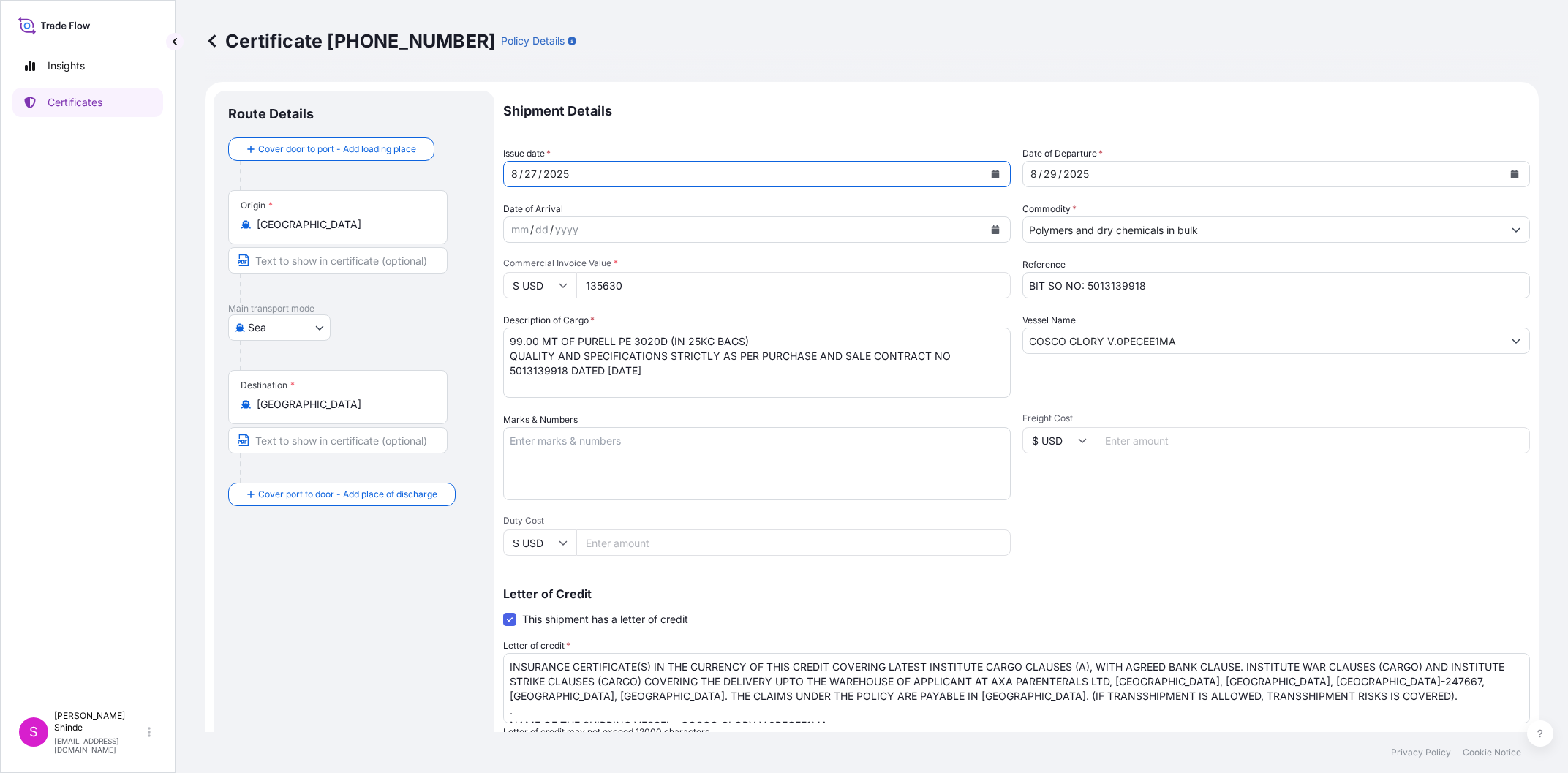
click at [1141, 502] on div "Shipment Details Issue date * [DATE] Date of Departure * [DATE] Date of Arrival…" at bounding box center [1016, 495] width 1027 height 808
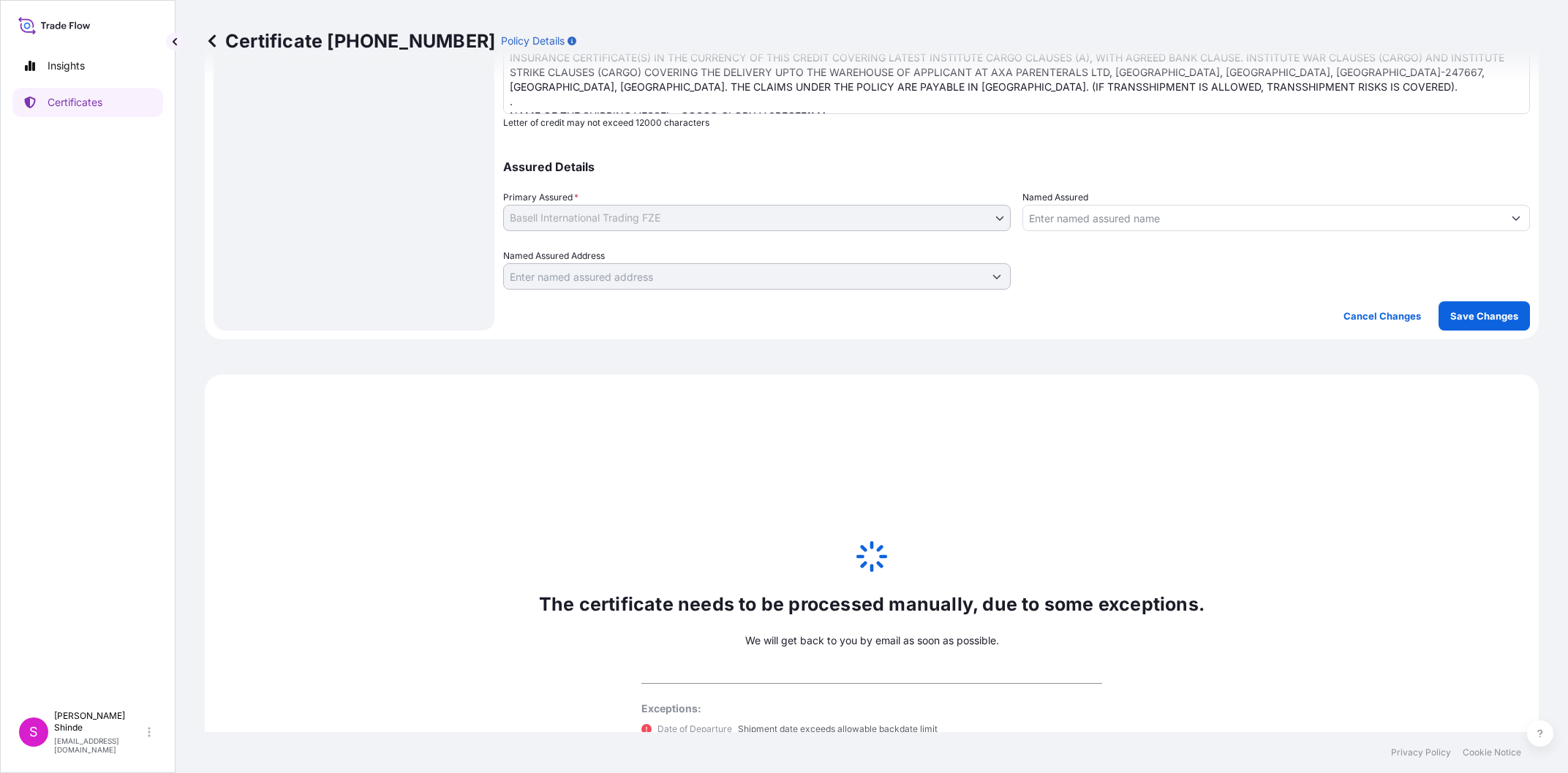
scroll to position [642, 0]
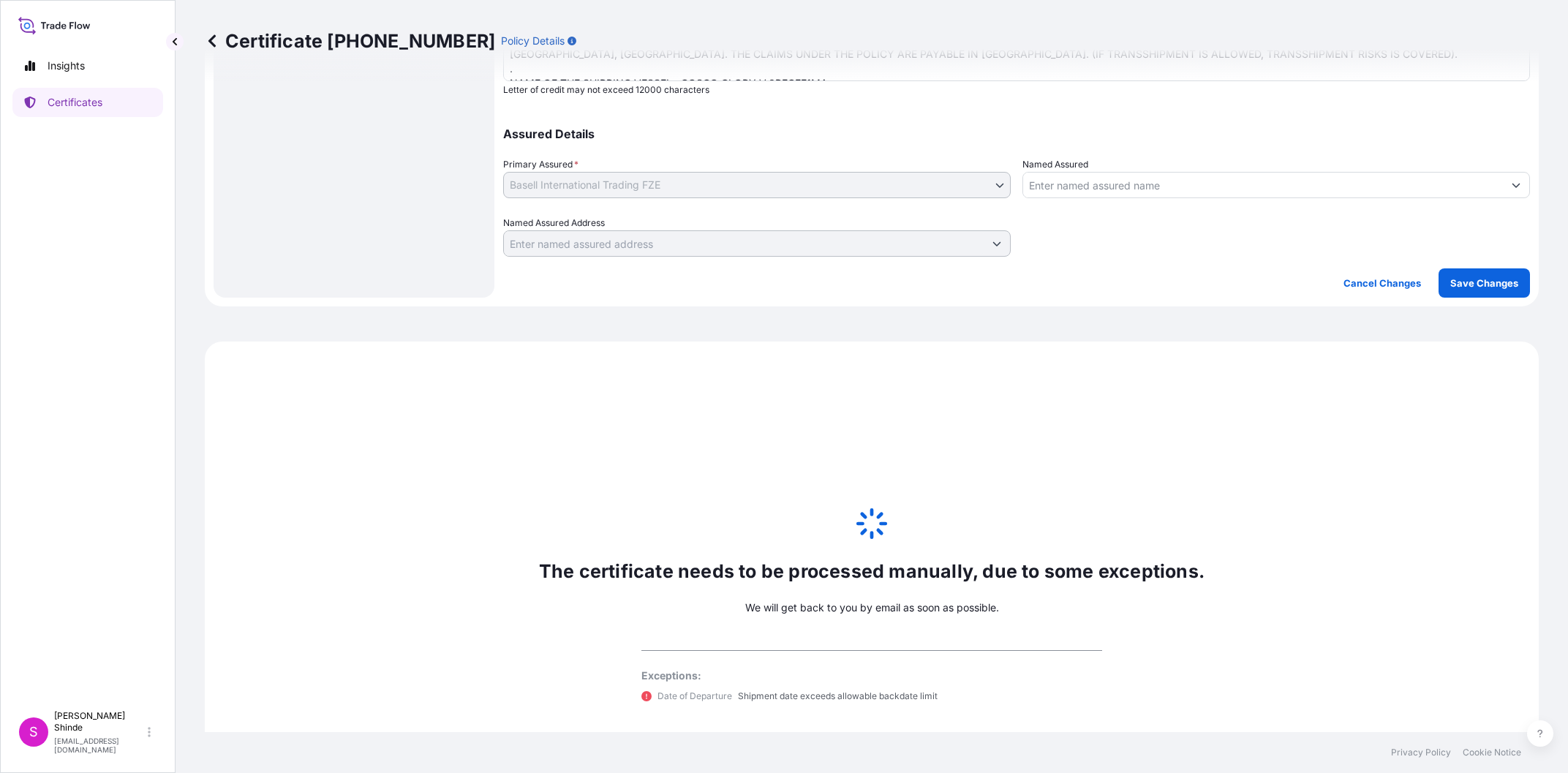
click at [1091, 511] on div "The certificate needs to be processed manually, due to some exceptions. We will…" at bounding box center [871, 604] width 1334 height 526
drag, startPoint x: 775, startPoint y: 348, endPoint x: 982, endPoint y: 431, distance: 223.0
click at [982, 431] on div "The certificate needs to be processed manually, due to some exceptions. We will…" at bounding box center [871, 604] width 1334 height 526
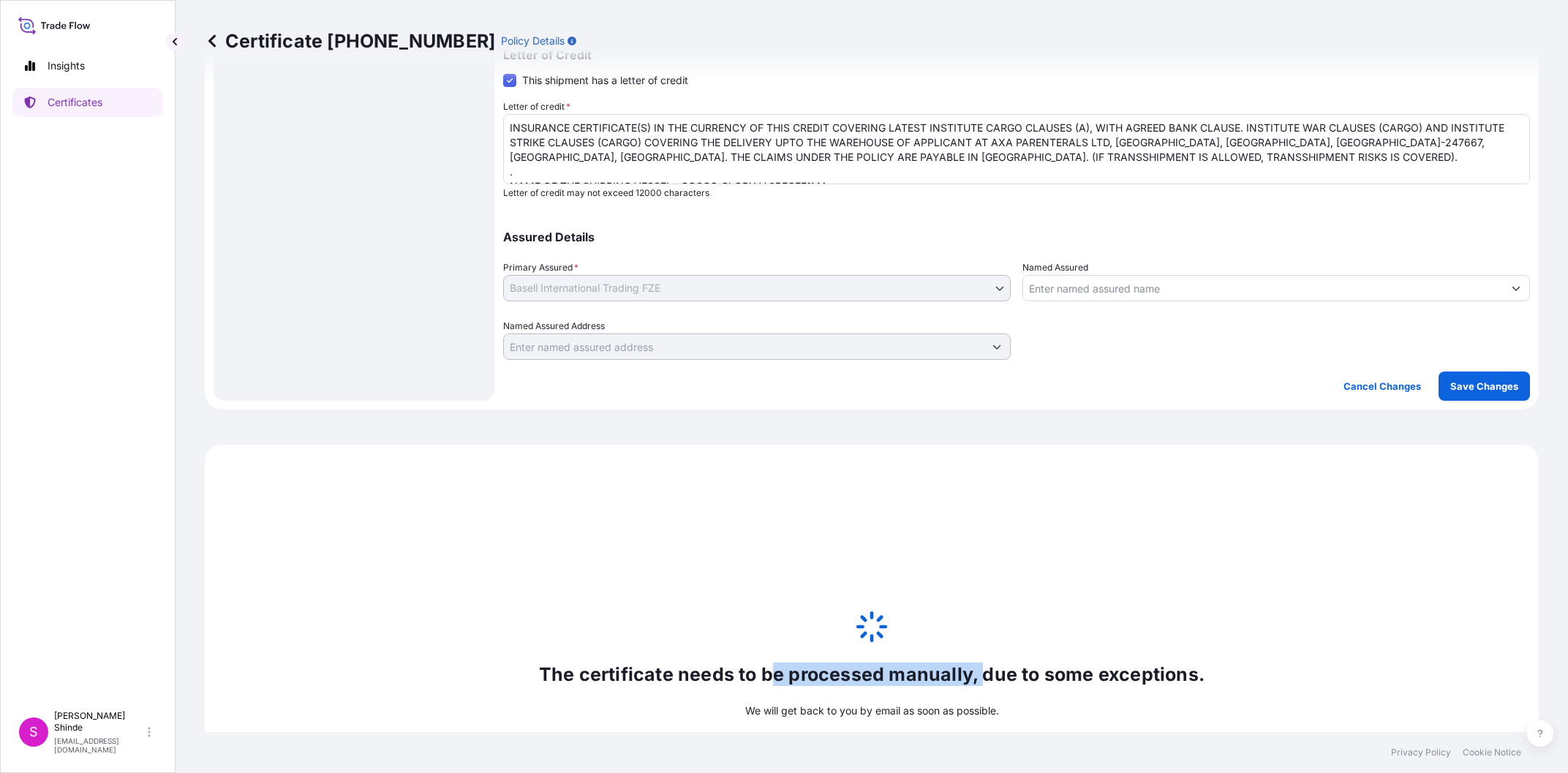
scroll to position [476, 0]
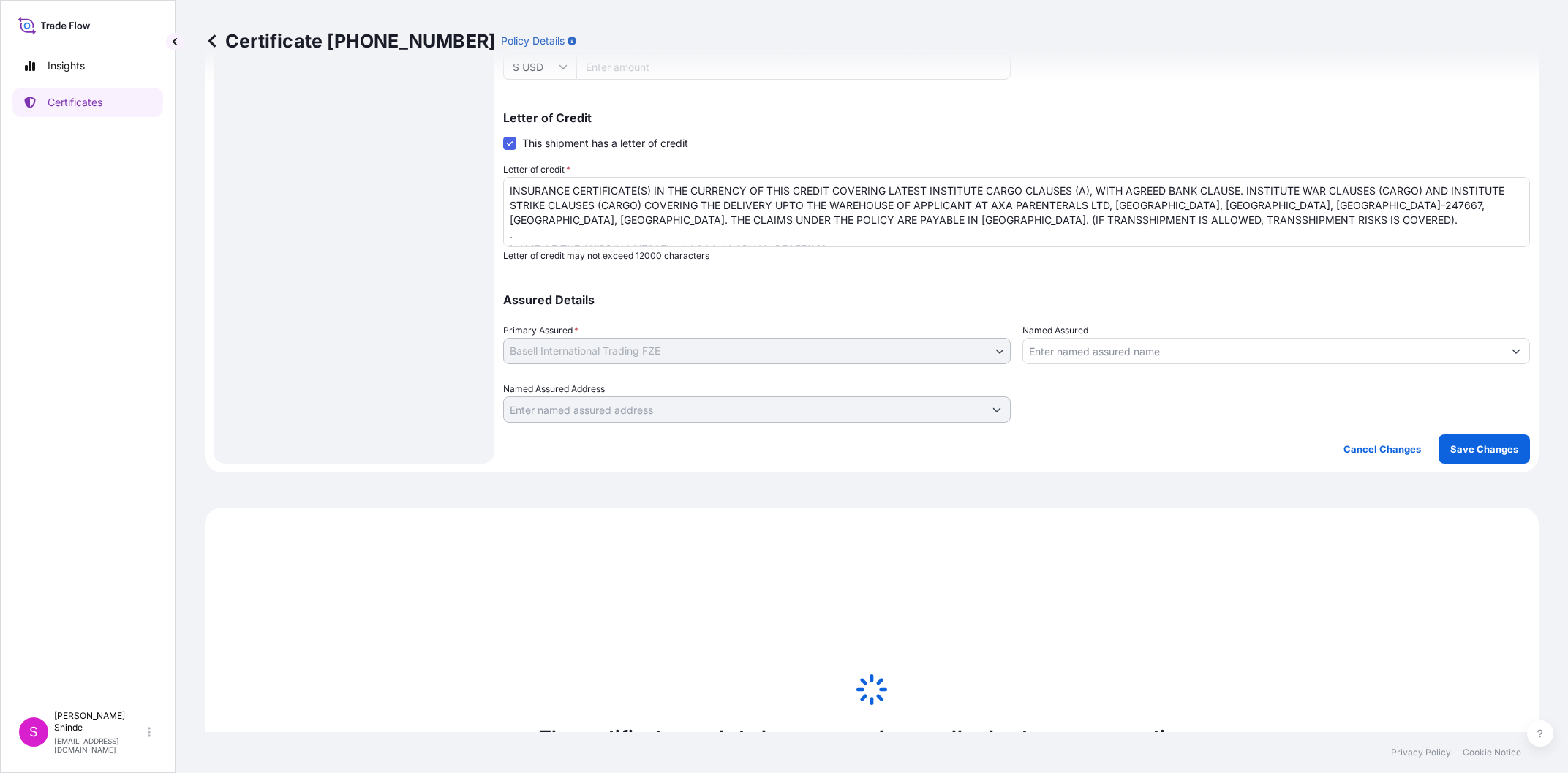
click at [932, 280] on div "Assured Details Primary Assured * Basell International Trading FZE Basell Inter…" at bounding box center [1016, 349] width 1027 height 146
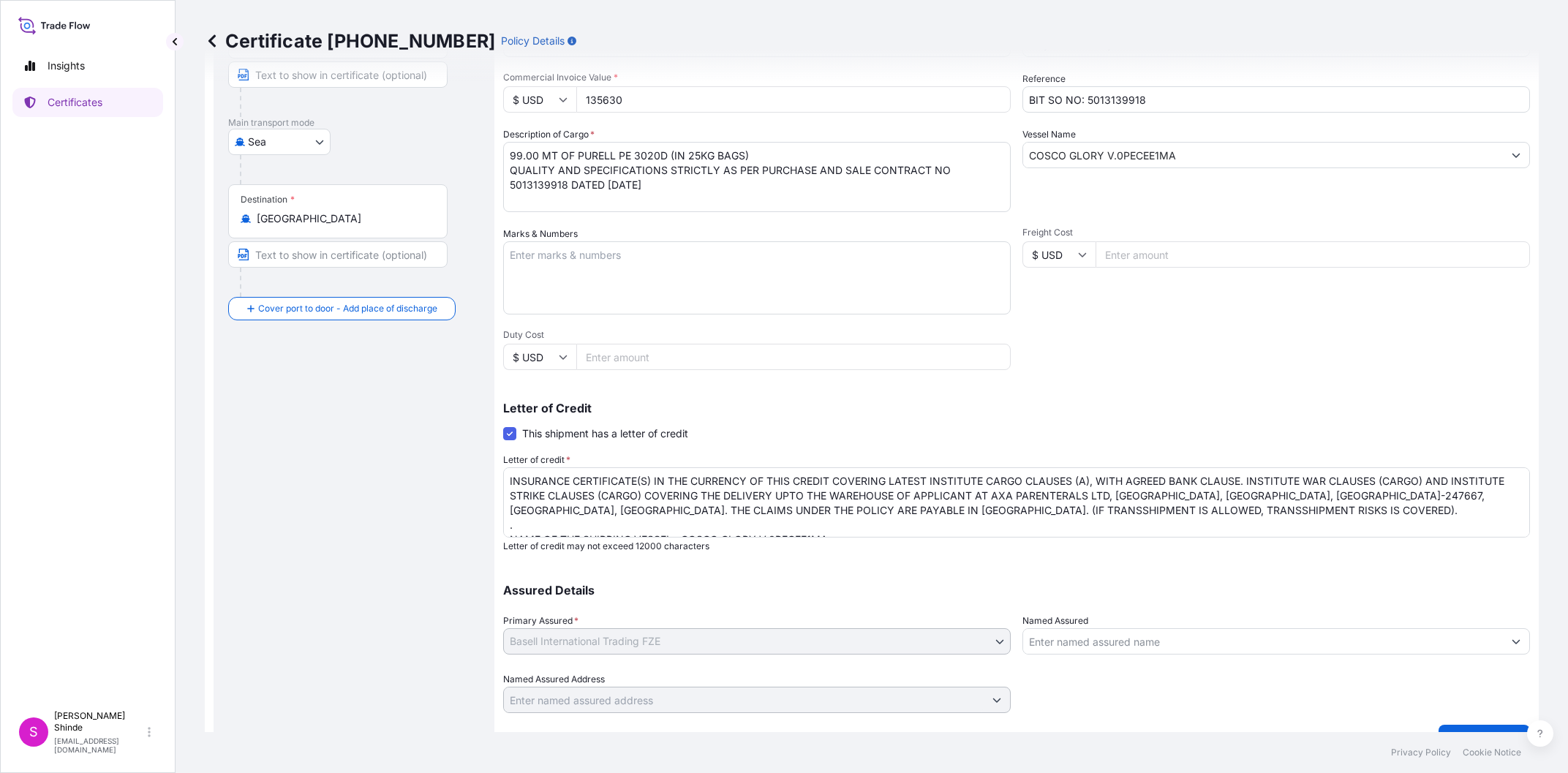
scroll to position [0, 0]
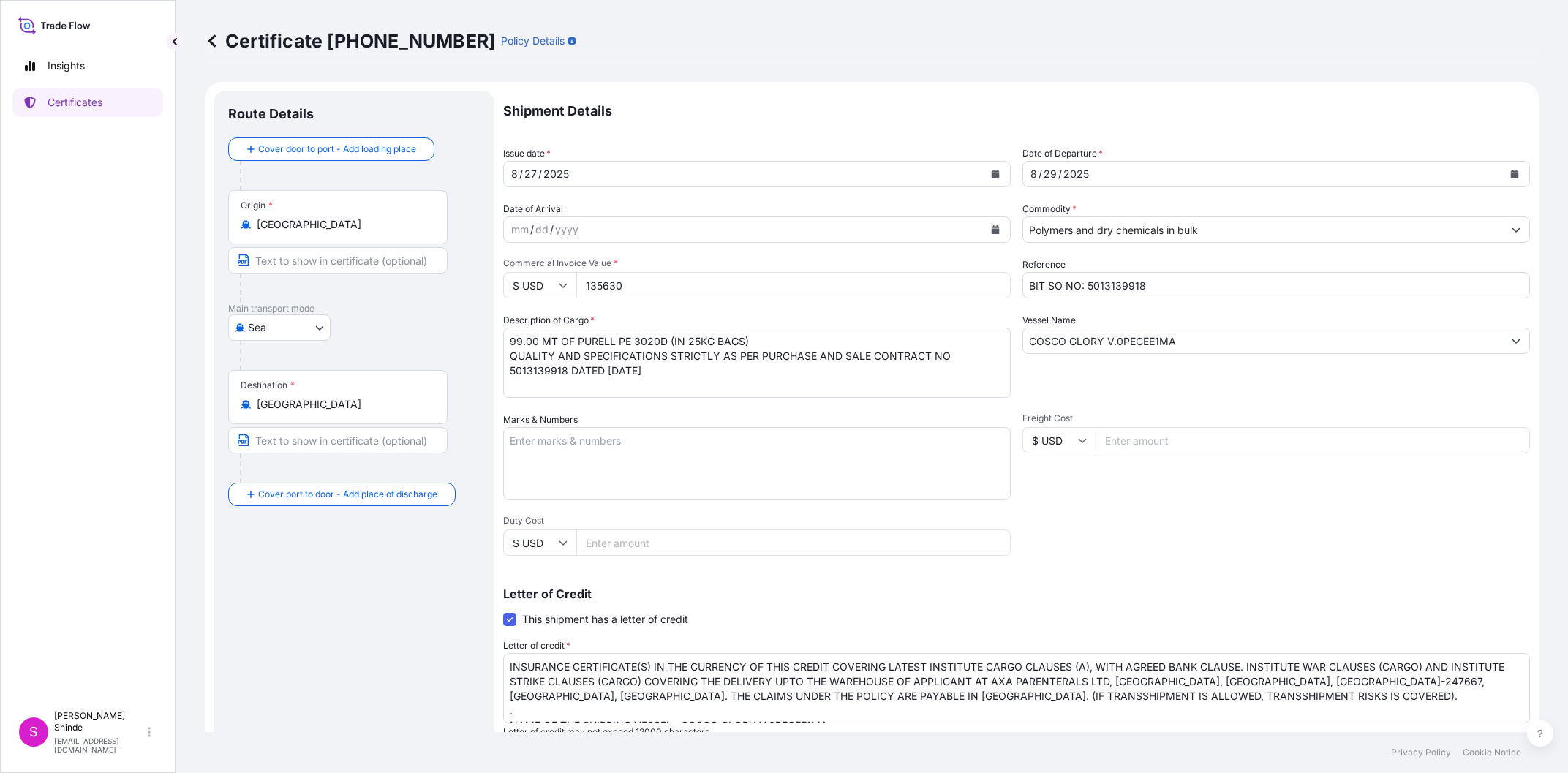
click at [541, 380] on textarea "99.00 MT OF PURELL PE 3020D (IN 25KG BAGS) QUALITY AND SPECIFICATIONS STRICTLY …" at bounding box center [757, 362] width 507 height 70
click at [93, 107] on p "Certificates" at bounding box center [74, 102] width 55 height 15
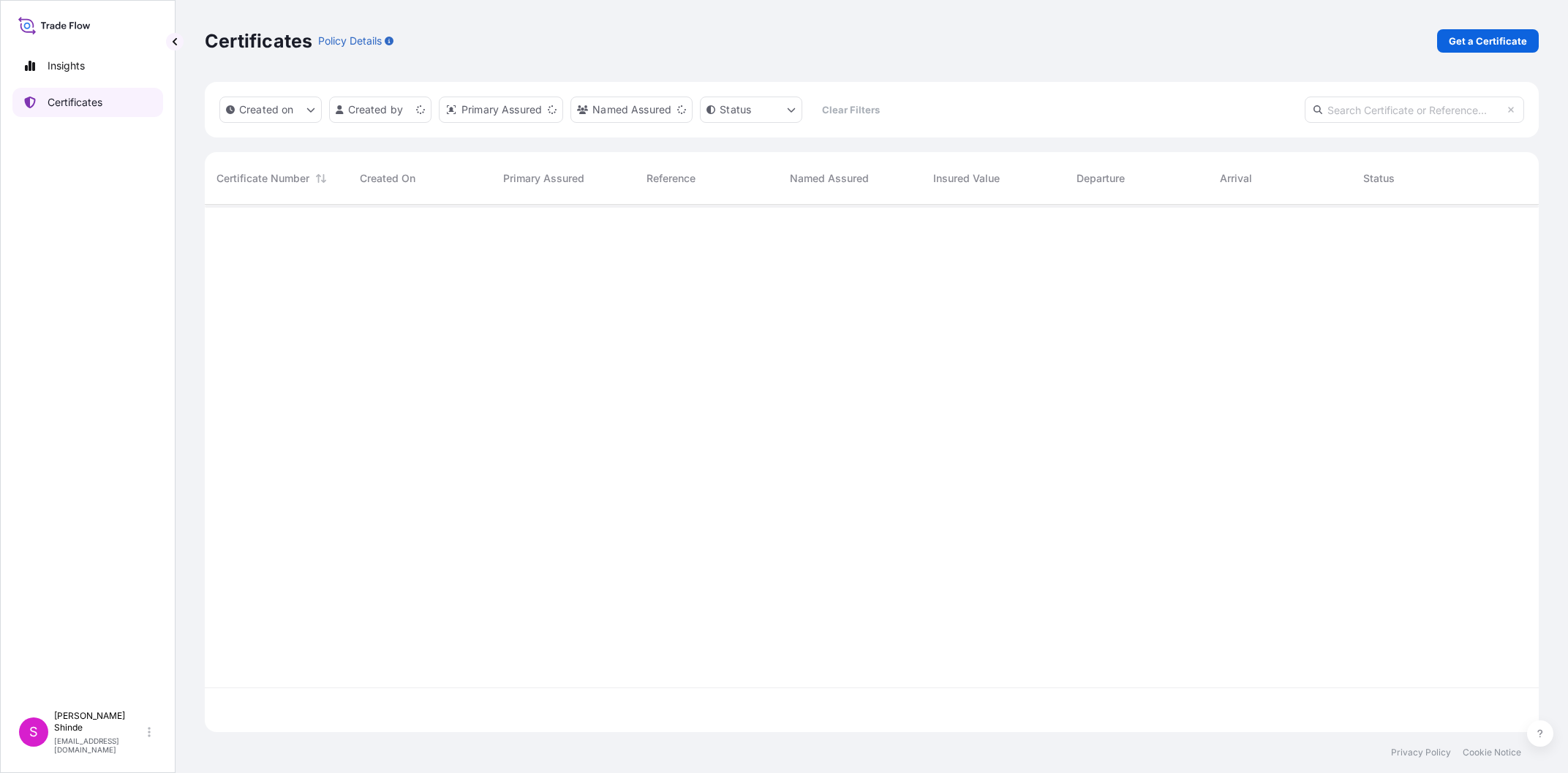
scroll to position [535, 1334]
click at [1343, 104] on input "text" at bounding box center [1414, 110] width 219 height 26
paste input "5013139918"
type input "5013139918"
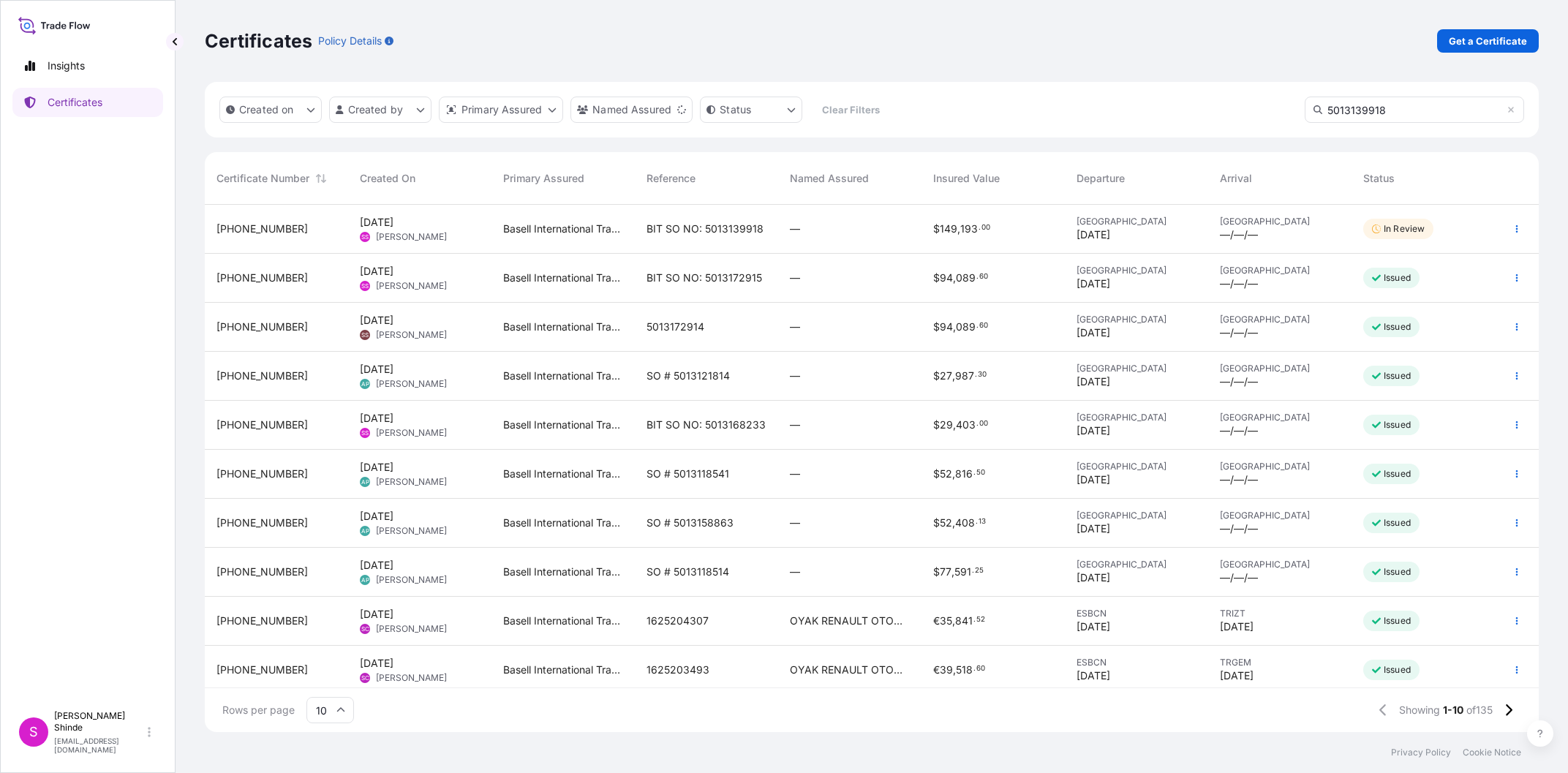
click at [1391, 119] on input "5013139918" at bounding box center [1414, 110] width 219 height 26
click at [267, 227] on span "[PHONE_NUMBER]" at bounding box center [263, 229] width 92 height 15
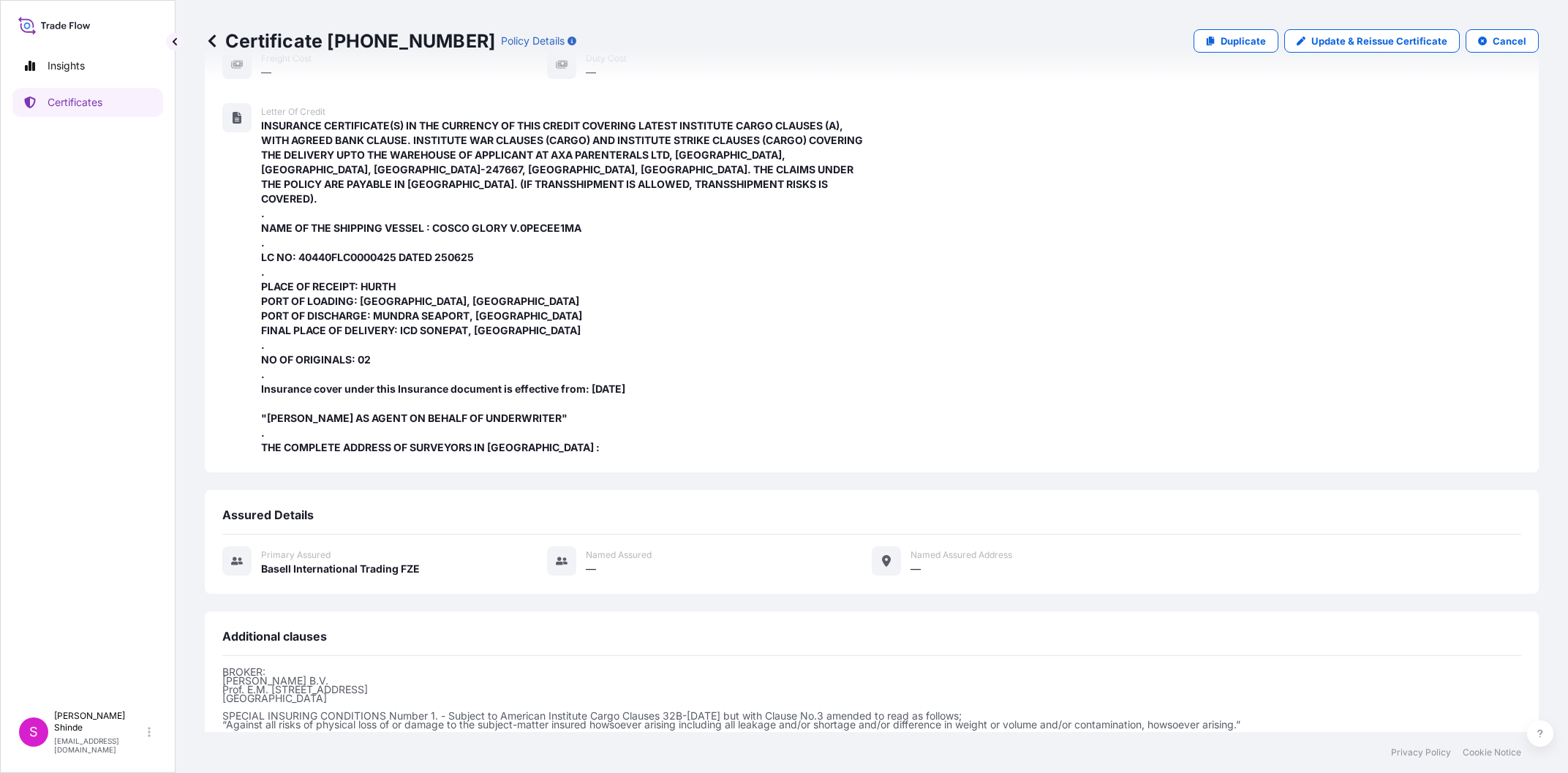
scroll to position [409, 0]
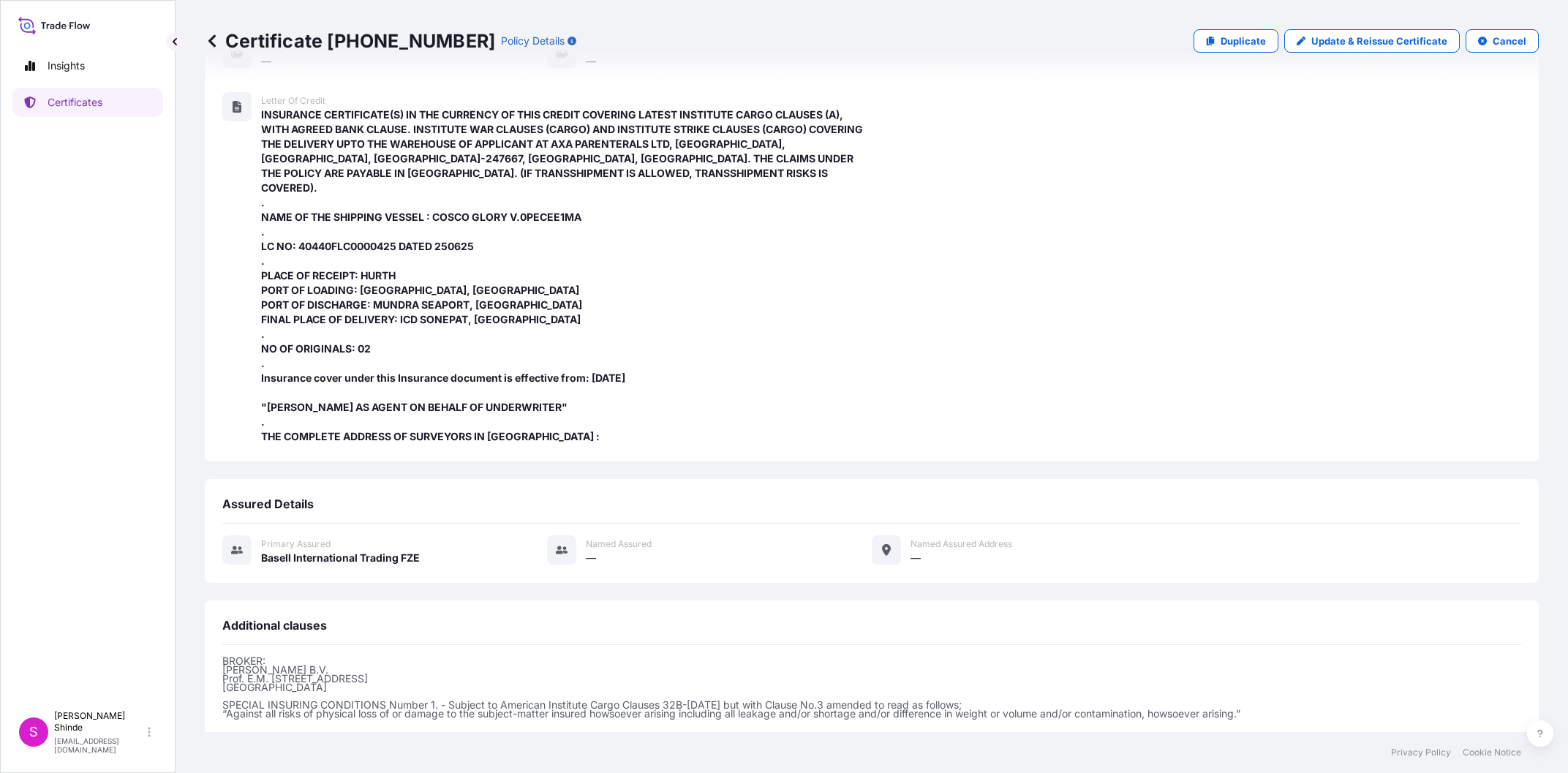
click at [238, 101] on div at bounding box center [237, 107] width 29 height 29
click at [238, 104] on icon at bounding box center [236, 106] width 9 height 11
click at [236, 126] on div "Letter of Credit INSURANCE CERTIFICATE(S) IN THE CURRENCY OF THIS CREDIT COVERI…" at bounding box center [547, 268] width 649 height 352
click at [232, 111] on icon at bounding box center [236, 106] width 9 height 11
click at [1023, 405] on div "Place of Loading — Origin [GEOGRAPHIC_DATA] Destination [GEOGRAPHIC_DATA] Place…" at bounding box center [872, 129] width 1299 height 683
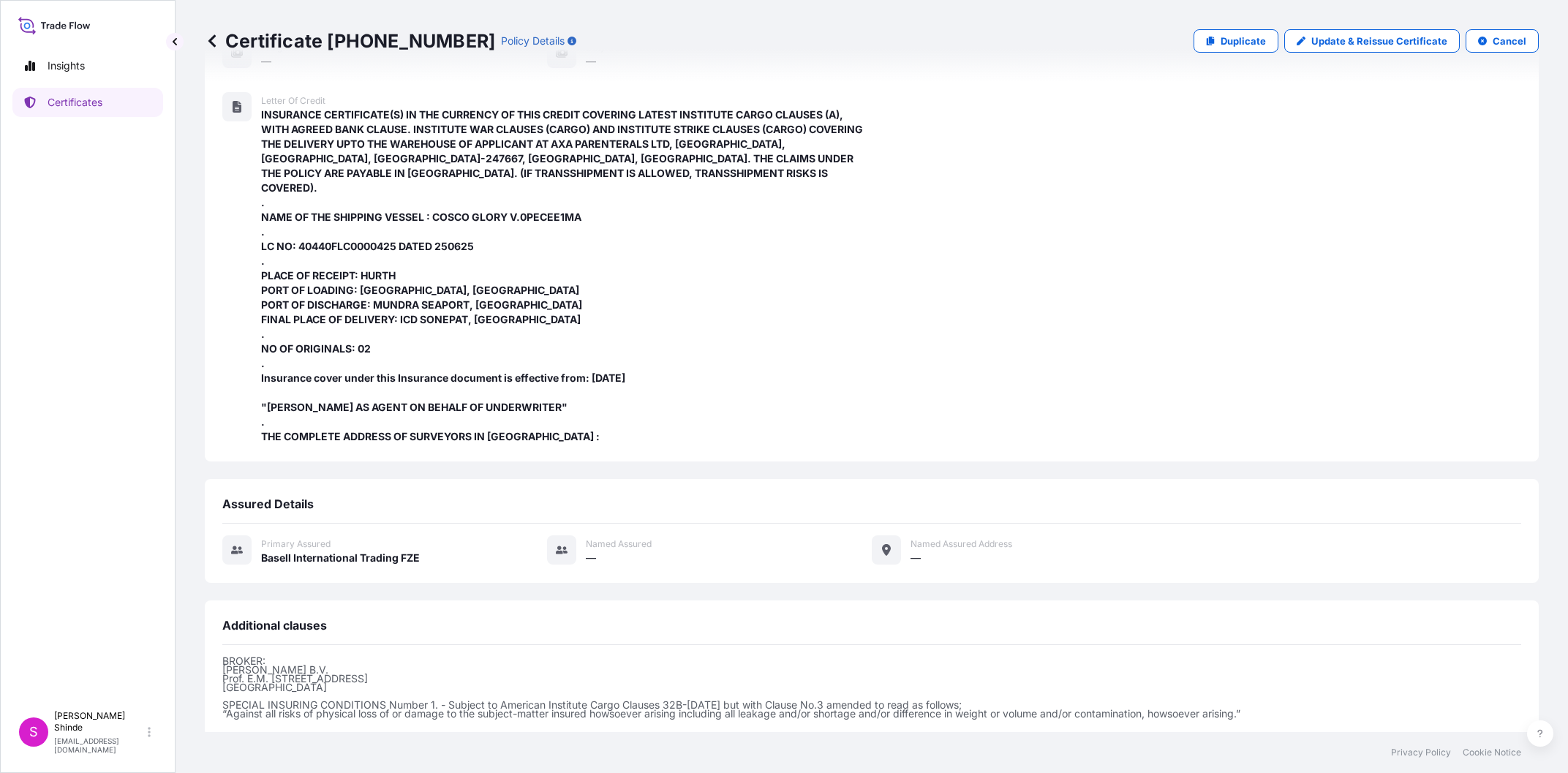
scroll to position [0, 0]
